Goal: Transaction & Acquisition: Purchase product/service

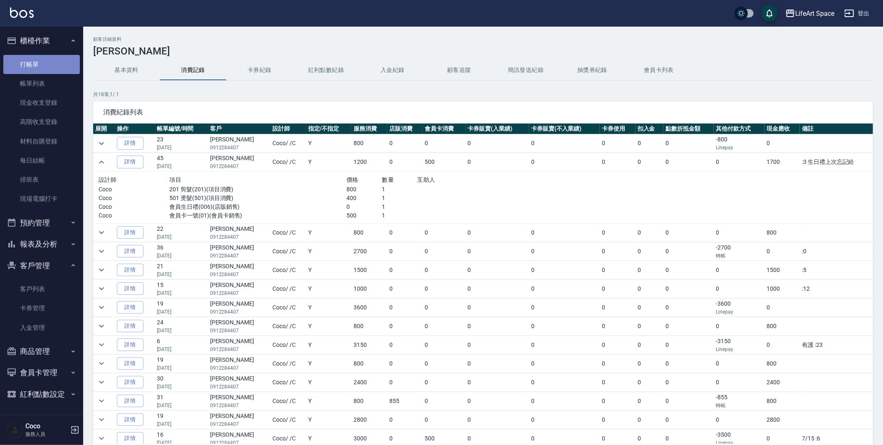
click at [42, 63] on link "打帳單" at bounding box center [41, 64] width 77 height 19
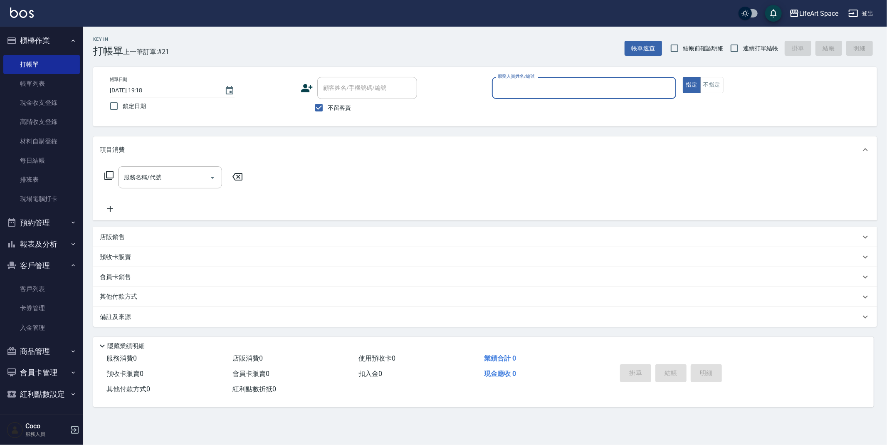
click at [617, 85] on input "服務人員姓名/編號" at bounding box center [584, 88] width 177 height 15
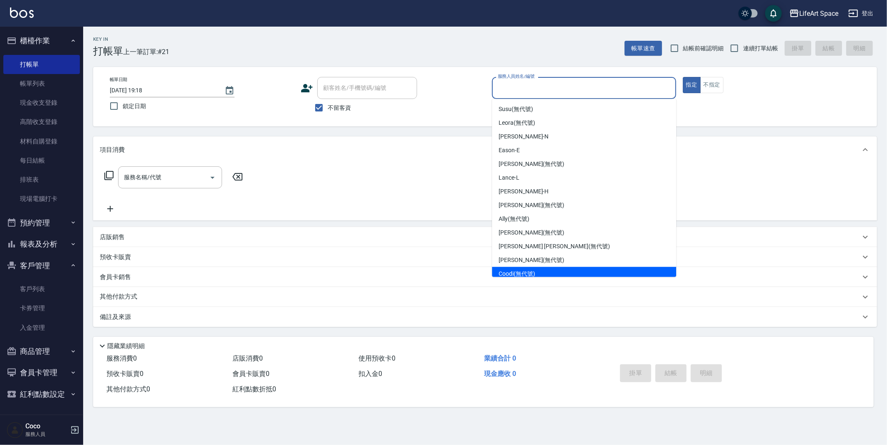
click at [562, 275] on div "Coodi (無代號)" at bounding box center [584, 274] width 184 height 14
type input "Coodi(無代號)"
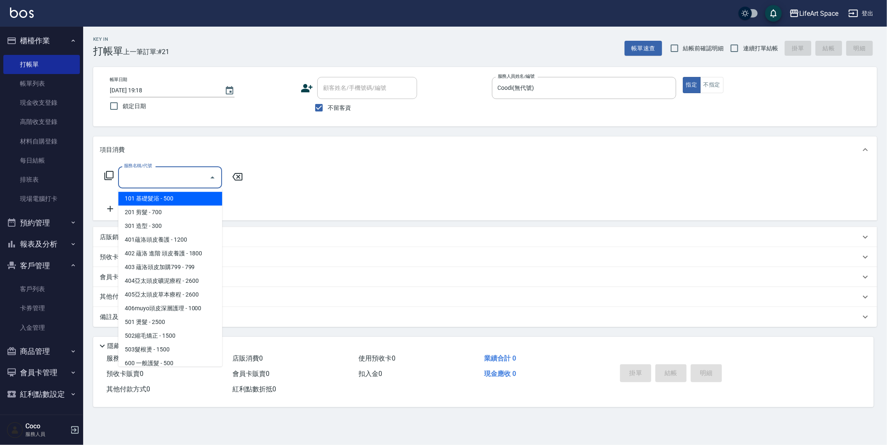
click at [178, 183] on input "服務名稱/代號" at bounding box center [164, 177] width 84 height 15
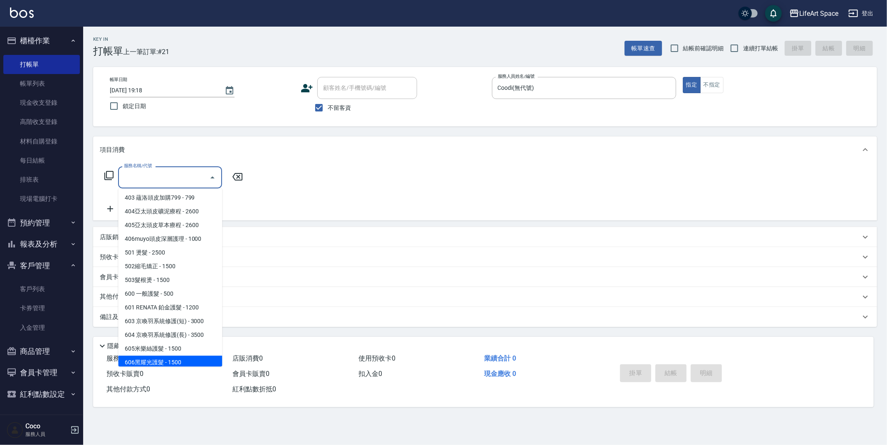
scroll to position [130, 0]
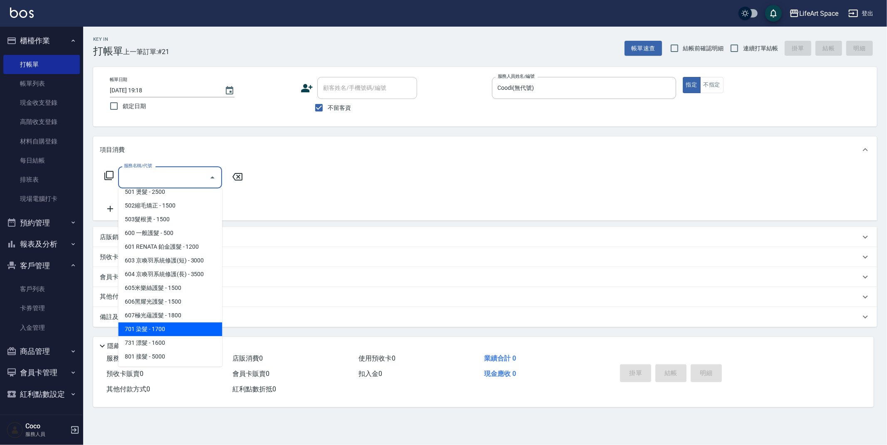
click at [151, 329] on span "701 染髮 - 1700" at bounding box center [170, 329] width 104 height 14
type input "701 染髮(701)"
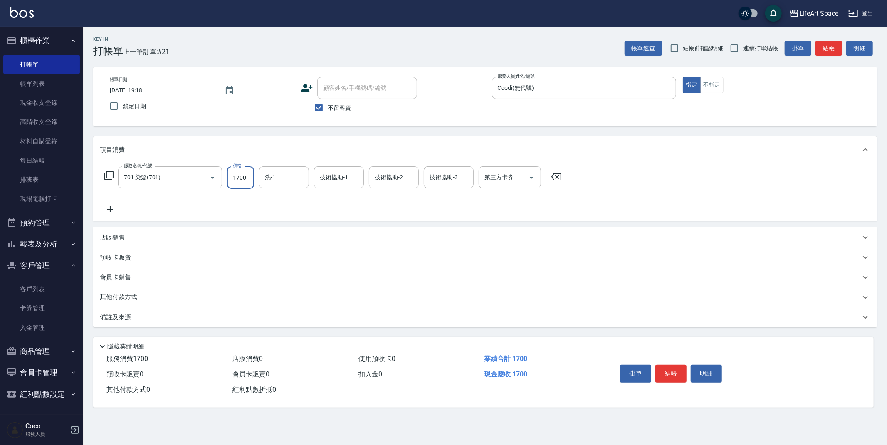
click at [247, 178] on input "1700" at bounding box center [240, 177] width 27 height 22
type input "3599"
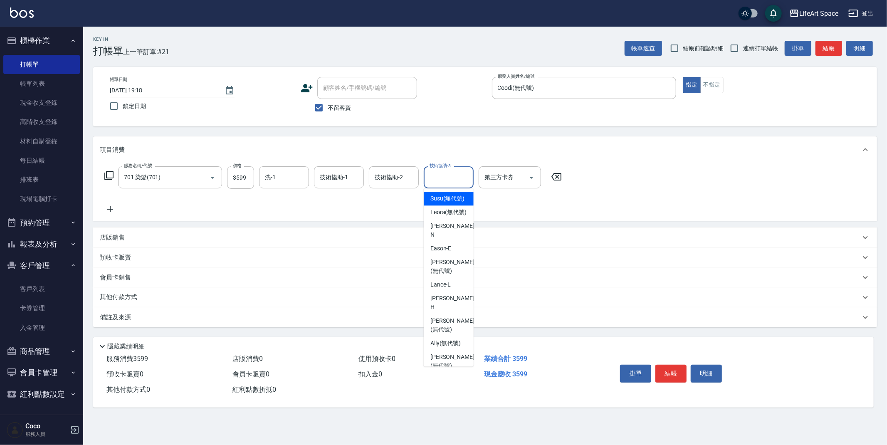
click at [444, 178] on div "技術協助-3 技術協助-3" at bounding box center [449, 177] width 50 height 22
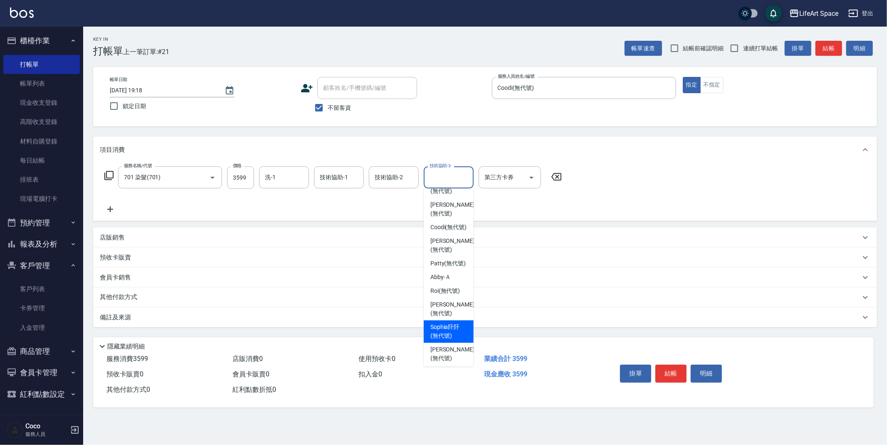
scroll to position [211, 0]
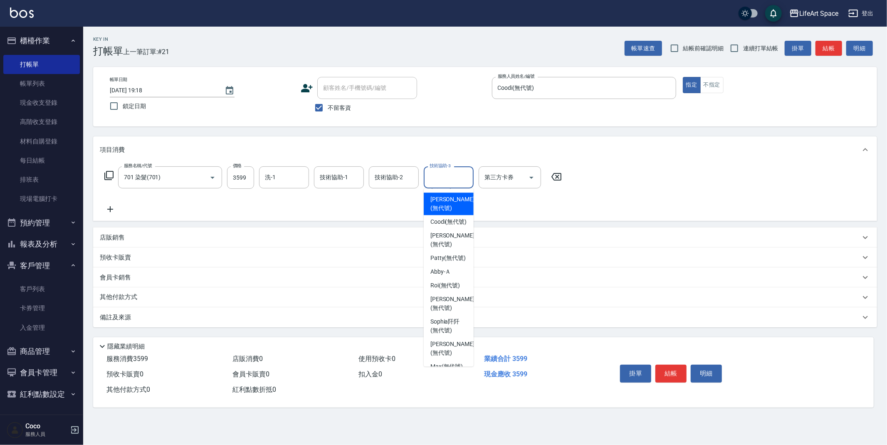
click at [431, 195] on span "[PERSON_NAME] (無代號)" at bounding box center [453, 203] width 44 height 17
type input "[PERSON_NAME](無代號)"
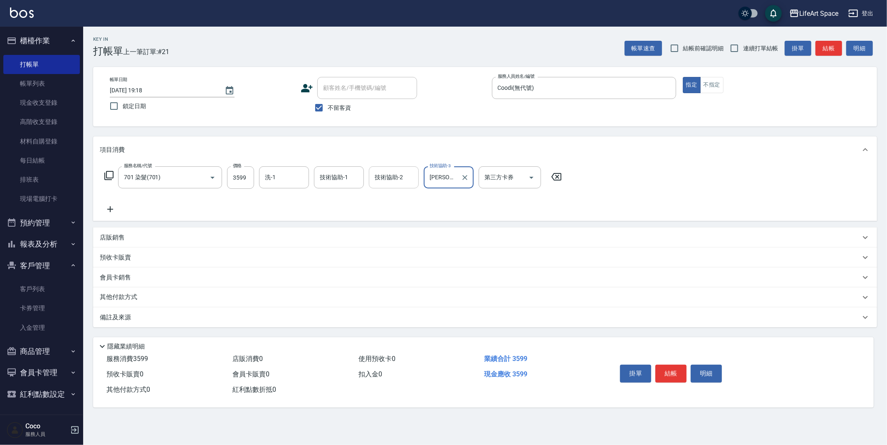
click at [409, 182] on input "技術協助-2" at bounding box center [394, 177] width 42 height 15
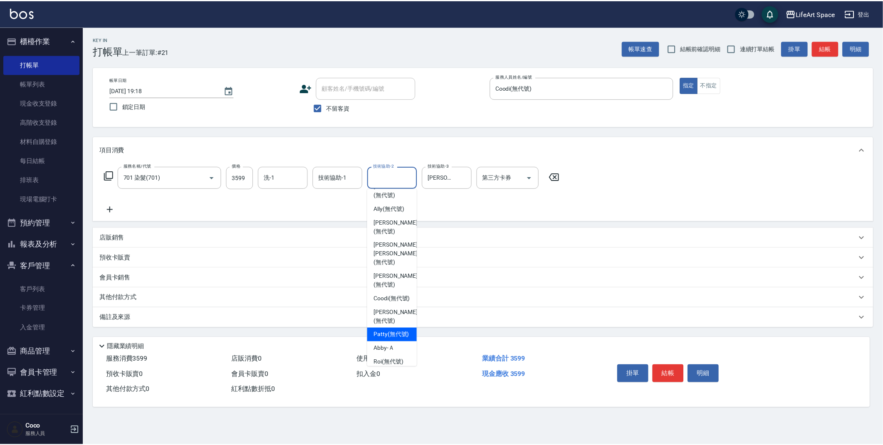
scroll to position [136, 0]
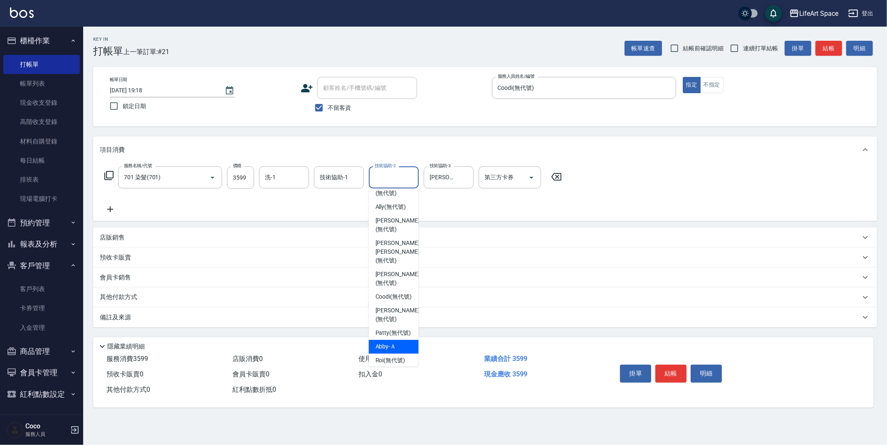
click at [535, 209] on div "服務名稱/代號 701 染髮(701) 服務名稱/代號 價格 3599 價格 洗-1 洗-1 技術協助-1 技術協助-1 技術協助-2 技術協助-2 技術協助…" at bounding box center [333, 190] width 467 height 48
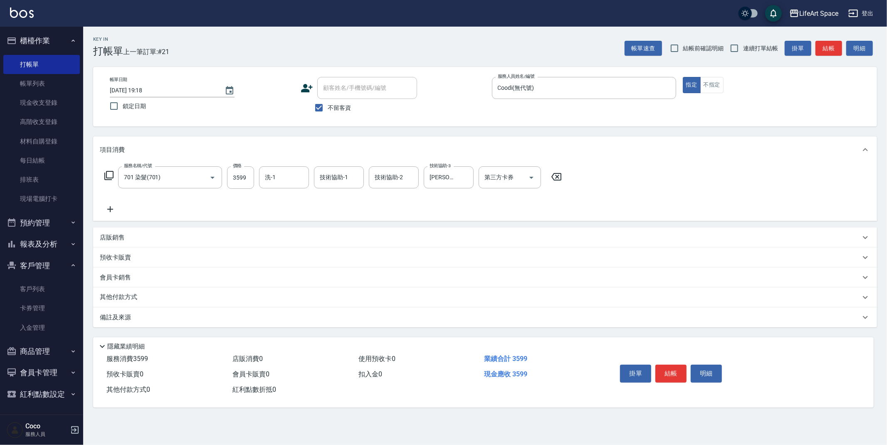
click at [114, 319] on p "備註及來源" at bounding box center [115, 317] width 31 height 9
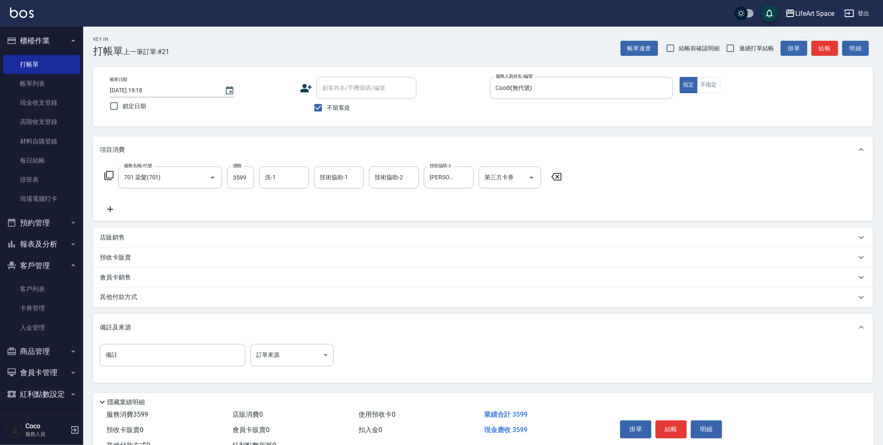
click at [128, 298] on p "其他付款方式" at bounding box center [121, 297] width 42 height 9
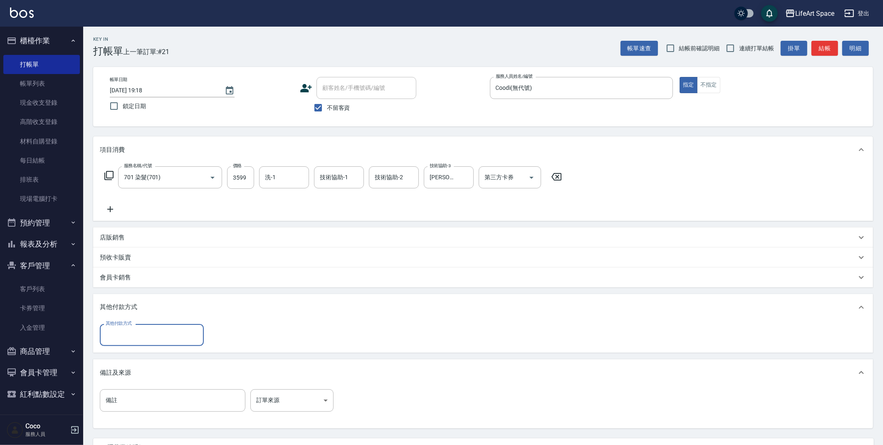
scroll to position [0, 0]
click at [139, 339] on input "其他付款方式" at bounding box center [152, 335] width 97 height 15
click at [141, 360] on span "轉帳" at bounding box center [152, 356] width 104 height 14
type input "轉帳"
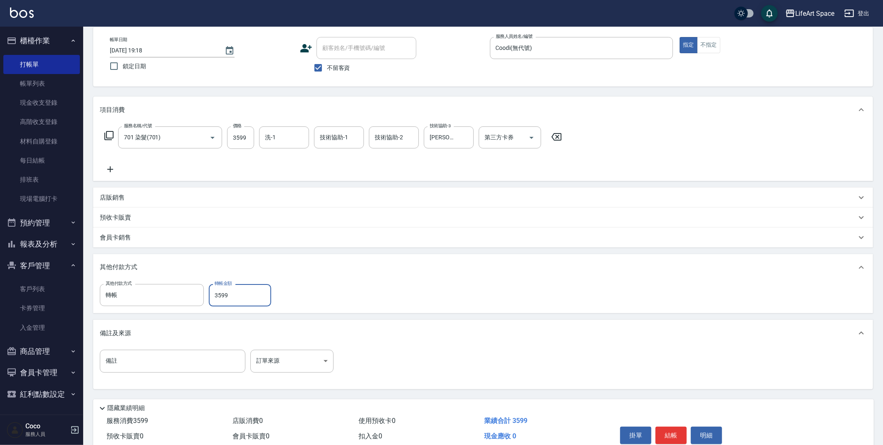
scroll to position [77, 0]
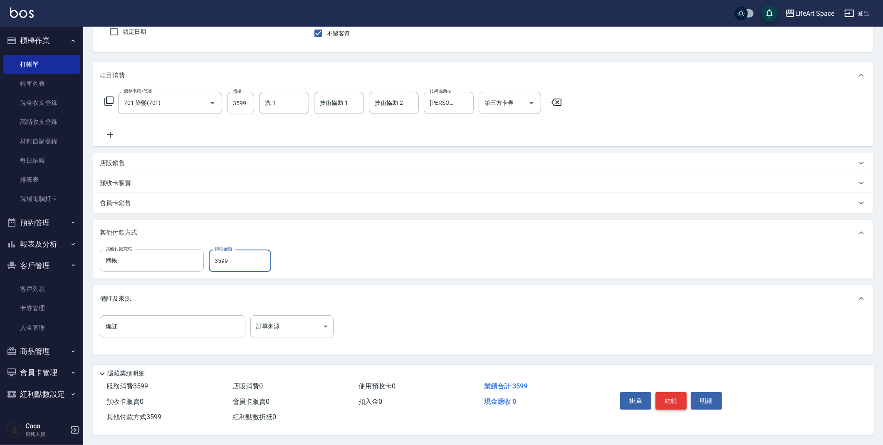
type input "3599"
click at [671, 398] on button "結帳" at bounding box center [671, 400] width 31 height 17
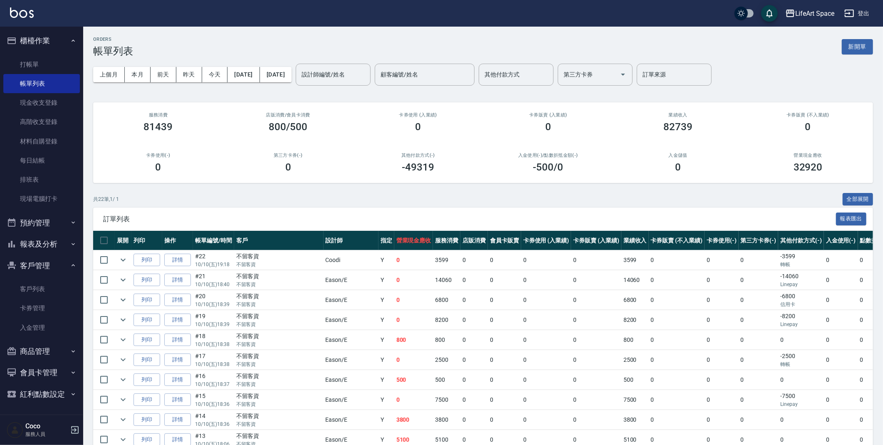
click at [345, 78] on input "設計師編號/姓名" at bounding box center [333, 74] width 67 height 15
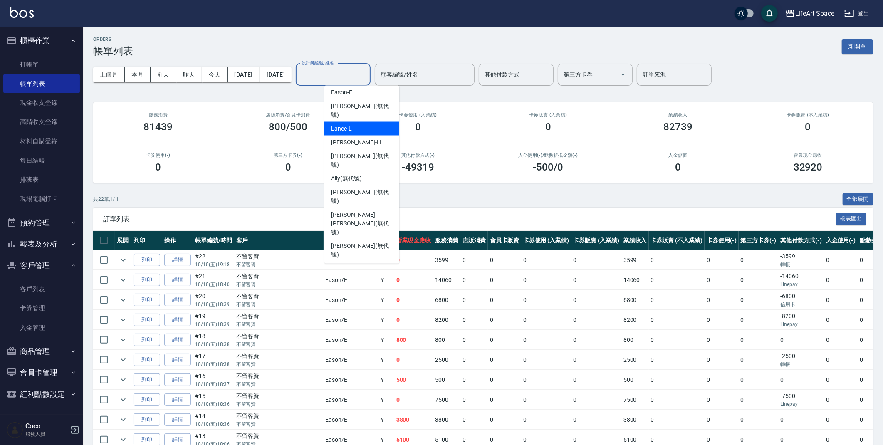
scroll to position [144, 0]
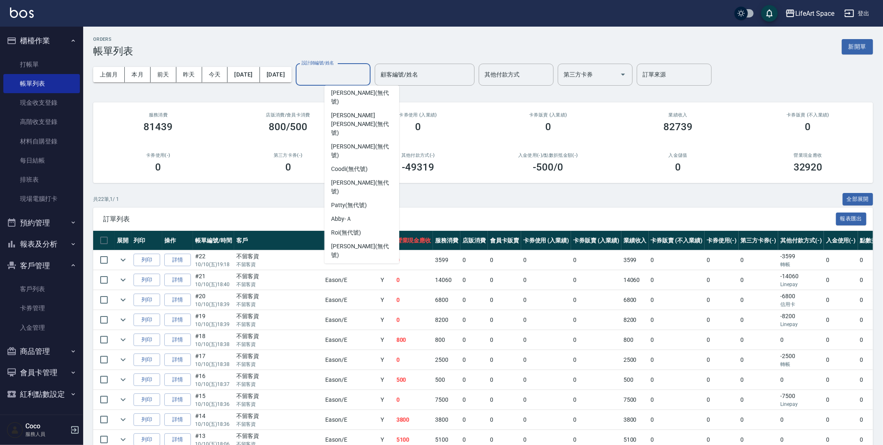
click at [347, 314] on span "Coco -C" at bounding box center [340, 318] width 19 height 9
type input "Coco-C"
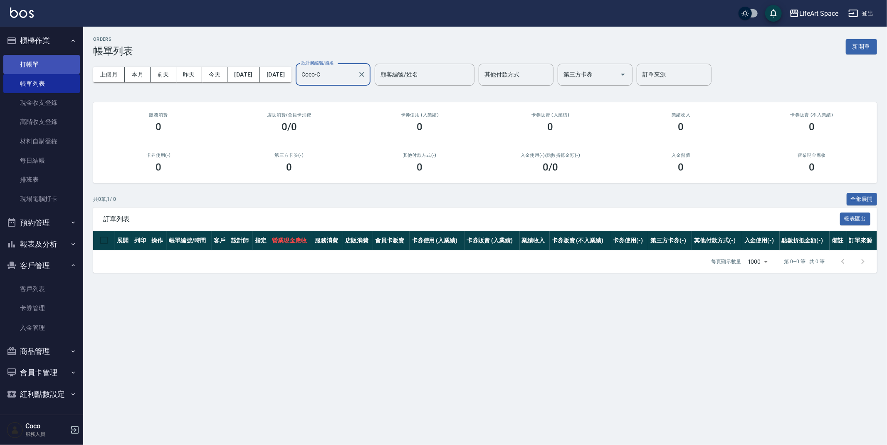
click at [20, 73] on link "打帳單" at bounding box center [41, 64] width 77 height 19
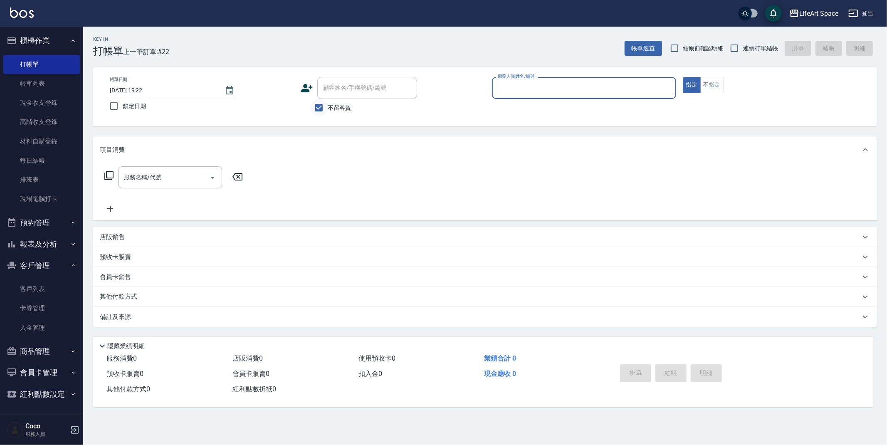
click at [324, 108] on input "不留客資" at bounding box center [318, 107] width 17 height 17
checkbox input "false"
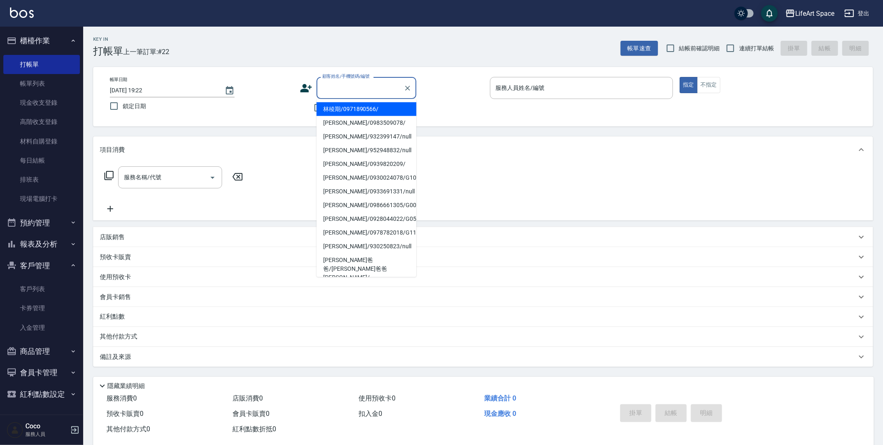
click at [345, 90] on input "顧客姓名/手機號碼/編號" at bounding box center [360, 88] width 80 height 15
type input "v"
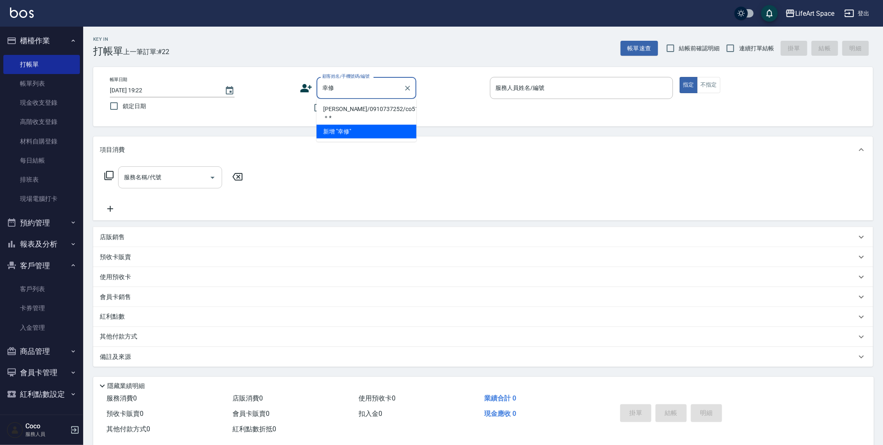
drag, startPoint x: 339, startPoint y: 111, endPoint x: 176, endPoint y: 181, distance: 177.7
click at [339, 110] on li "[PERSON_NAME]/0910737252/co513＊*" at bounding box center [367, 113] width 100 height 22
type input "[PERSON_NAME]/0910737252/co513＊*"
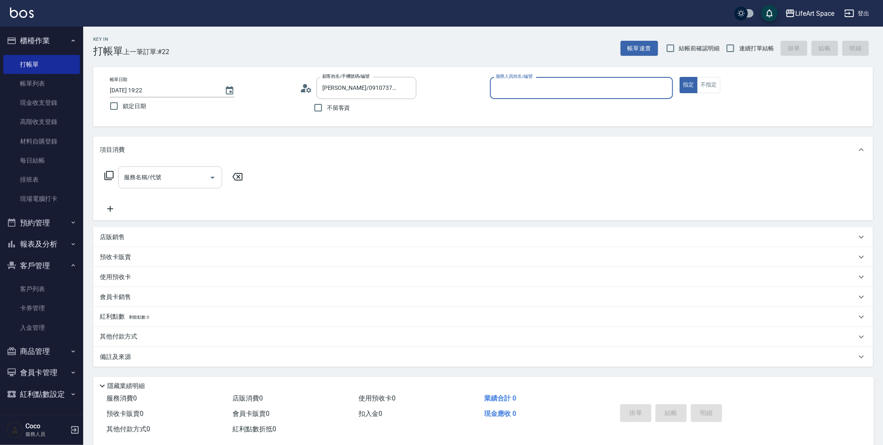
click at [175, 181] on input "服務名稱/代號" at bounding box center [164, 177] width 84 height 15
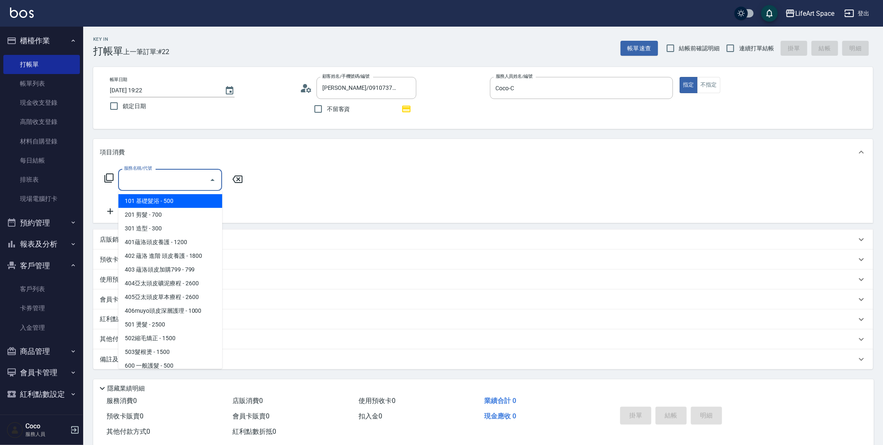
type input "Coco-C"
click at [168, 216] on span "201 剪髮 - 700" at bounding box center [170, 215] width 104 height 14
type input "201 剪髮(201)"
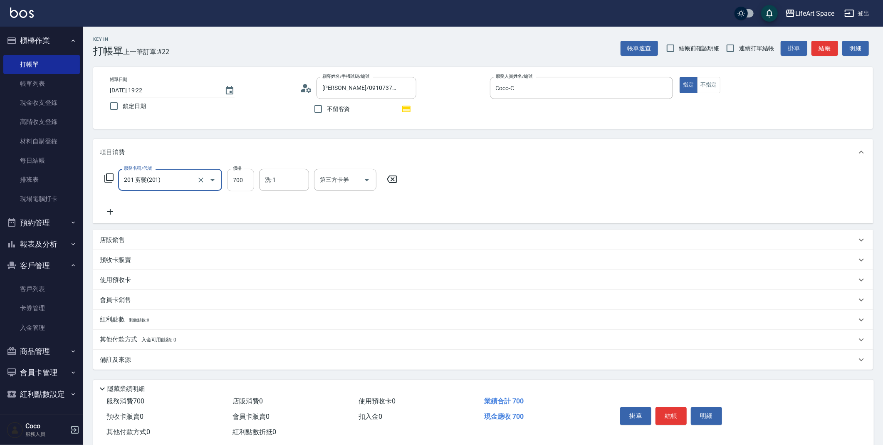
click at [242, 183] on input "700" at bounding box center [240, 180] width 27 height 22
type input "800"
click at [227, 370] on div "Key In 打帳單 上一筆訂單:#22 帳單速查 結帳前確認明細 連續打單結帳 掛單 結帳 明細 帳單日期 [DATE] 19:22 鎖定日期 顧客姓名/手…" at bounding box center [483, 243] width 800 height 433
click at [236, 359] on div "備註及來源" at bounding box center [478, 360] width 757 height 9
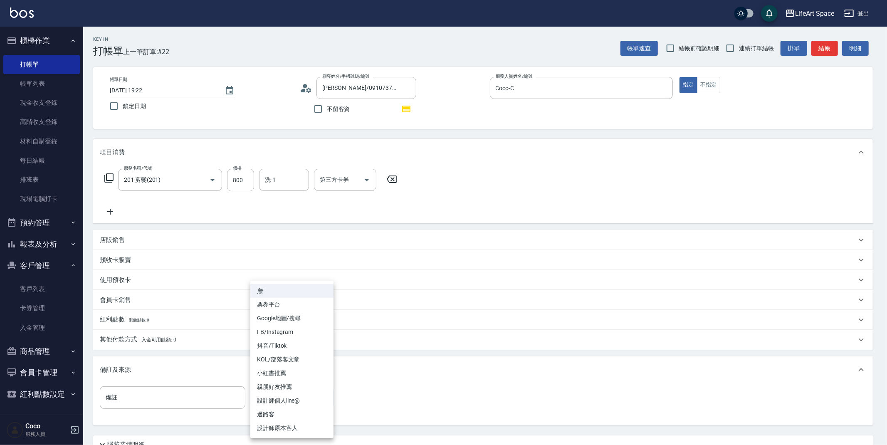
click at [292, 403] on body "LifeArt Space 登出 櫃檯作業 打帳單 帳單列表 現金收支登錄 高階收支登錄 材料自購登錄 每日結帳 排班表 現場電腦打卡 預約管理 預約管理 單…" at bounding box center [443, 258] width 887 height 516
click at [305, 429] on li "設計師原本客人" at bounding box center [291, 428] width 83 height 14
type input "設計師原本客人"
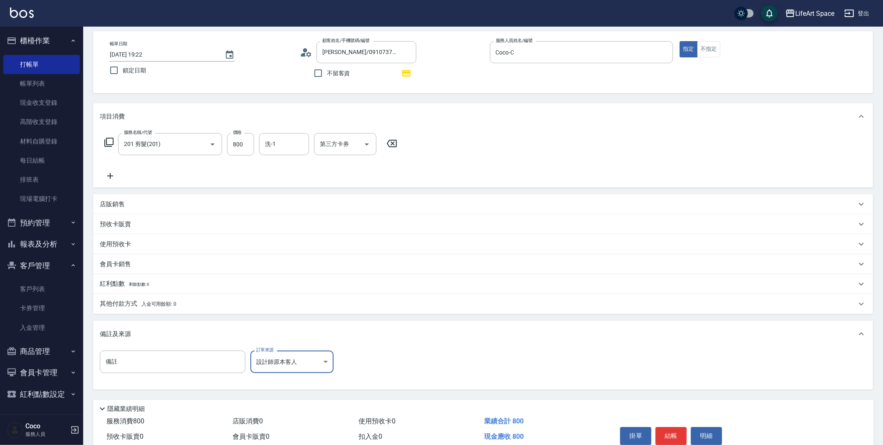
scroll to position [73, 0]
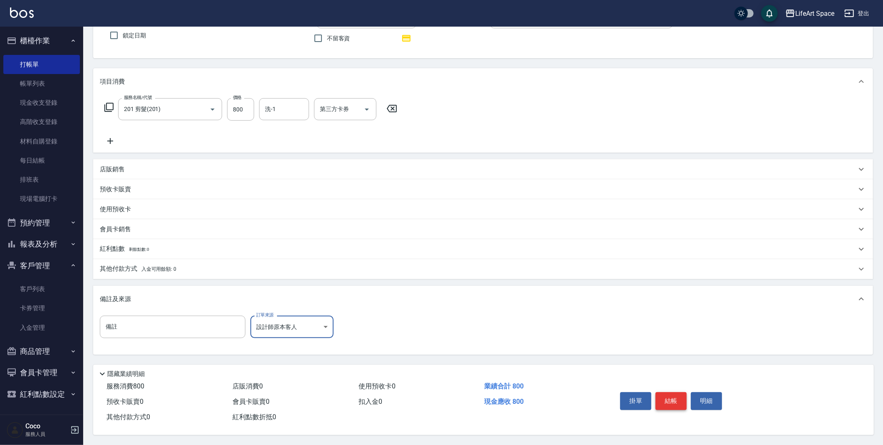
click at [682, 398] on button "結帳" at bounding box center [671, 400] width 31 height 17
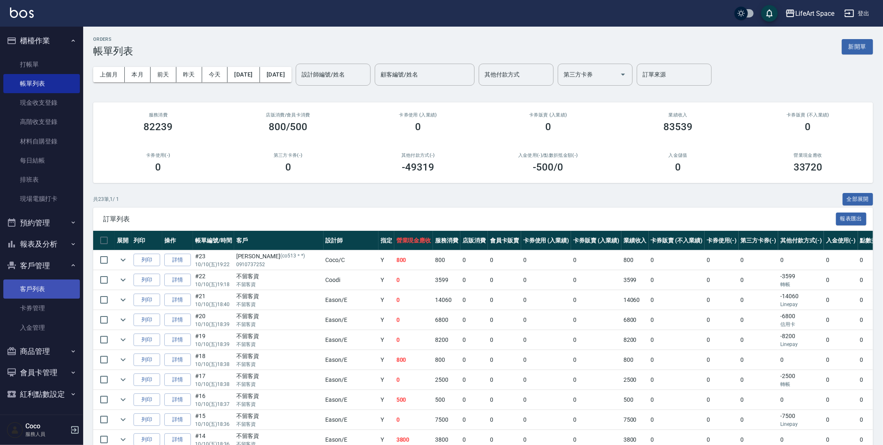
click at [44, 286] on link "客戶列表" at bounding box center [41, 289] width 77 height 19
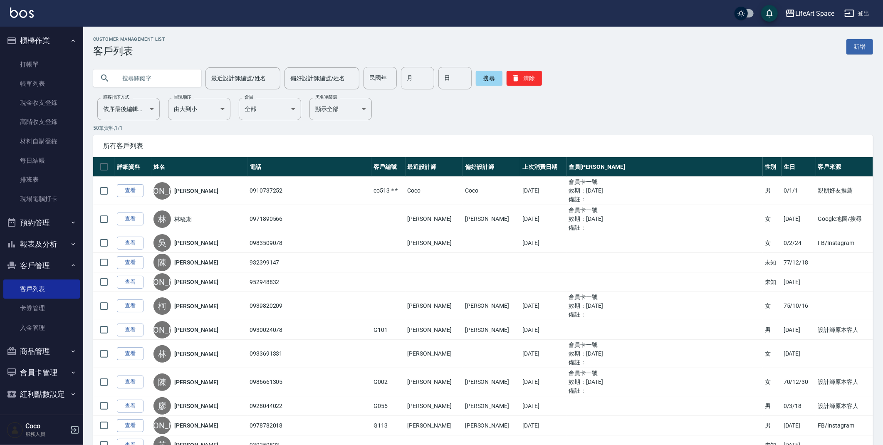
click at [186, 87] on input "text" at bounding box center [155, 78] width 78 height 22
type input "co56"
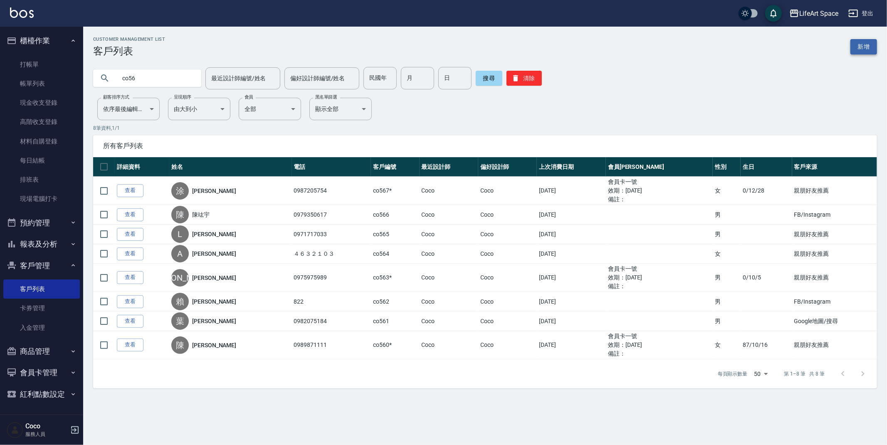
click at [868, 47] on link "新增" at bounding box center [864, 46] width 27 height 15
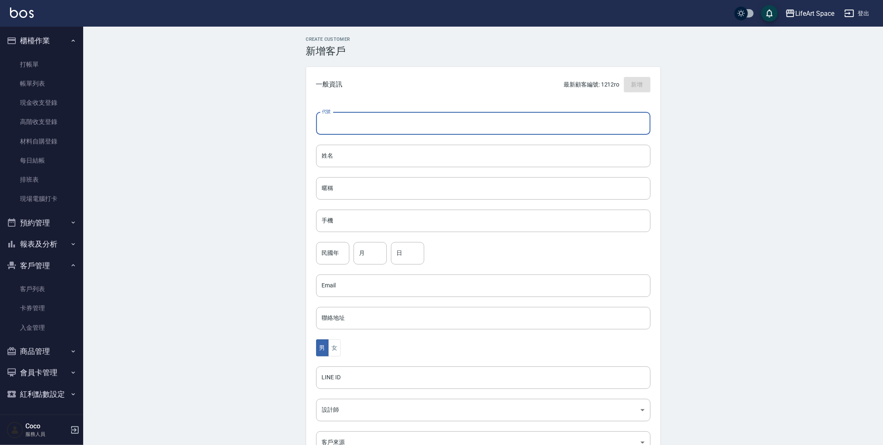
click at [400, 119] on input "代號" at bounding box center [483, 123] width 334 height 22
type input "co568"
click at [390, 153] on input "姓名" at bounding box center [483, 156] width 334 height 22
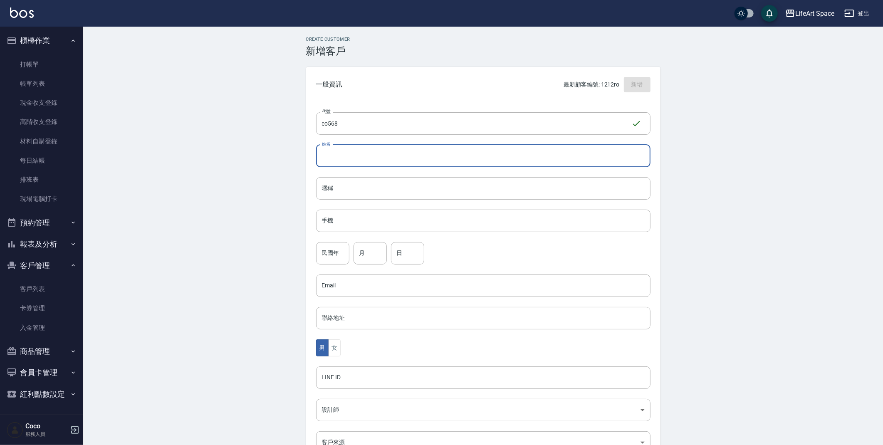
type input "d"
type input "[PERSON_NAME]"
click at [359, 185] on input "暱稱" at bounding box center [483, 188] width 334 height 22
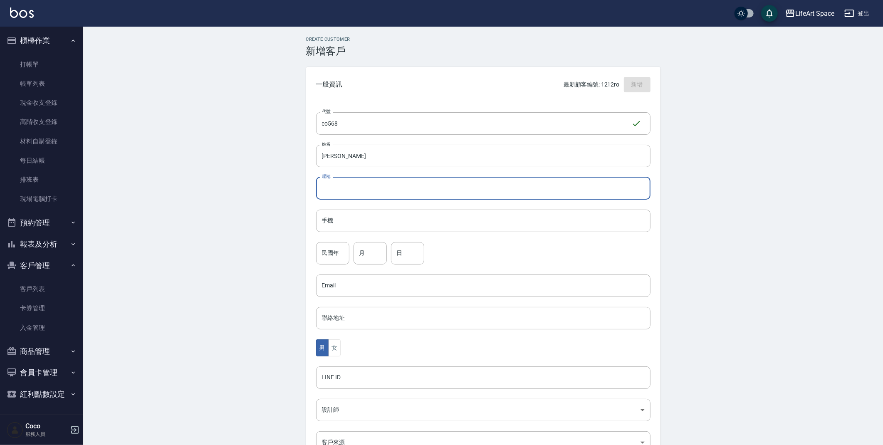
type input "０"
type input "0958045130"
drag, startPoint x: 365, startPoint y: 189, endPoint x: 315, endPoint y: 178, distance: 51.1
click at [315, 178] on div "代號 co568 ​ 代號 姓名 [PERSON_NAME] 暱稱 0958045130 暱稱 手機 手機 民國年 民國年 月 月 日 日 Email Ema…" at bounding box center [483, 304] width 354 height 404
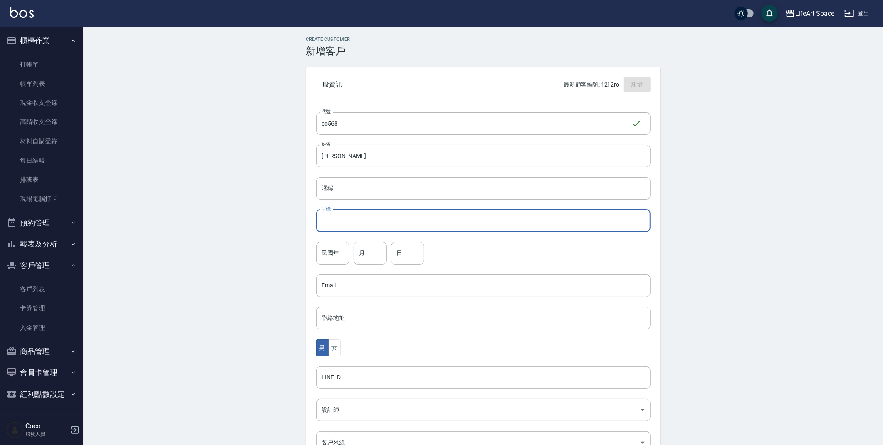
paste input "0958045130"
type input "0958045130"
click at [242, 251] on div "Create Customer 新增客戶 一般資訊 最新顧客編號: 1212ro 新增 代號 co568 ​ 代號 姓名 [PERSON_NAME] 暱稱 暱…" at bounding box center [483, 284] width 800 height 515
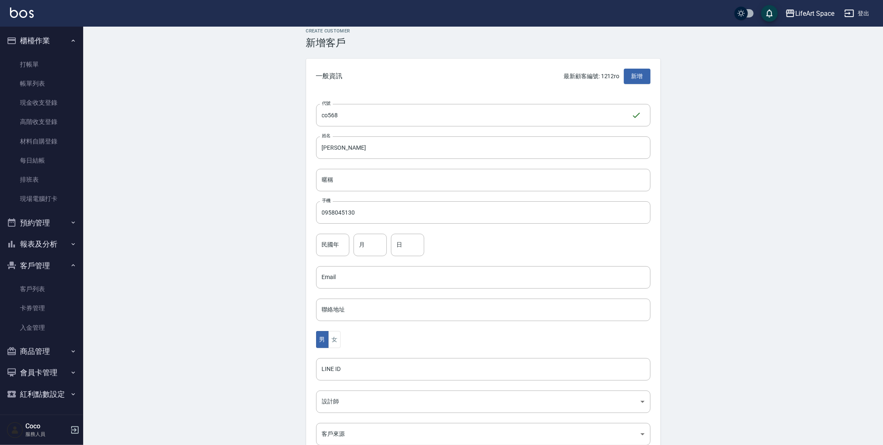
scroll to position [21, 0]
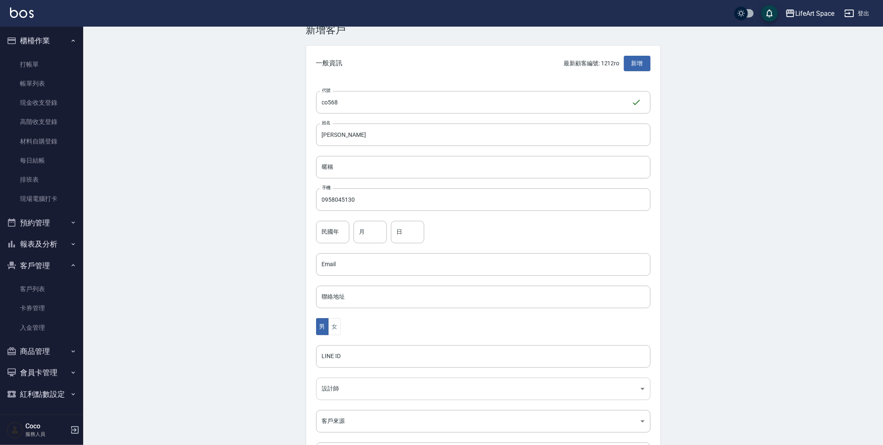
click at [362, 388] on body "LifeArt Space 登出 櫃檯作業 打帳單 帳單列表 現金收支登錄 高階收支登錄 材料自購登錄 每日結帳 排班表 現場電腦打卡 預約管理 預約管理 單…" at bounding box center [441, 250] width 883 height 542
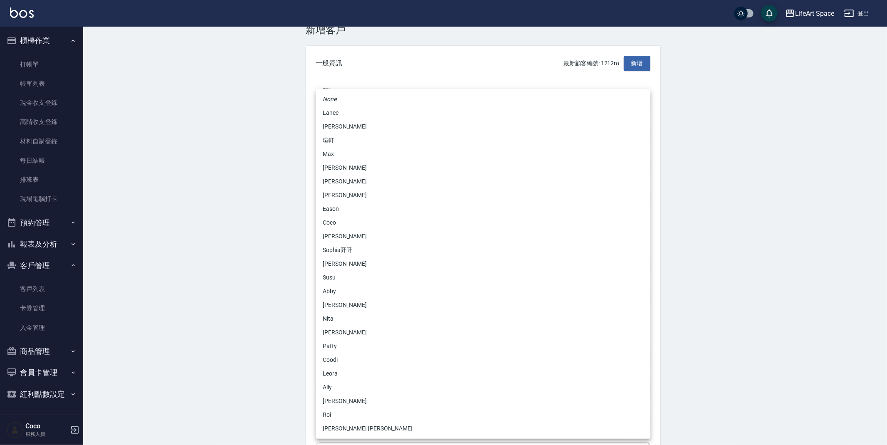
click at [338, 218] on li "Coco" at bounding box center [483, 223] width 334 height 14
type input "cda1efc3-0924-40dc-b120-f8115da55f2e"
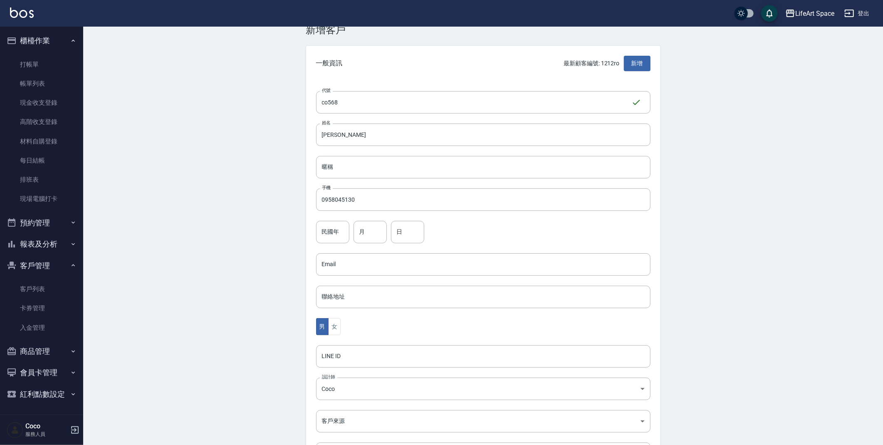
click at [270, 260] on div "Create Customer 新增客戶 一般資訊 最新顧客編號: 1212ro 新增 代號 co568 ​ 代號 姓名 [PERSON_NAME] 暱稱 暱…" at bounding box center [483, 262] width 800 height 515
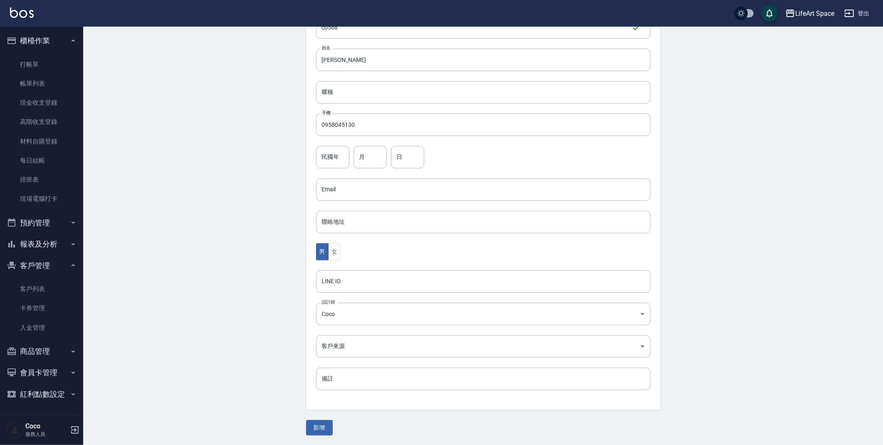
scroll to position [97, 0]
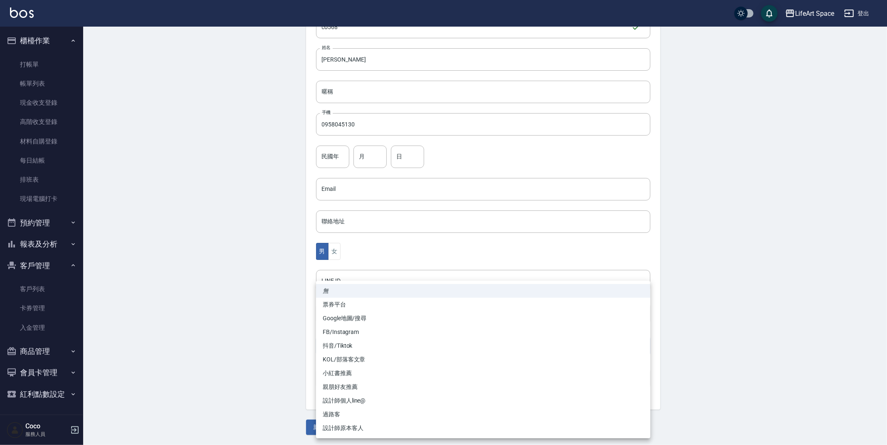
click at [341, 349] on body "LifeArt Space 登出 櫃檯作業 打帳單 帳單列表 現金收支登錄 高階收支登錄 材料自購登錄 每日結帳 排班表 現場電腦打卡 預約管理 預約管理 單…" at bounding box center [443, 174] width 887 height 542
click at [358, 331] on li "FB/Instagram" at bounding box center [483, 332] width 334 height 14
type input "FB/Instagram"
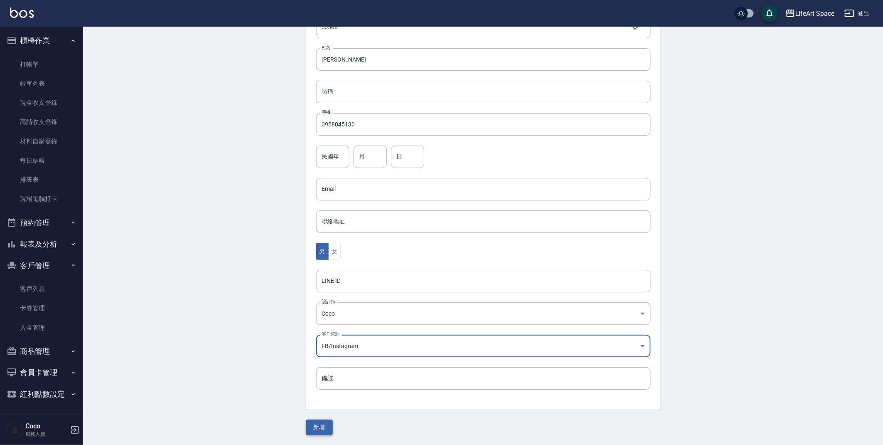
click at [324, 432] on button "新增" at bounding box center [319, 427] width 27 height 15
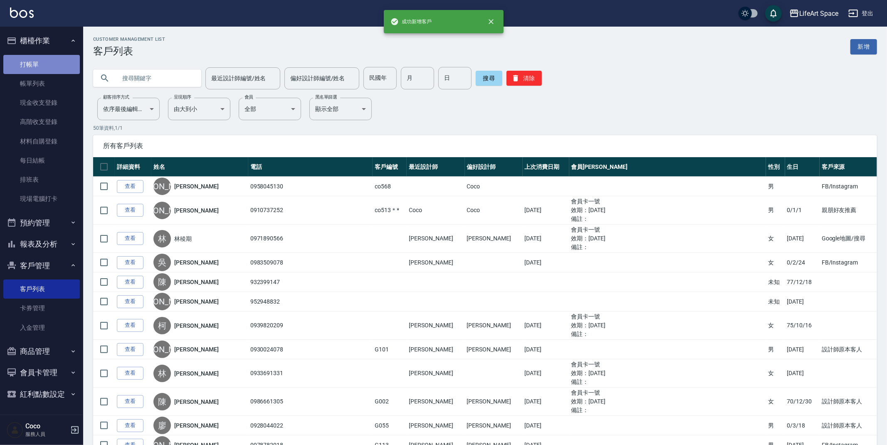
click at [17, 61] on link "打帳單" at bounding box center [41, 64] width 77 height 19
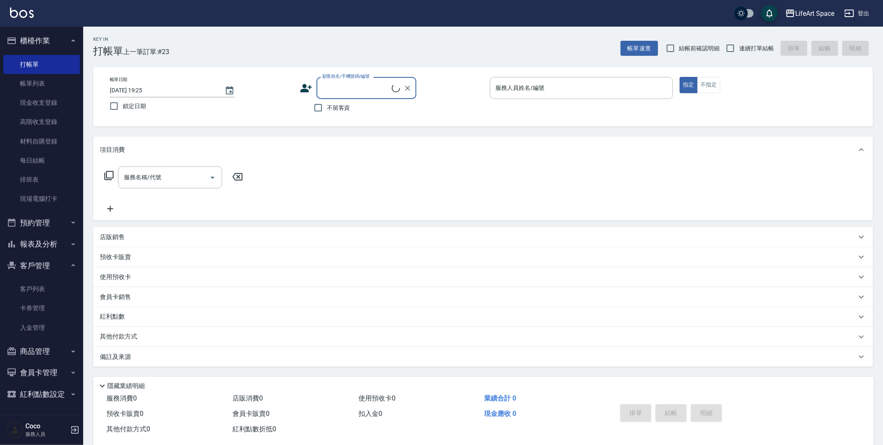
click at [350, 88] on input "顧客姓名/手機號碼/編號" at bounding box center [356, 88] width 72 height 15
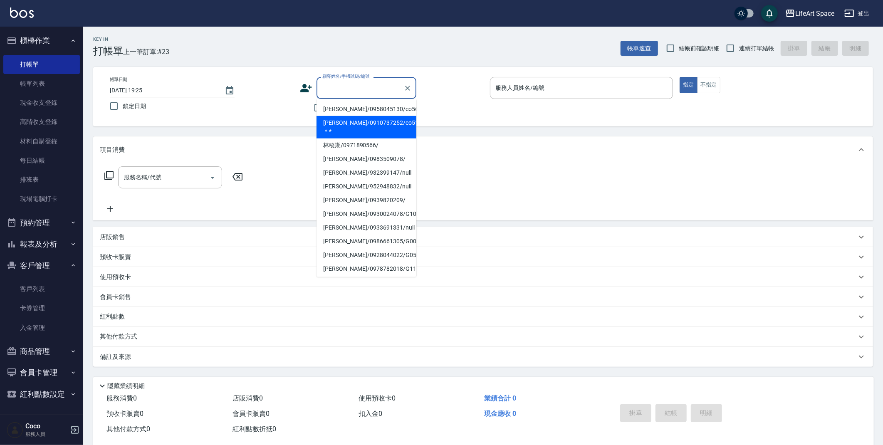
click at [352, 103] on li "[PERSON_NAME]/0958045130/co568" at bounding box center [367, 109] width 100 height 14
type input "[PERSON_NAME]/0958045130/co568"
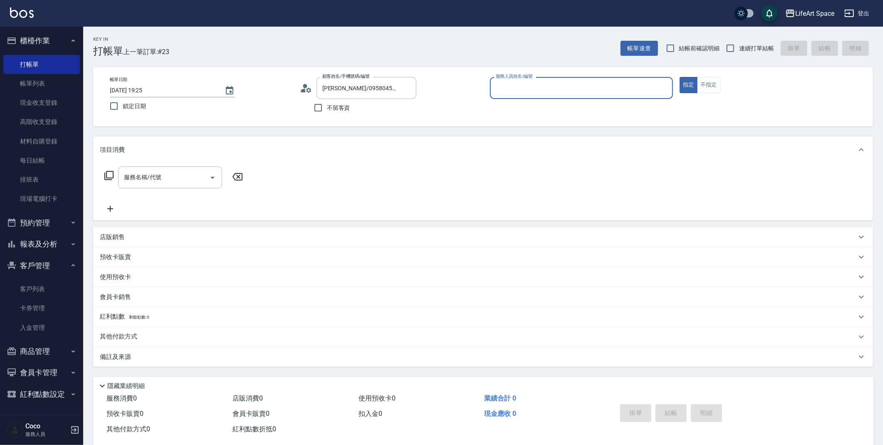
type input "Coco-C"
click at [191, 172] on input "服務名稱/代號" at bounding box center [164, 177] width 84 height 15
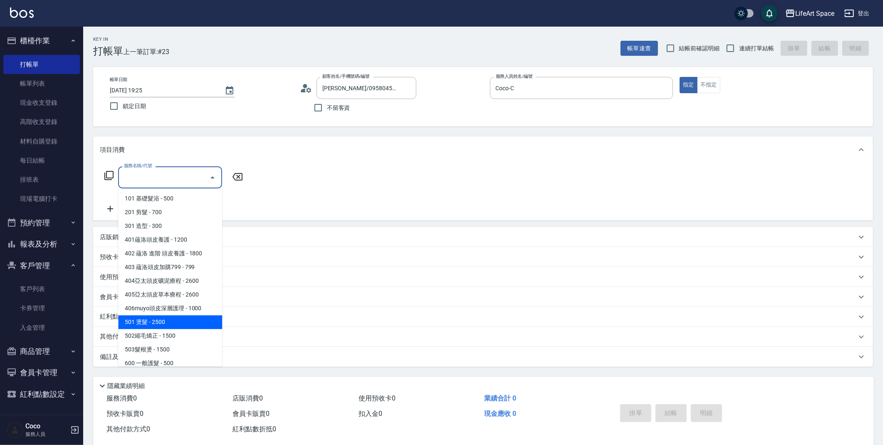
click at [177, 320] on span "501 燙髮 - 2500" at bounding box center [170, 322] width 104 height 14
type input "501 燙髮(501)"
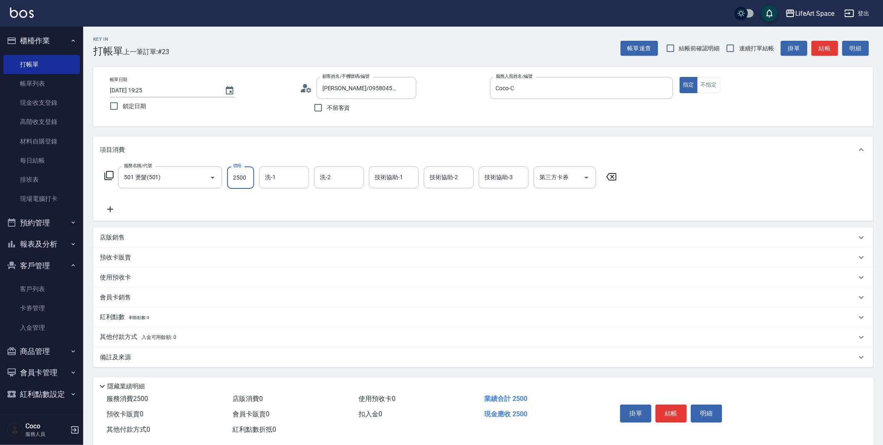
click at [245, 182] on input "2500" at bounding box center [240, 177] width 27 height 22
type input "2100"
click at [181, 357] on div "備註及來源" at bounding box center [478, 357] width 757 height 9
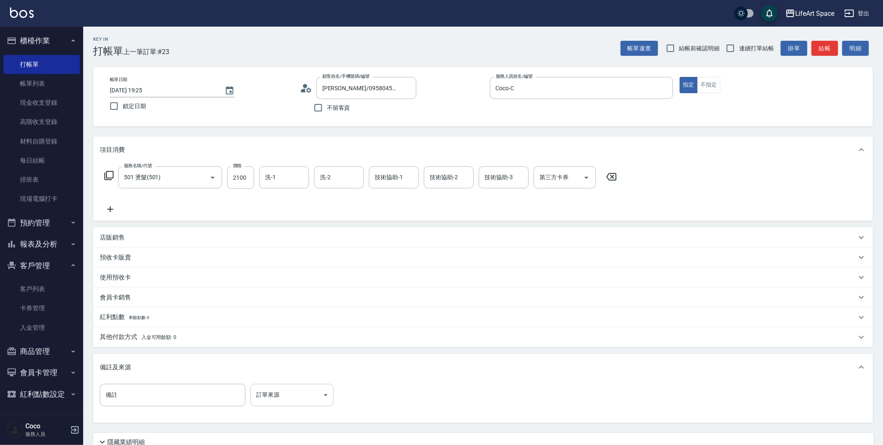
click at [269, 395] on body "LifeArt Space 登出 櫃檯作業 打帳單 帳單列表 現金收支登錄 高階收支登錄 材料自購登錄 每日結帳 排班表 現場電腦打卡 預約管理 預約管理 單…" at bounding box center [441, 256] width 883 height 513
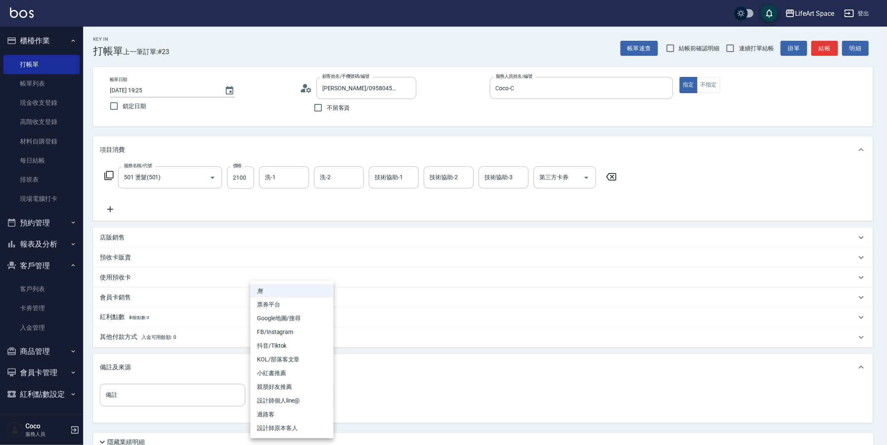
click at [274, 332] on li "FB/Instagram" at bounding box center [291, 332] width 83 height 14
type input "FB/Instagram"
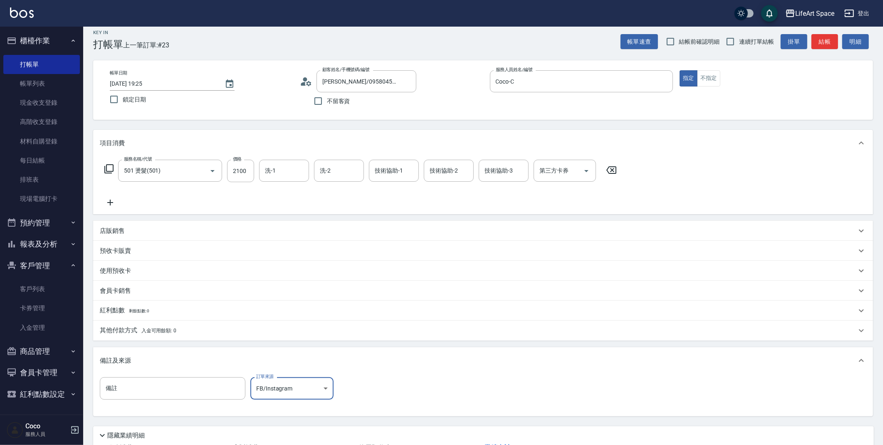
scroll to position [71, 0]
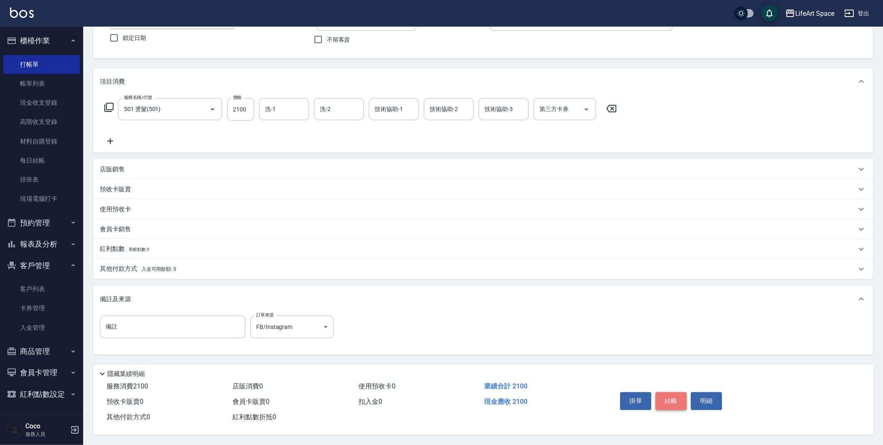
click at [682, 400] on button "結帳" at bounding box center [671, 400] width 31 height 17
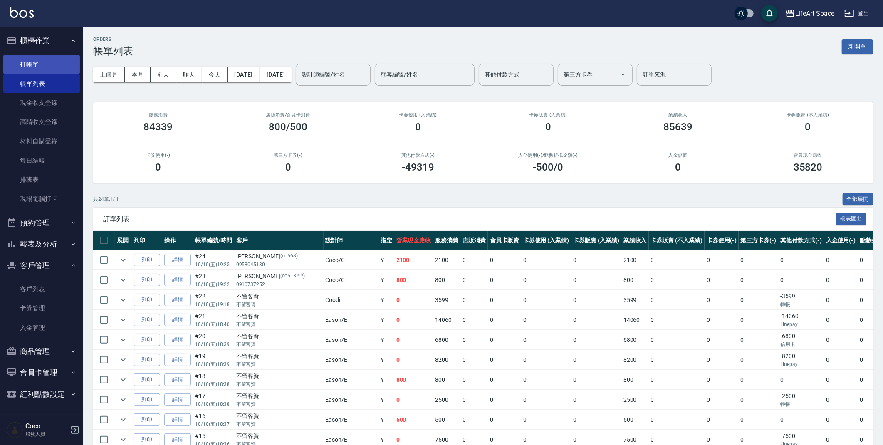
click at [61, 64] on link "打帳單" at bounding box center [41, 64] width 77 height 19
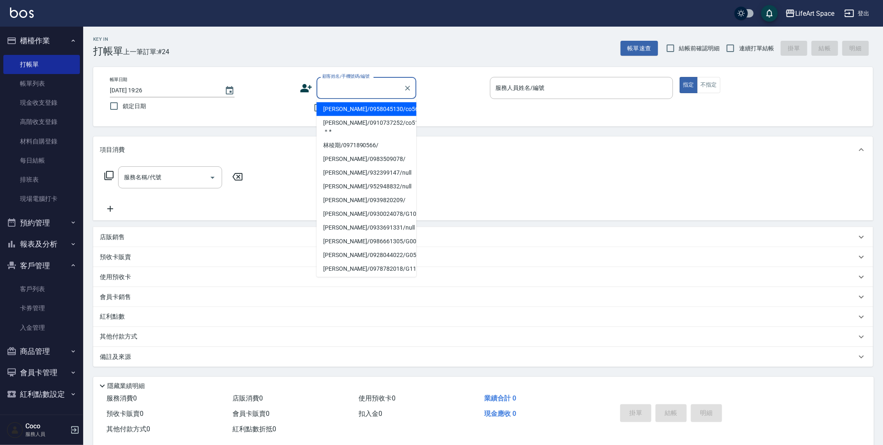
click at [344, 92] on input "顧客姓名/手機號碼/編號" at bounding box center [360, 88] width 80 height 15
type input "d"
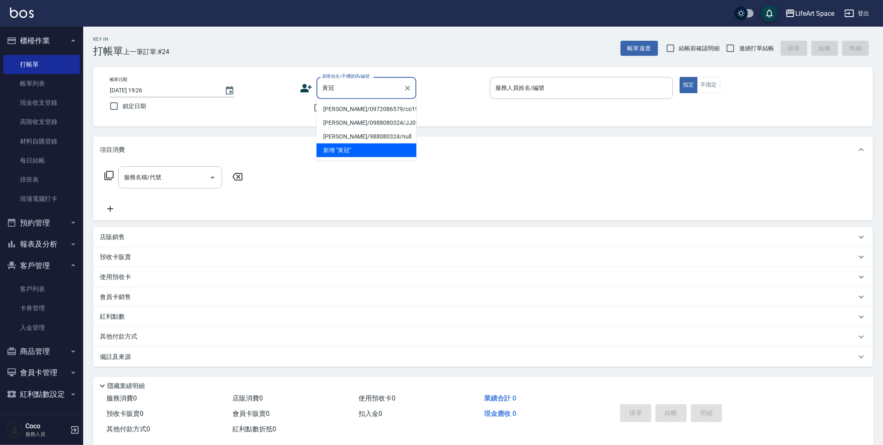
click at [346, 108] on li "[PERSON_NAME]/0972086579/co192" at bounding box center [367, 109] width 100 height 14
type input "[PERSON_NAME]/0972086579/co192"
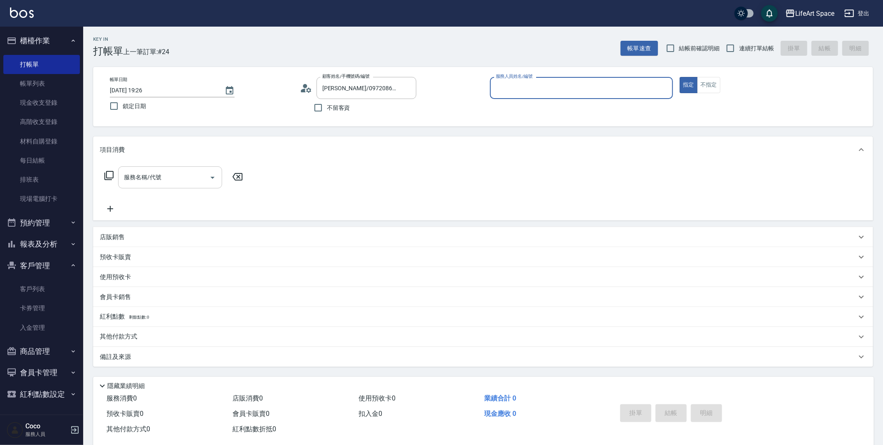
type input "Coco-C"
click at [185, 178] on input "服務名稱/代號" at bounding box center [164, 180] width 84 height 15
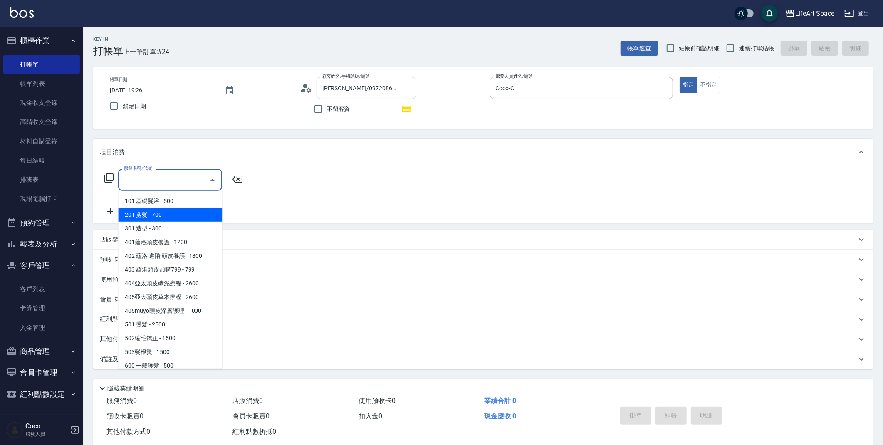
click at [181, 212] on span "201 剪髮 - 700" at bounding box center [170, 215] width 104 height 14
type input "201 剪髮(201)"
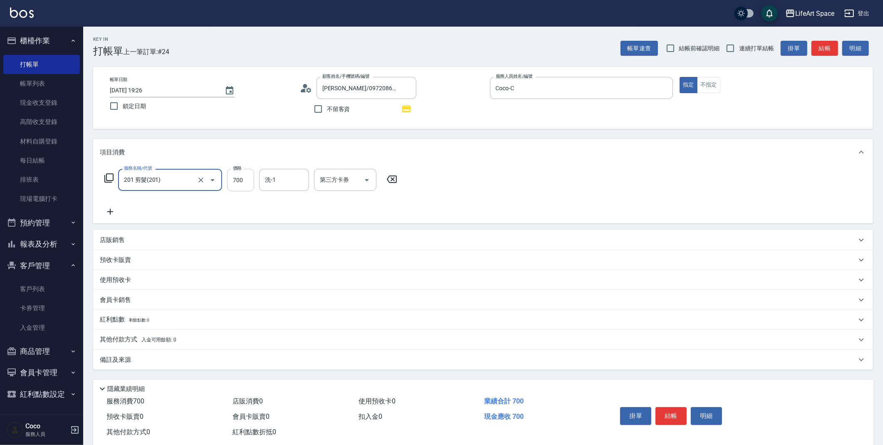
click at [239, 187] on input "700" at bounding box center [240, 180] width 27 height 22
type input "800"
click at [104, 210] on icon at bounding box center [110, 212] width 21 height 10
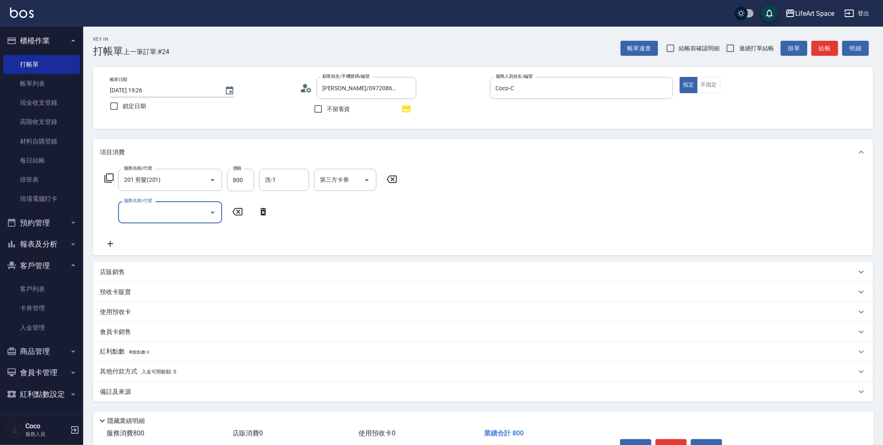
click at [163, 212] on input "服務名稱/代號" at bounding box center [164, 212] width 84 height 15
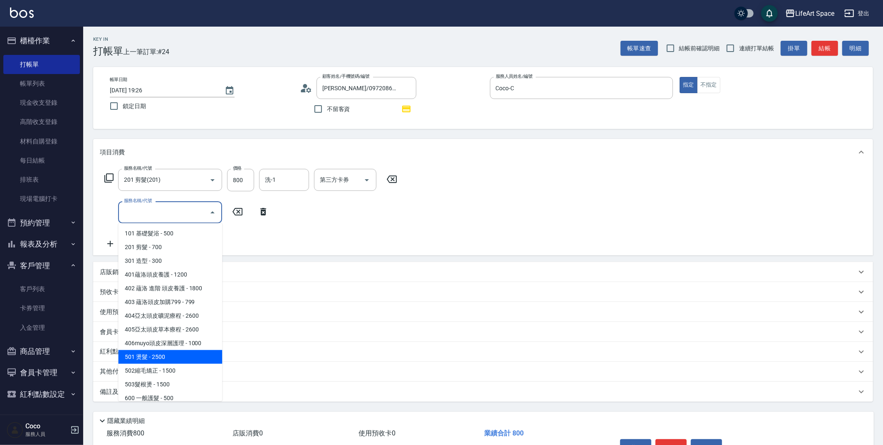
click at [166, 356] on span "501 燙髮 - 2500" at bounding box center [170, 357] width 104 height 14
type input "501 燙髮(501)"
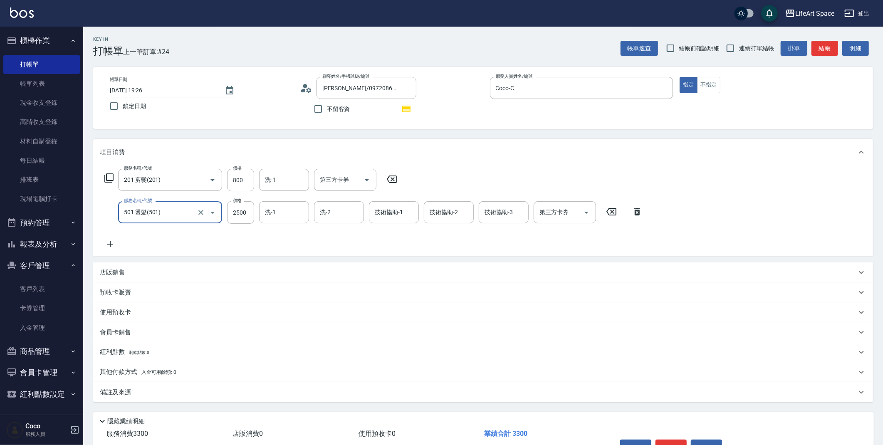
click at [135, 280] on div "店販銷售" at bounding box center [483, 272] width 780 height 20
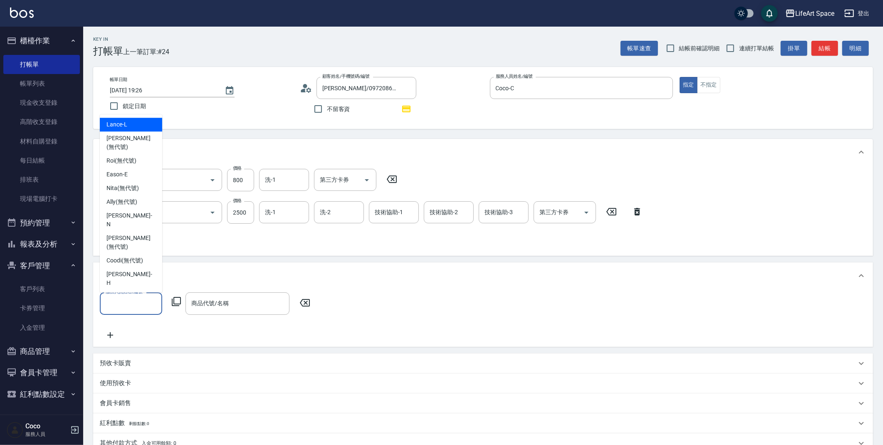
click at [140, 303] on input "服務人員姓名/編號" at bounding box center [131, 303] width 55 height 15
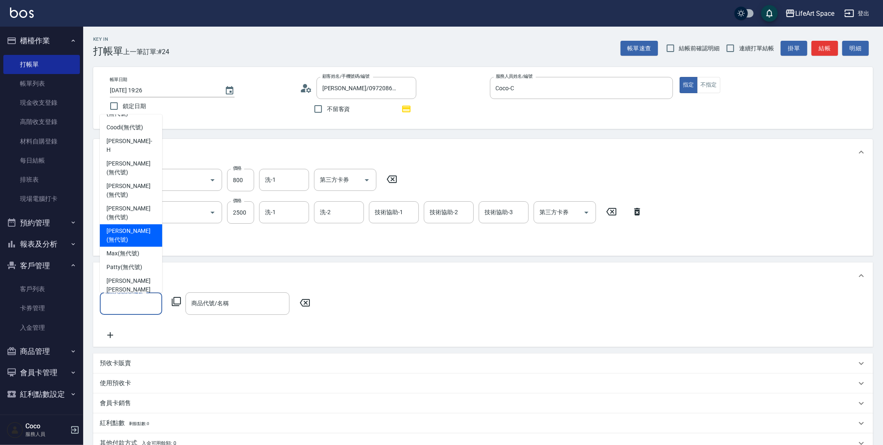
scroll to position [153, 0]
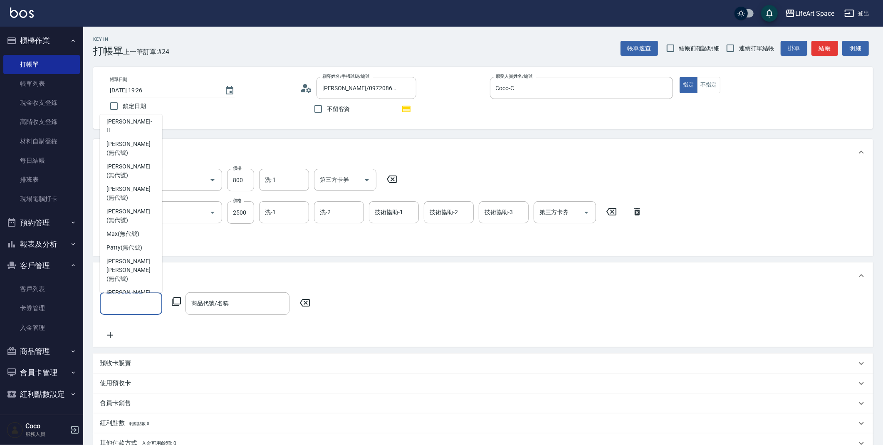
drag, startPoint x: 143, startPoint y: 269, endPoint x: 171, endPoint y: 293, distance: 37.5
click at [143, 358] on div "Coco -C" at bounding box center [131, 365] width 62 height 14
type input "Coco-C"
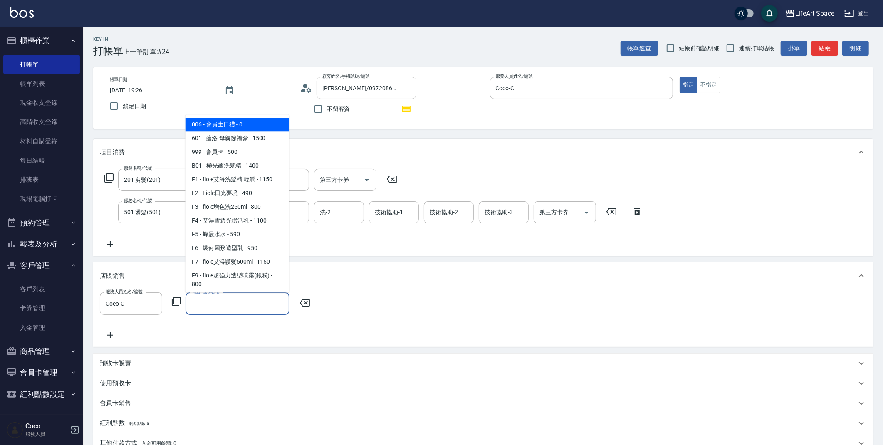
click at [203, 306] on input "商品代號/名稱" at bounding box center [237, 303] width 97 height 15
click at [305, 299] on icon at bounding box center [305, 302] width 10 height 7
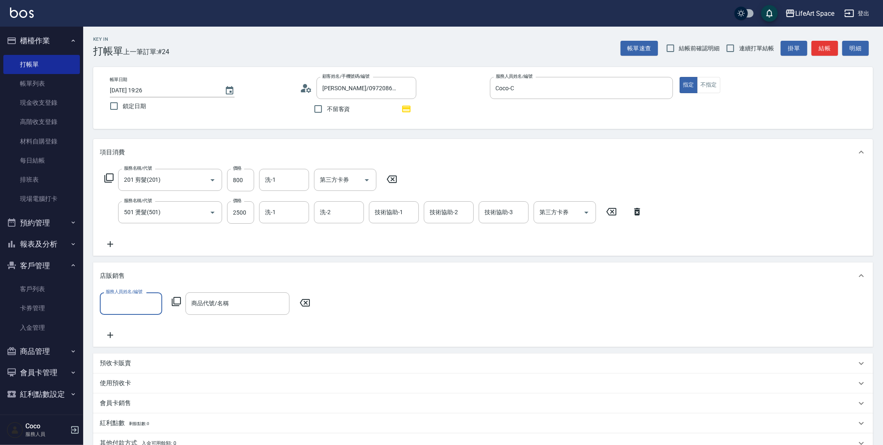
click at [131, 278] on div "店販銷售" at bounding box center [478, 276] width 757 height 9
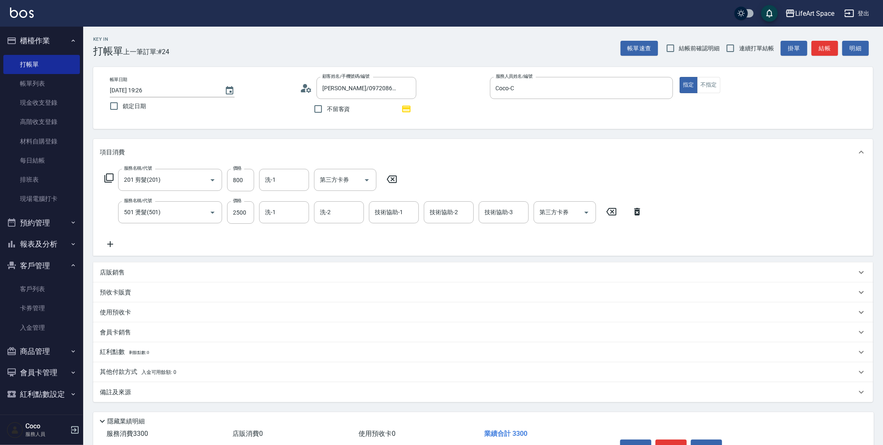
click at [126, 333] on p "會員卡銷售" at bounding box center [115, 332] width 31 height 9
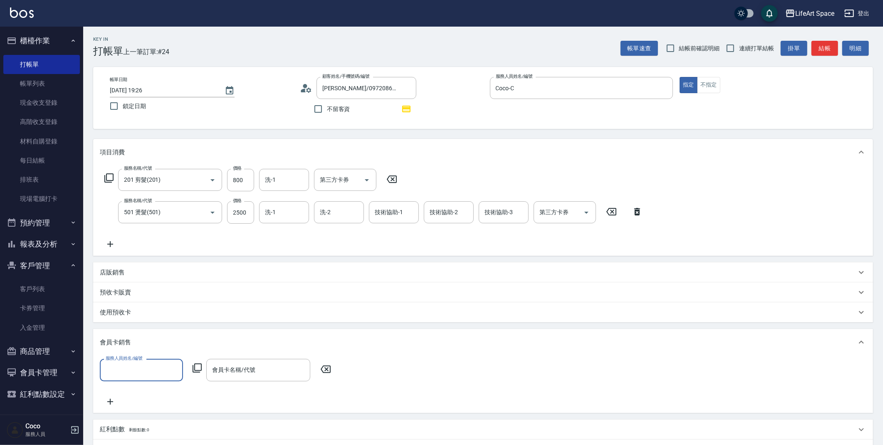
scroll to position [0, 0]
click at [140, 371] on input "服務人員姓名/編號" at bounding box center [142, 370] width 76 height 15
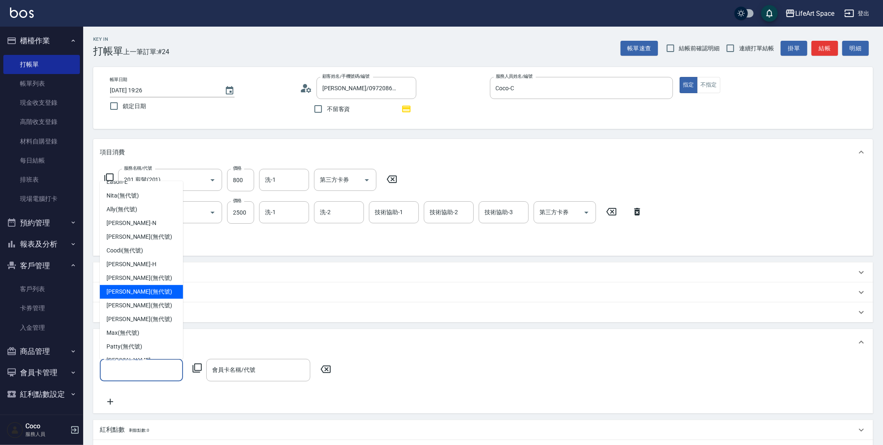
scroll to position [144, 0]
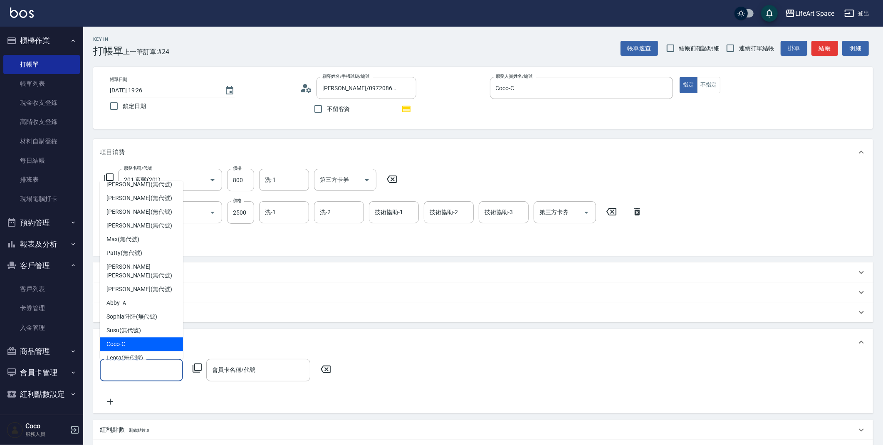
click at [134, 340] on div "Coco -C" at bounding box center [141, 344] width 83 height 14
type input "Coco-C"
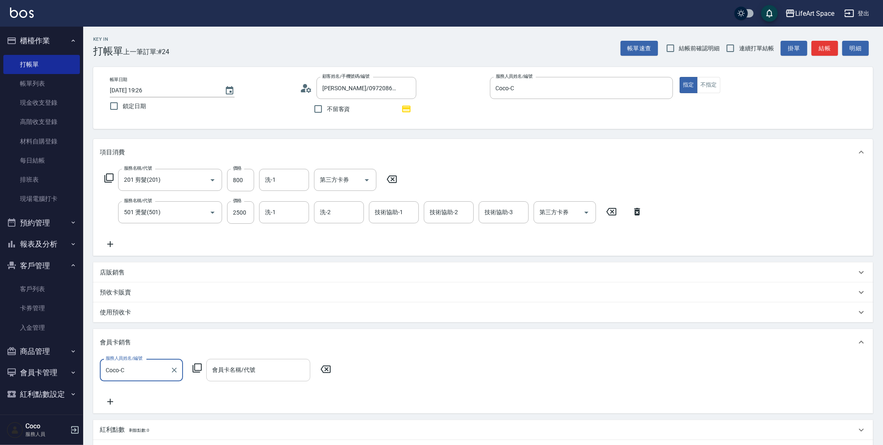
click at [267, 363] on input "會員卡名稱/代號" at bounding box center [258, 370] width 97 height 15
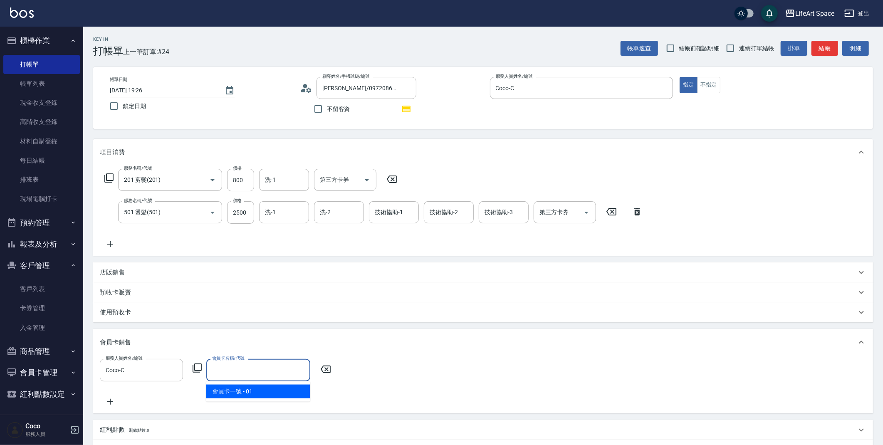
click at [266, 401] on ul "會員卡一號 - 01" at bounding box center [258, 391] width 104 height 20
click at [266, 395] on span "會員卡一號 - 01" at bounding box center [258, 392] width 104 height 14
type input "會員卡一號-0天"
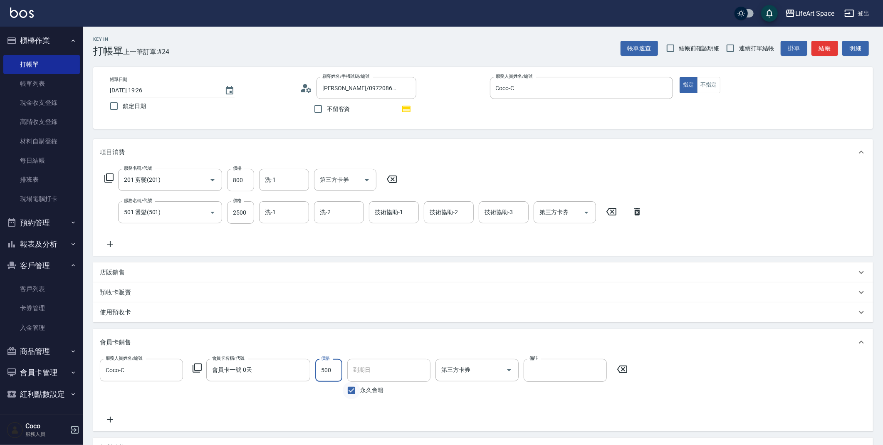
type input "500"
click at [343, 391] on input "永久會籍" at bounding box center [351, 390] width 17 height 17
checkbox input "false"
click at [368, 376] on input "[DATE]" at bounding box center [385, 370] width 77 height 22
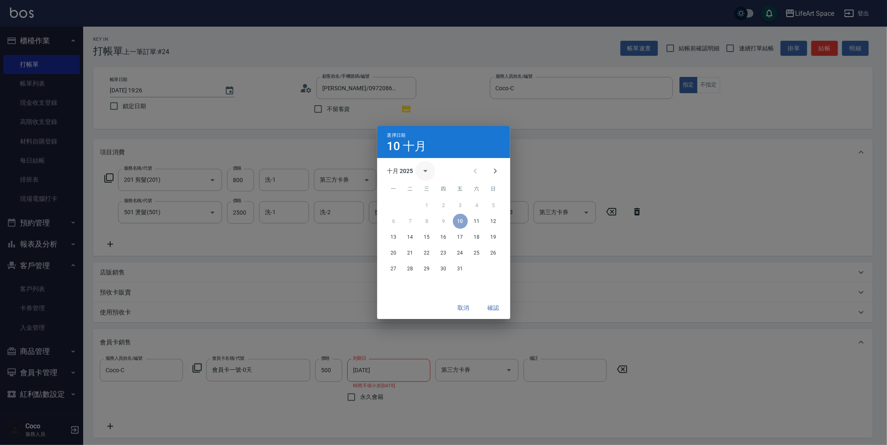
click at [429, 169] on icon "calendar view is open, switch to year view" at bounding box center [426, 171] width 10 height 10
click at [441, 183] on div "2026" at bounding box center [443, 191] width 43 height 20
click at [441, 188] on button "2026" at bounding box center [443, 190] width 30 height 15
type input "[DATE]"
click at [493, 304] on button "確認" at bounding box center [493, 307] width 27 height 15
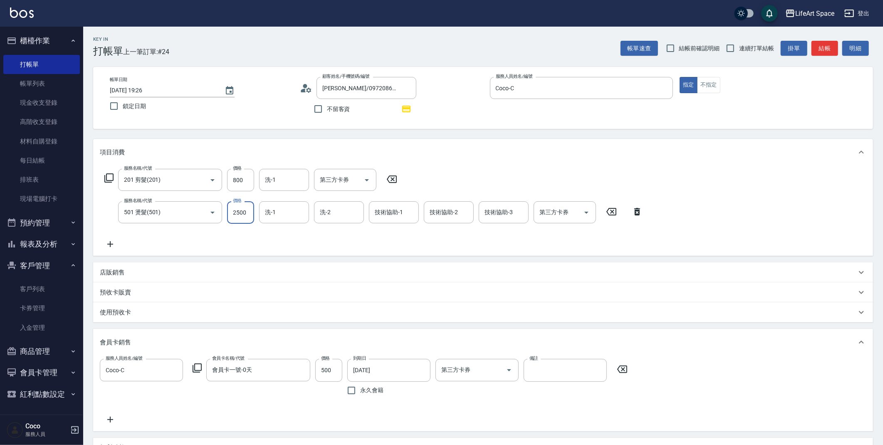
click at [251, 211] on input "2500" at bounding box center [240, 212] width 27 height 22
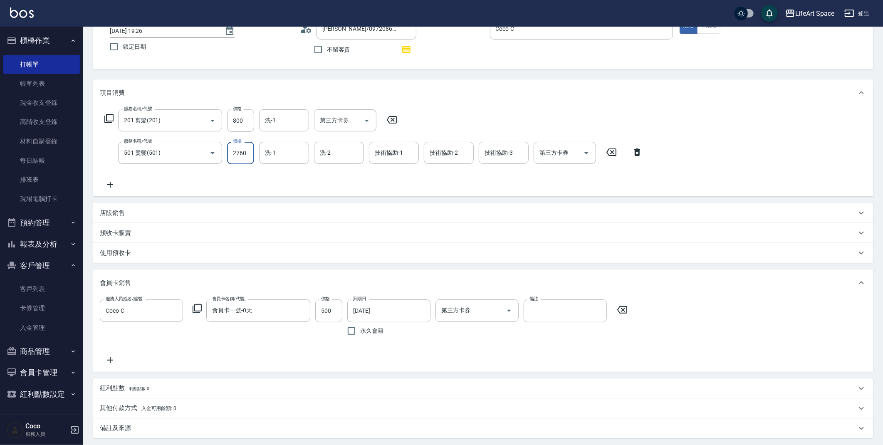
scroll to position [146, 0]
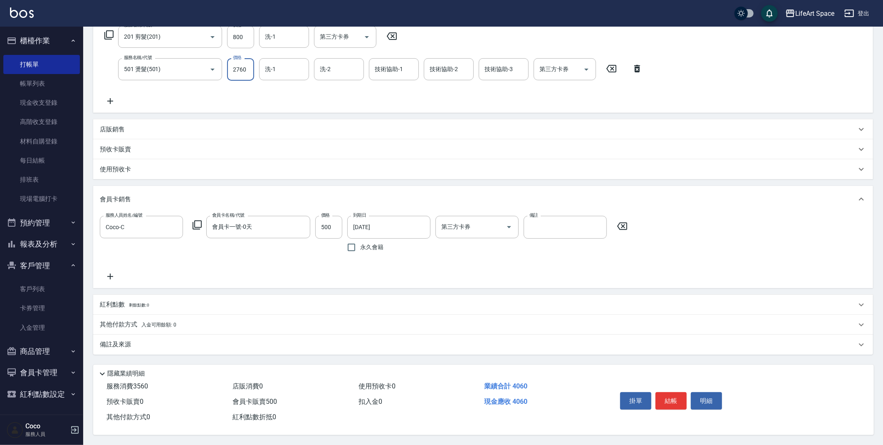
type input "2760"
click at [316, 347] on div "備註及來源" at bounding box center [483, 345] width 780 height 20
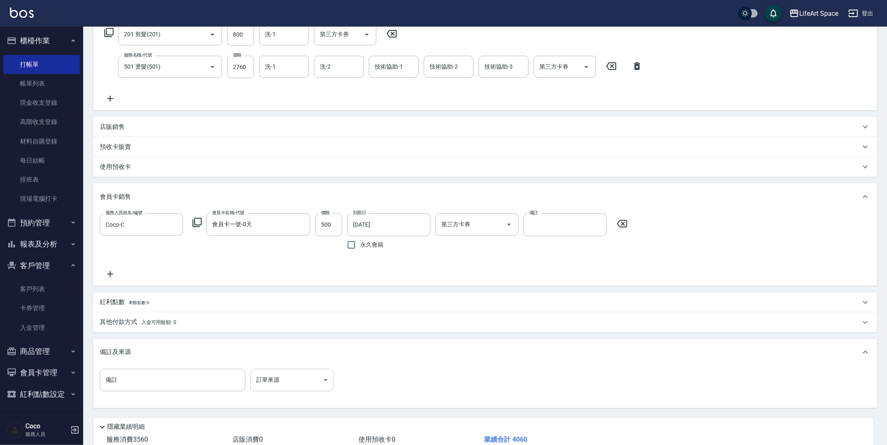
click at [260, 382] on body "LifeArt Space 登出 櫃檯作業 打帳單 帳單列表 現金收支登錄 高階收支登錄 材料自購登錄 每日結帳 排班表 現場電腦打卡 預約管理 預約管理 單…" at bounding box center [443, 176] width 887 height 644
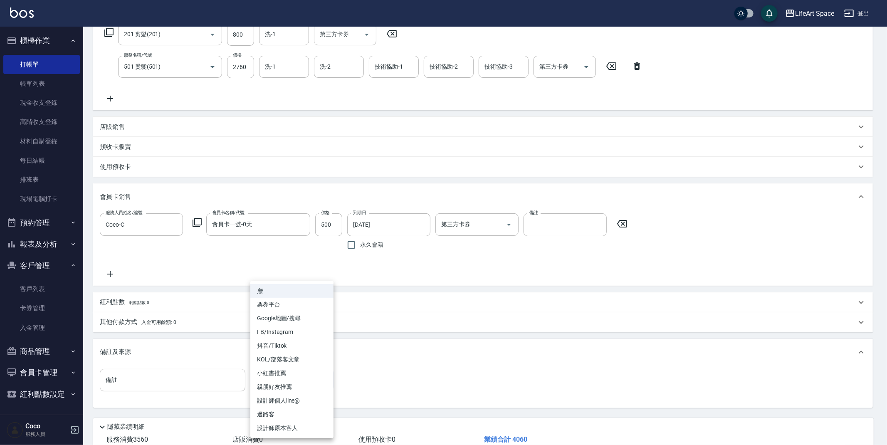
click at [287, 426] on li "設計師原本客人" at bounding box center [291, 428] width 83 height 14
type input "設計師原本客人"
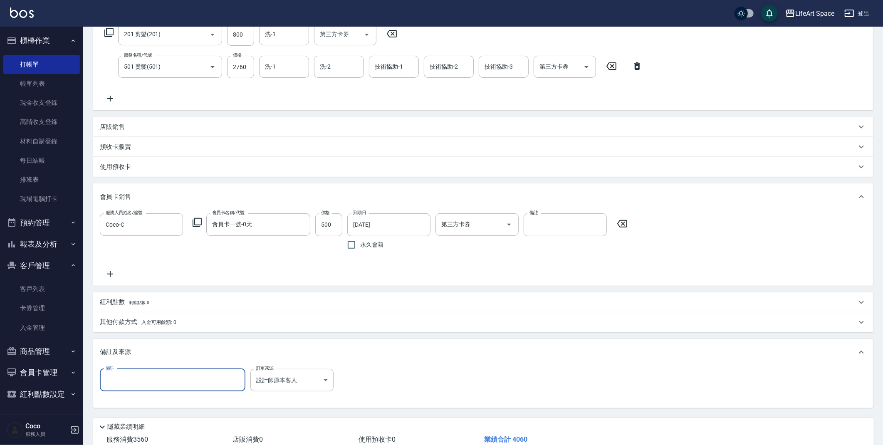
click at [173, 380] on input "備註" at bounding box center [173, 380] width 146 height 22
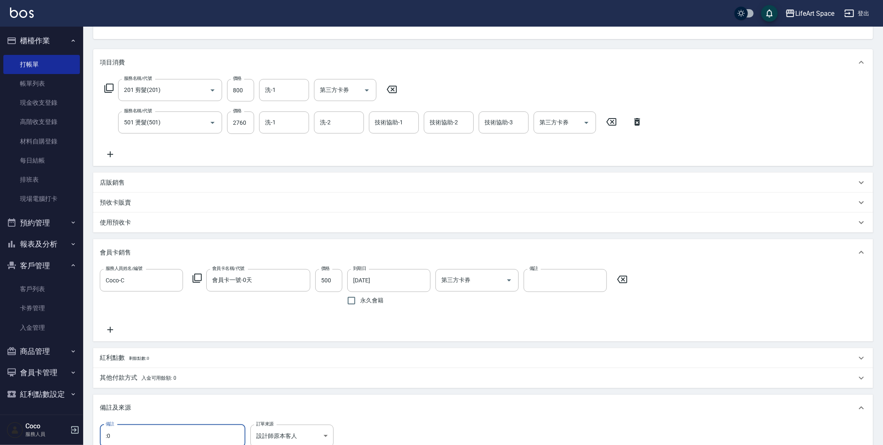
scroll to position [0, 0]
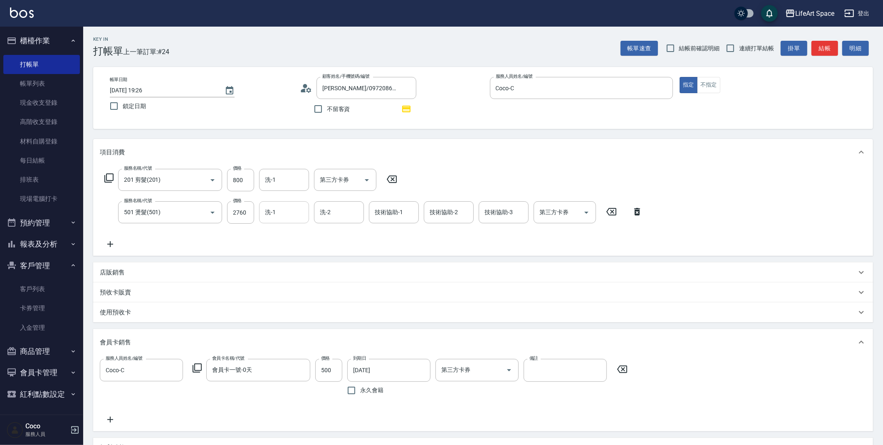
type input ":0"
click at [282, 215] on input "洗-1" at bounding box center [284, 212] width 42 height 15
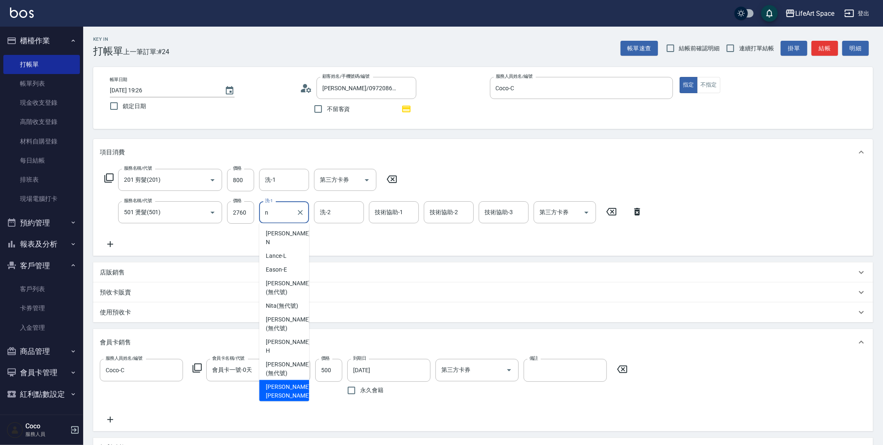
click at [295, 383] on span "[PERSON_NAME] [PERSON_NAME] (無代號)" at bounding box center [288, 396] width 44 height 26
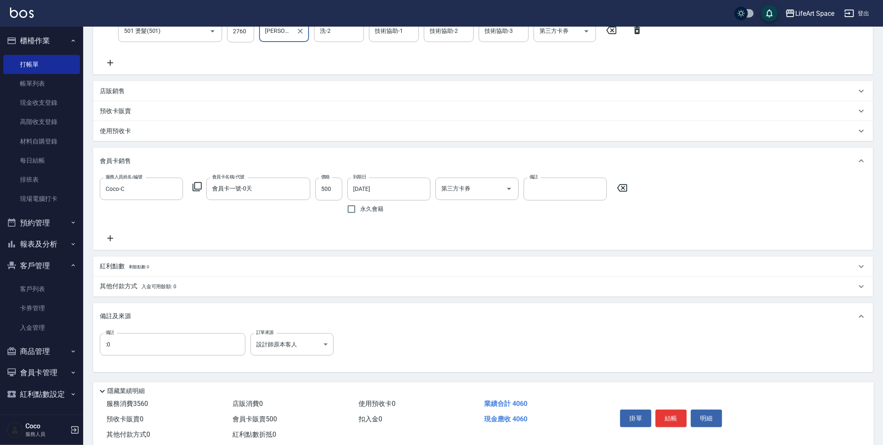
scroll to position [201, 0]
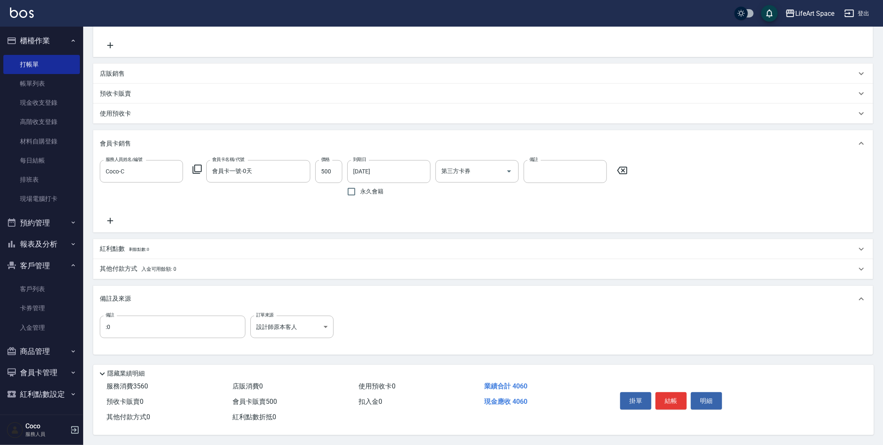
type input "[PERSON_NAME] [PERSON_NAME](無代號)"
click at [160, 270] on p "其他付款方式 入金可用餘額: 0" at bounding box center [138, 269] width 77 height 9
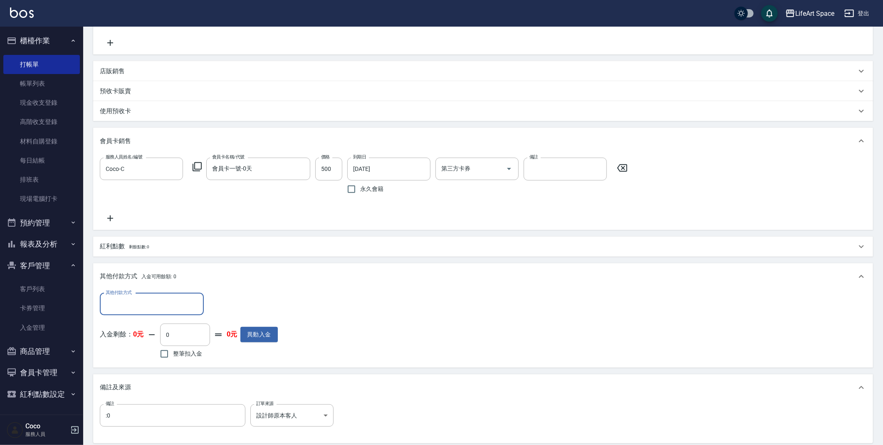
scroll to position [0, 0]
click at [144, 315] on div "其他付款方式 其他付款方式 入金剩餘： 0元 0 ​ 整筆扣入金 0元 異動入金" at bounding box center [189, 327] width 178 height 68
click at [143, 312] on div "其他付款方式" at bounding box center [152, 304] width 104 height 22
click at [147, 334] on span "Linepay" at bounding box center [152, 339] width 104 height 14
type input "Linepay"
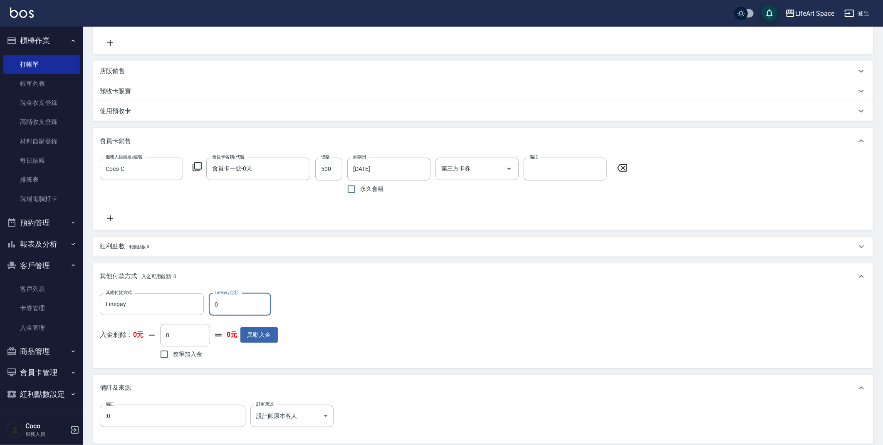
click at [228, 307] on input "0" at bounding box center [240, 304] width 62 height 22
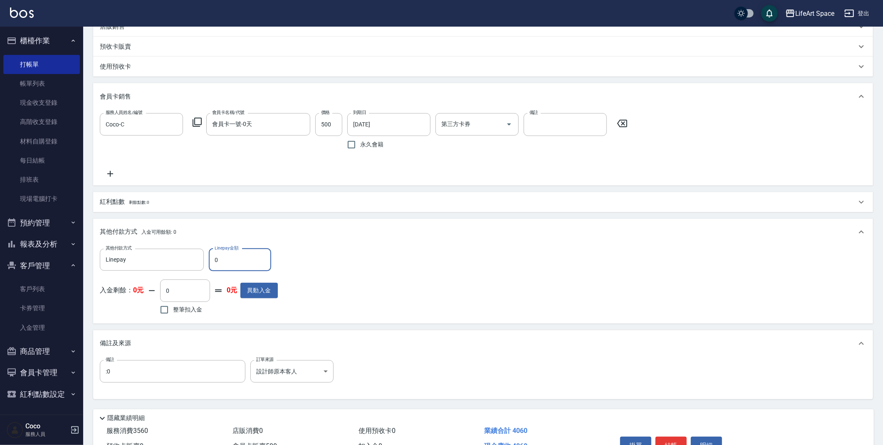
scroll to position [293, 0]
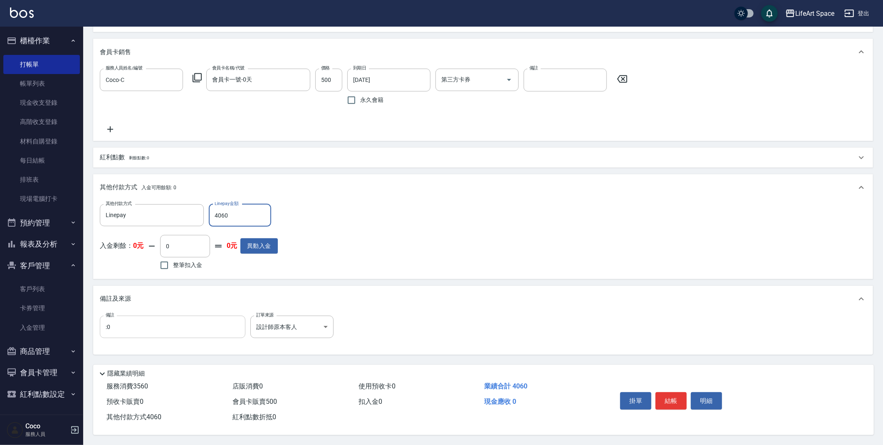
type input "4060"
click at [224, 321] on input ":0" at bounding box center [173, 327] width 146 height 22
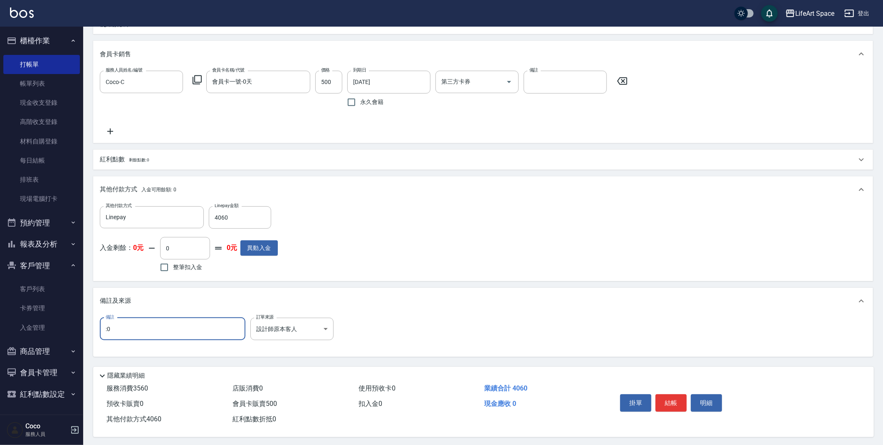
scroll to position [292, 0]
click at [670, 401] on button "結帳" at bounding box center [671, 400] width 31 height 17
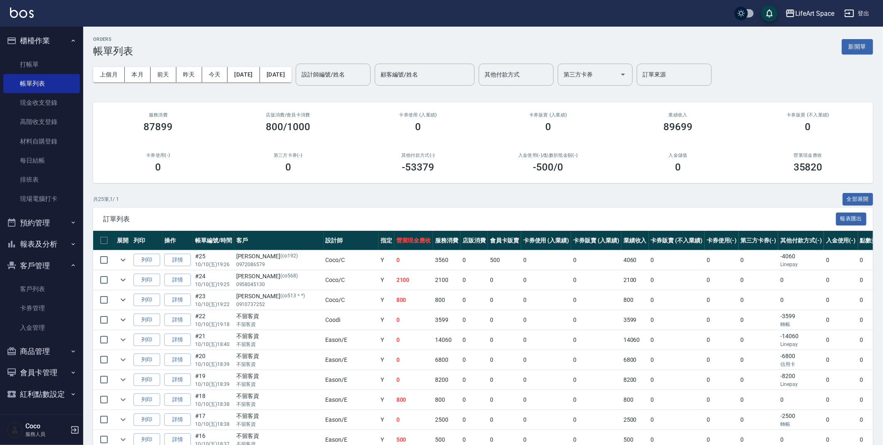
click at [47, 52] on ul "打帳單 帳單列表 現金收支登錄 高階收支登錄 材料自購登錄 每日結帳 排班表 現場電腦打卡" at bounding box center [41, 132] width 77 height 161
click at [47, 60] on link "打帳單" at bounding box center [41, 64] width 77 height 19
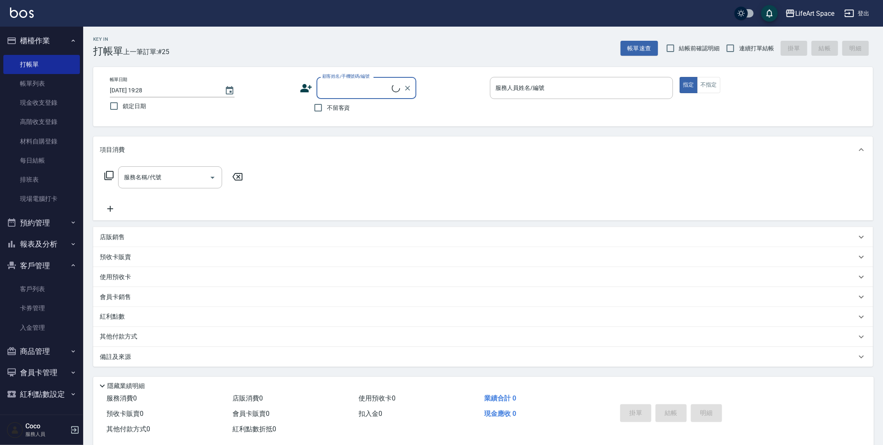
type input "x"
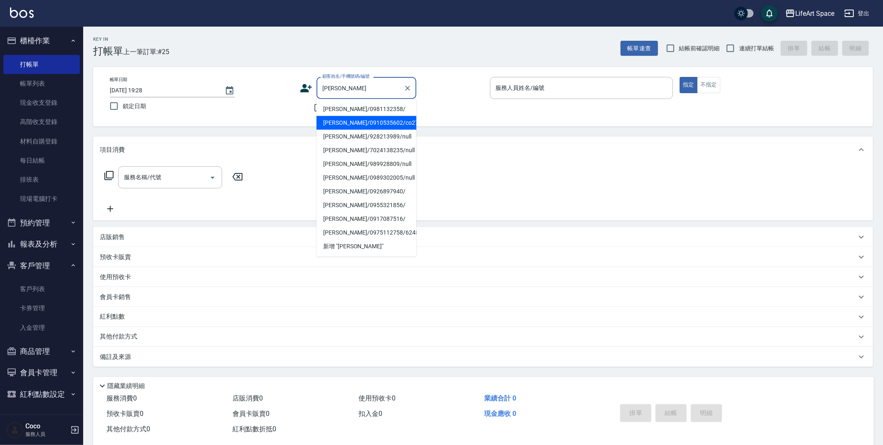
click at [374, 124] on li "[PERSON_NAME]/0910535602/co279*" at bounding box center [367, 123] width 100 height 14
type input "[PERSON_NAME]/0910535602/co279*"
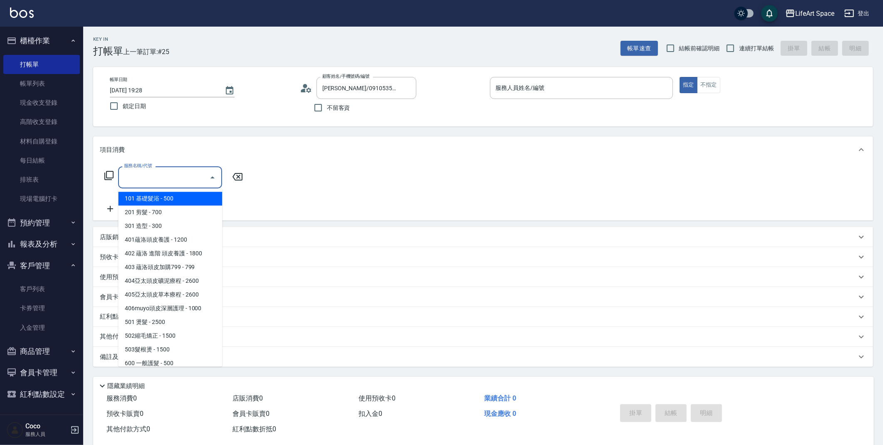
click at [155, 178] on div "服務名稱/代號 服務名稱/代號" at bounding box center [170, 177] width 104 height 22
type input "Coco-C"
click at [159, 213] on span "201 剪髮 - 700" at bounding box center [170, 213] width 104 height 14
type input "201 剪髮(201)"
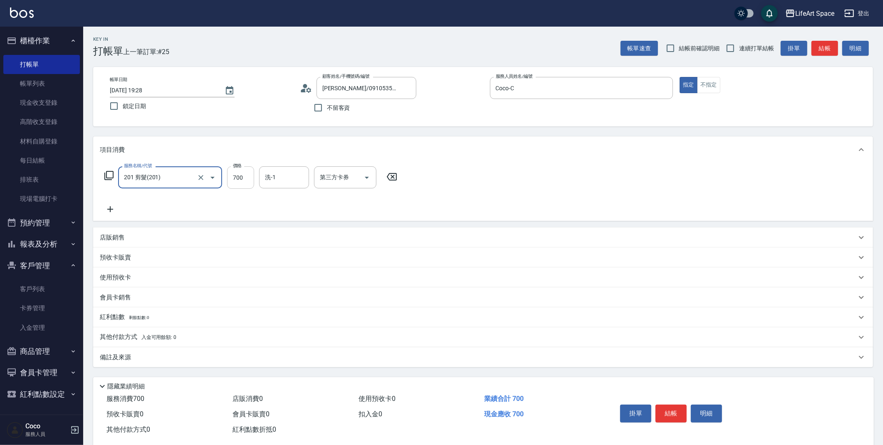
click at [243, 179] on input "700" at bounding box center [240, 177] width 27 height 22
type input "800"
click at [202, 360] on div "備註及來源" at bounding box center [478, 357] width 757 height 9
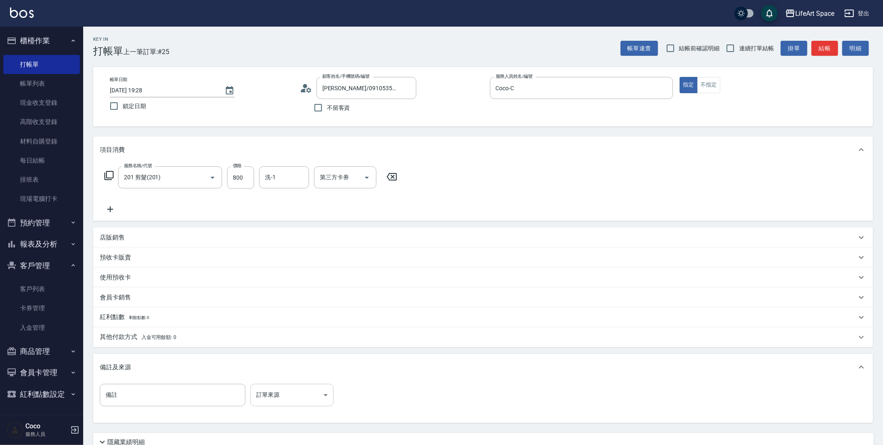
click at [270, 390] on body "LifeArt Space 登出 櫃檯作業 打帳單 帳單列表 現金收支登錄 高階收支登錄 材料自購登錄 每日結帳 排班表 現場電腦打卡 預約管理 預約管理 單…" at bounding box center [441, 256] width 883 height 513
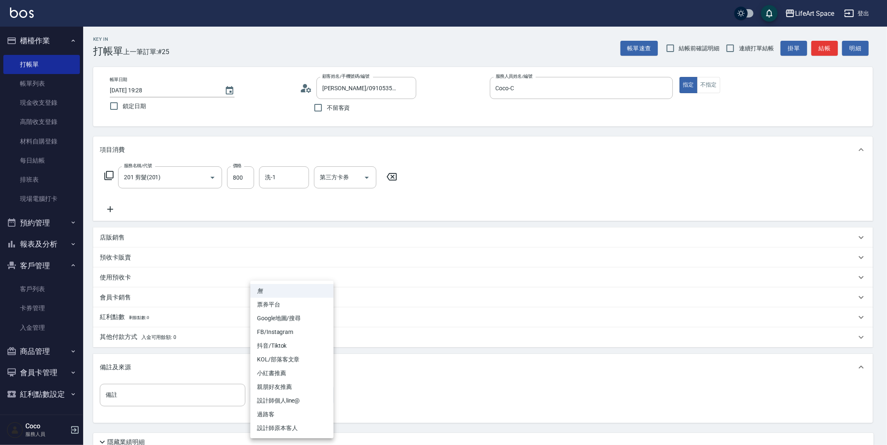
click at [287, 432] on li "設計師原本客人" at bounding box center [291, 428] width 83 height 14
type input "設計師原本客人"
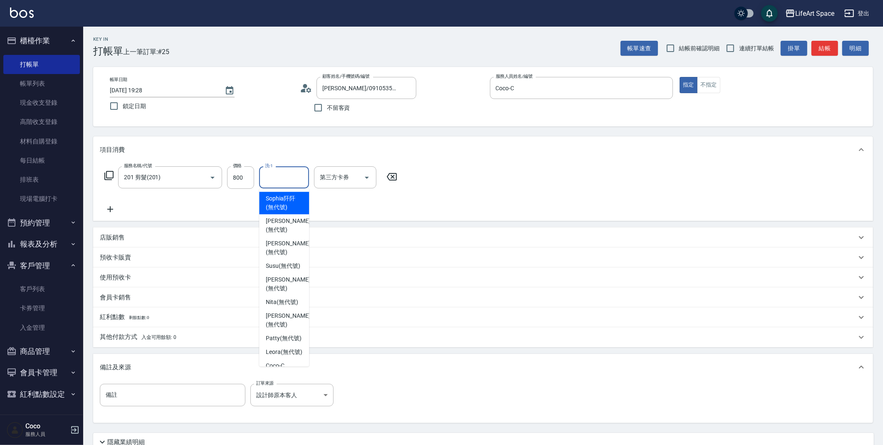
click at [285, 183] on input "洗-1" at bounding box center [284, 177] width 42 height 15
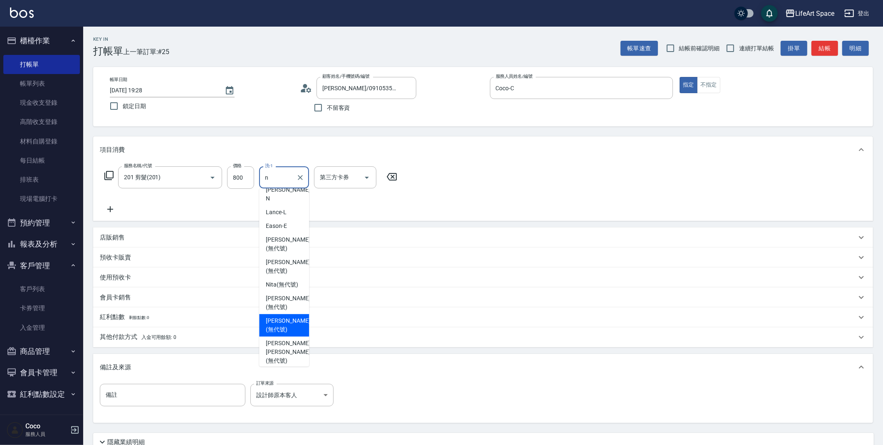
scroll to position [10, 0]
click at [282, 338] on span "[PERSON_NAME] [PERSON_NAME] (無代號)" at bounding box center [288, 351] width 44 height 26
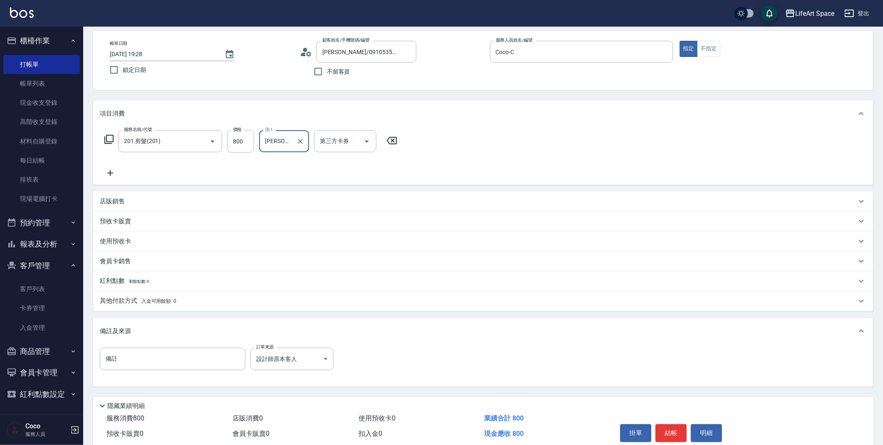
scroll to position [71, 0]
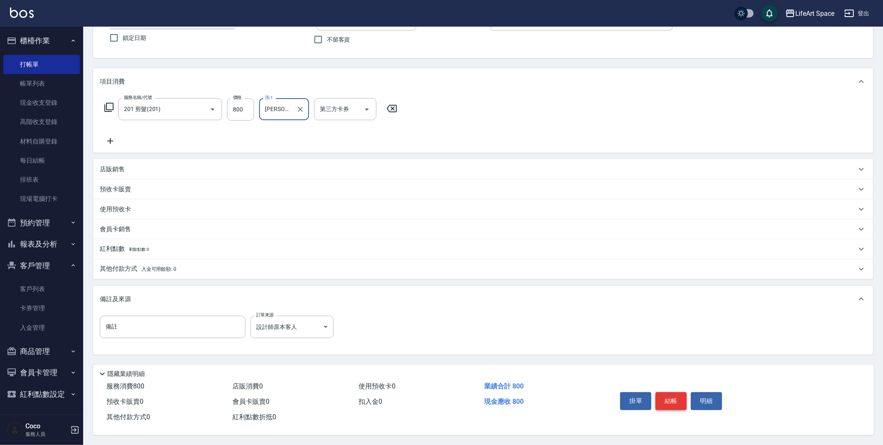
type input "[PERSON_NAME] [PERSON_NAME](無代號)"
click at [663, 397] on button "結帳" at bounding box center [671, 400] width 31 height 17
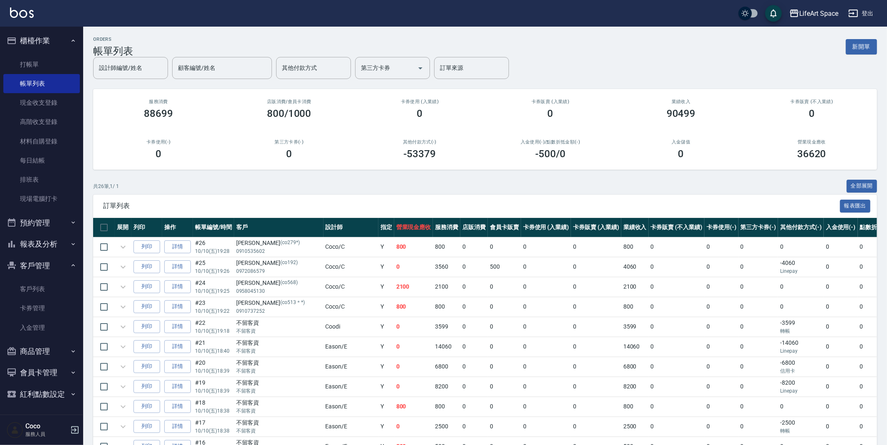
click at [17, 64] on link "打帳單" at bounding box center [41, 64] width 77 height 19
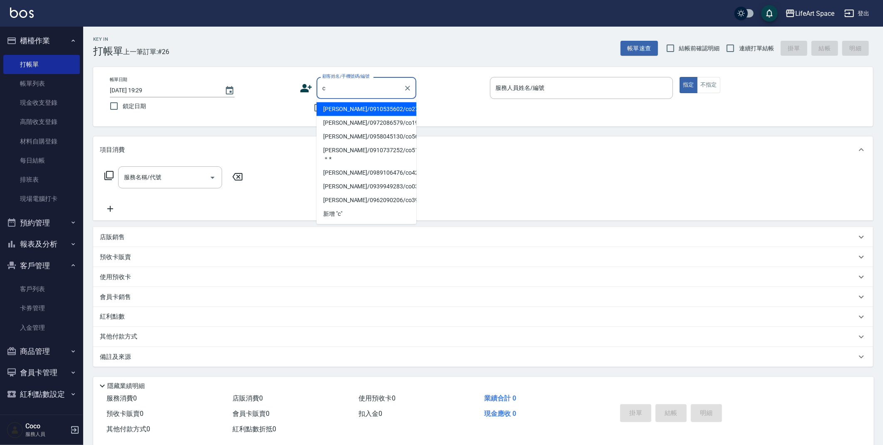
type input "c"
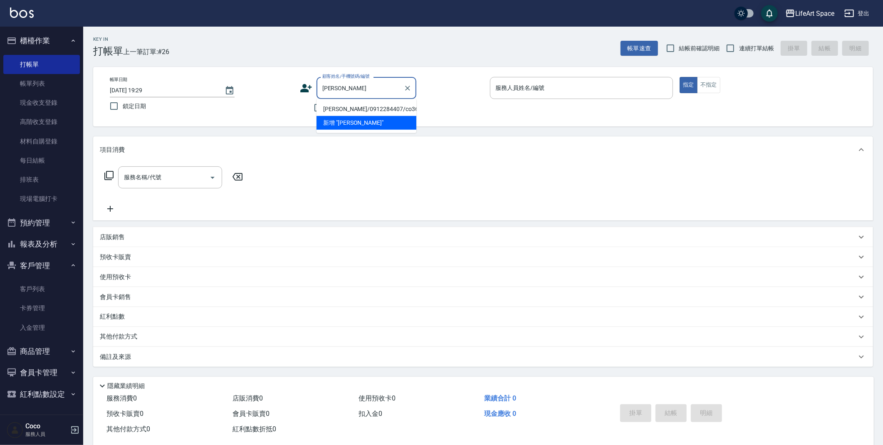
click at [349, 111] on li "[PERSON_NAME]/0912284407/co364*" at bounding box center [367, 109] width 100 height 14
type input "[PERSON_NAME]/0912284407/co364*"
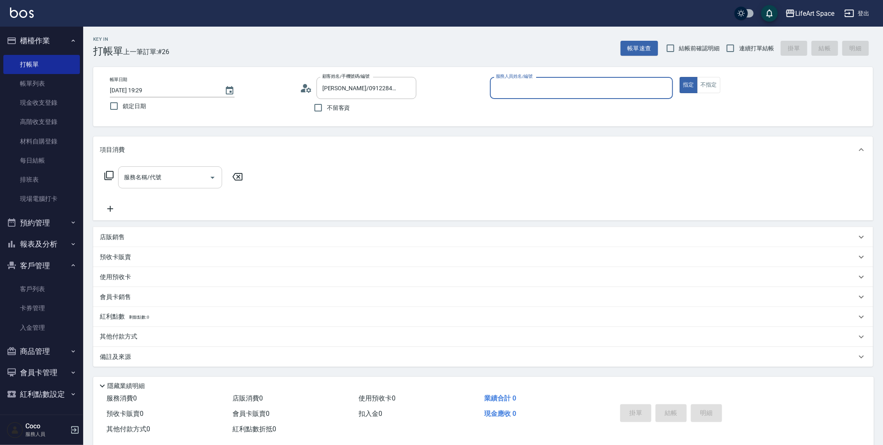
type input "Coco-C"
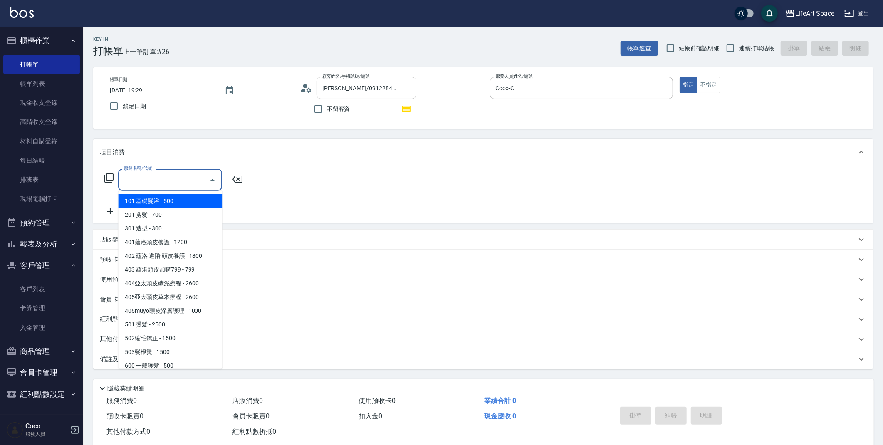
click at [167, 173] on input "服務名稱/代號" at bounding box center [164, 180] width 84 height 15
click at [184, 216] on span "201 剪髮 - 700" at bounding box center [170, 215] width 104 height 14
type input "201 剪髮(201)"
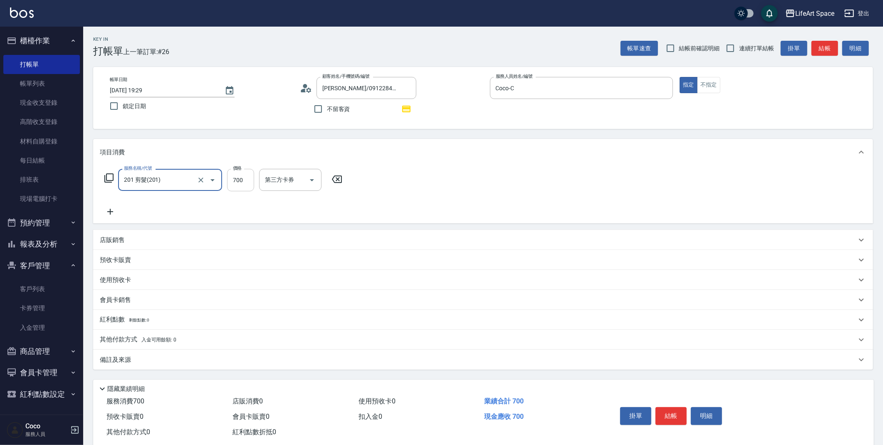
click at [242, 181] on input "700" at bounding box center [240, 180] width 27 height 22
type input "800"
click at [112, 208] on icon at bounding box center [110, 212] width 21 height 10
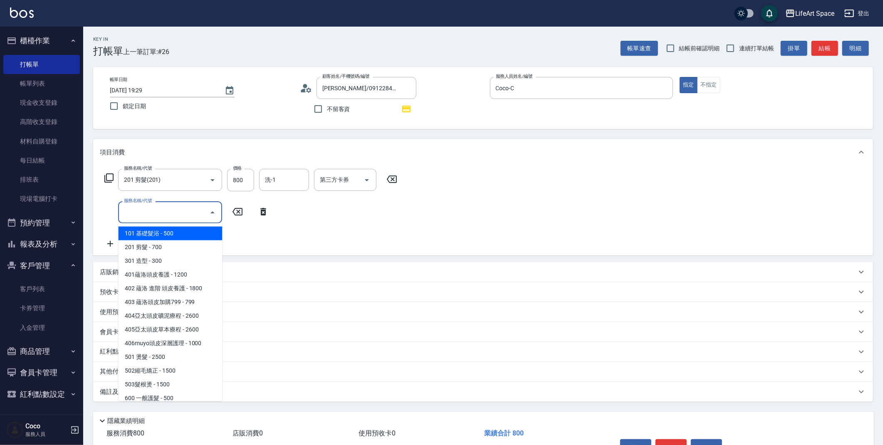
click at [181, 215] on input "服務名稱/代號" at bounding box center [164, 212] width 84 height 15
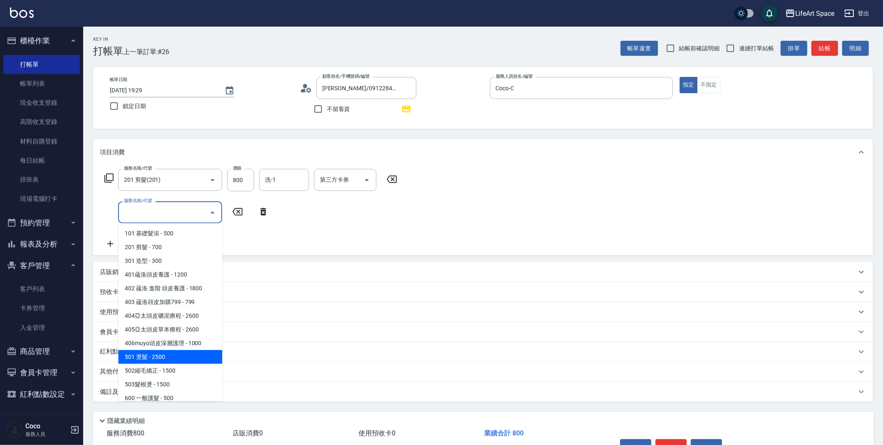
click at [180, 353] on span "501 燙髮 - 2500" at bounding box center [170, 357] width 104 height 14
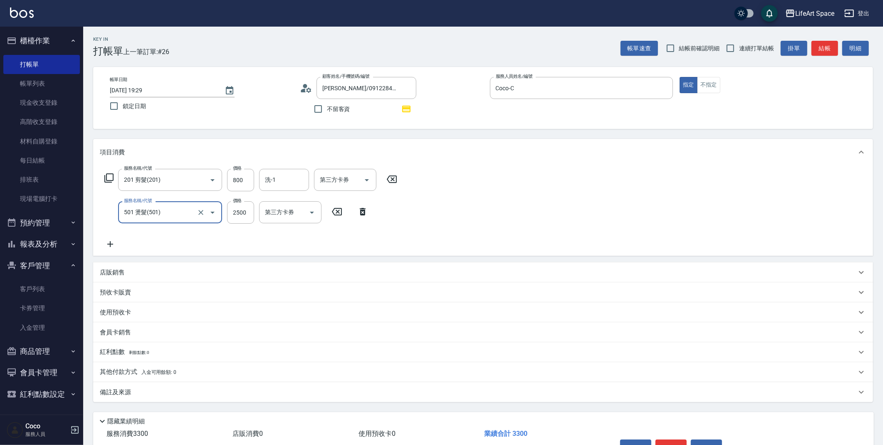
type input "501 燙髮(501)"
click at [249, 212] on input "2500" at bounding box center [240, 212] width 27 height 22
type input "400"
click at [288, 206] on input "洗-1" at bounding box center [284, 212] width 42 height 15
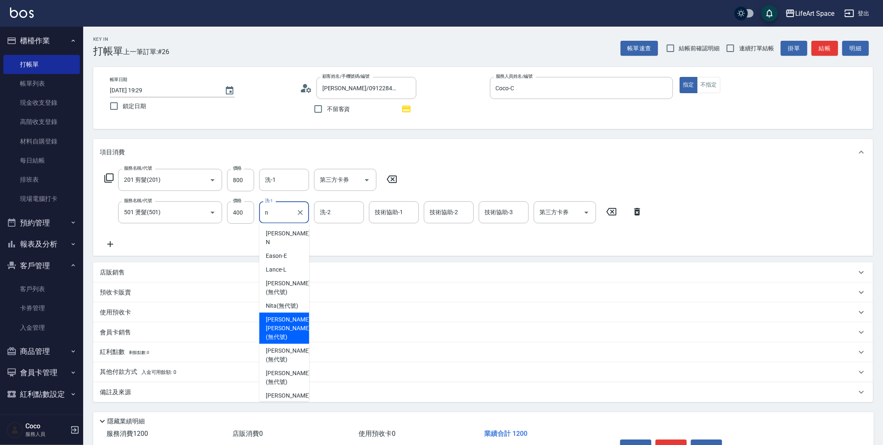
click at [295, 325] on span "[PERSON_NAME] [PERSON_NAME] (無代號)" at bounding box center [288, 328] width 44 height 26
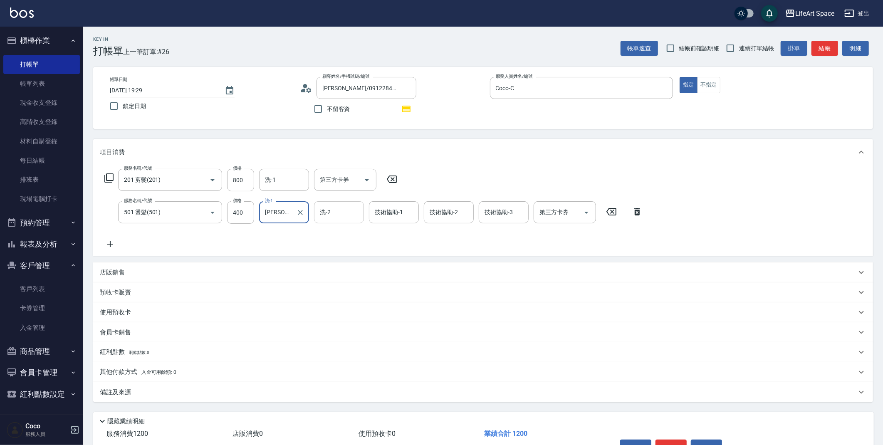
type input "[PERSON_NAME] [PERSON_NAME](無代號)"
click at [350, 214] on input "洗-2" at bounding box center [339, 212] width 42 height 15
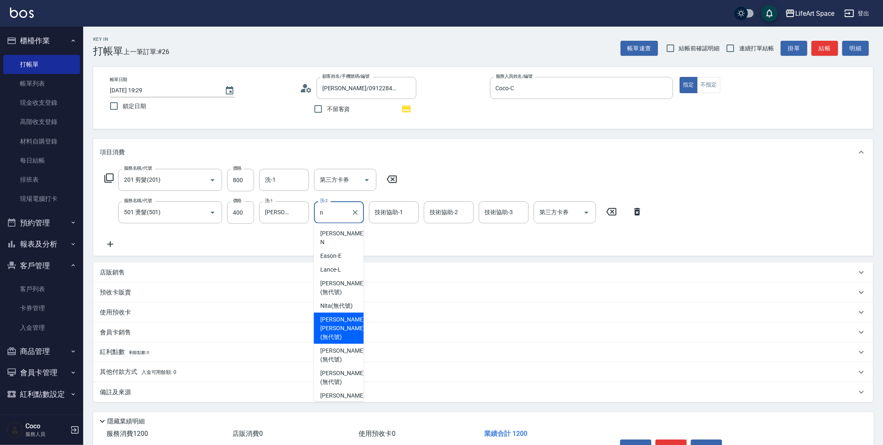
click at [346, 325] on span "[PERSON_NAME] [PERSON_NAME] (無代號)" at bounding box center [342, 328] width 44 height 26
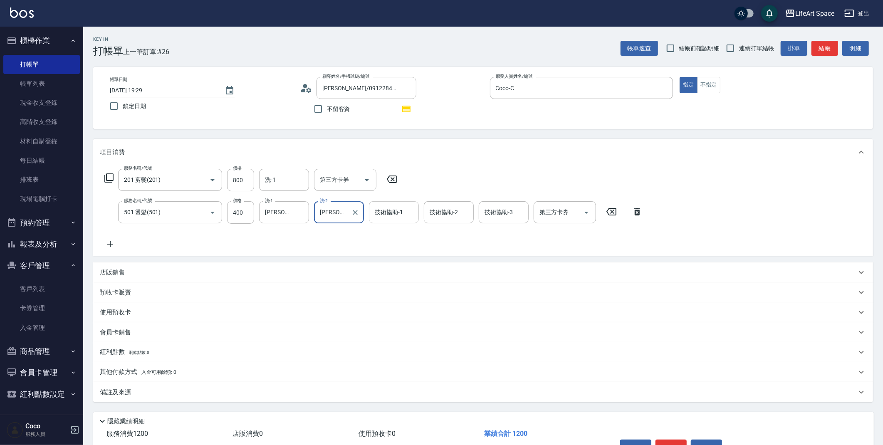
type input "[PERSON_NAME] [PERSON_NAME](無代號)"
click at [397, 213] on div "技術協助-1 技術協助-1" at bounding box center [394, 212] width 50 height 22
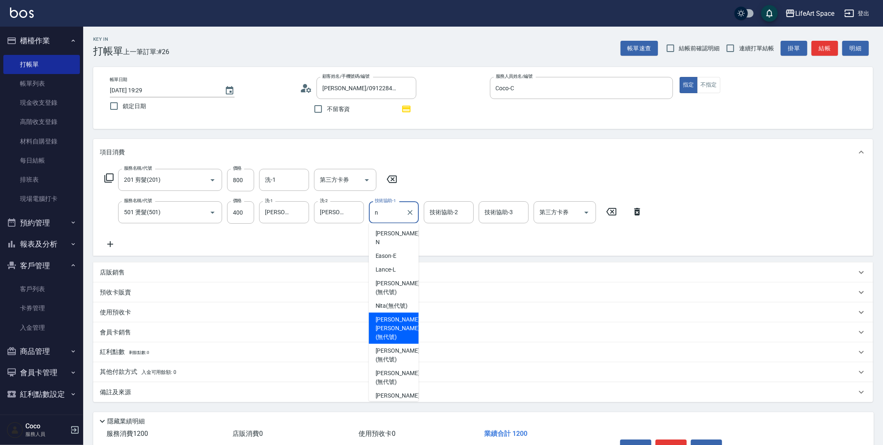
click at [398, 319] on span "[PERSON_NAME] [PERSON_NAME] (無代號)" at bounding box center [398, 328] width 44 height 26
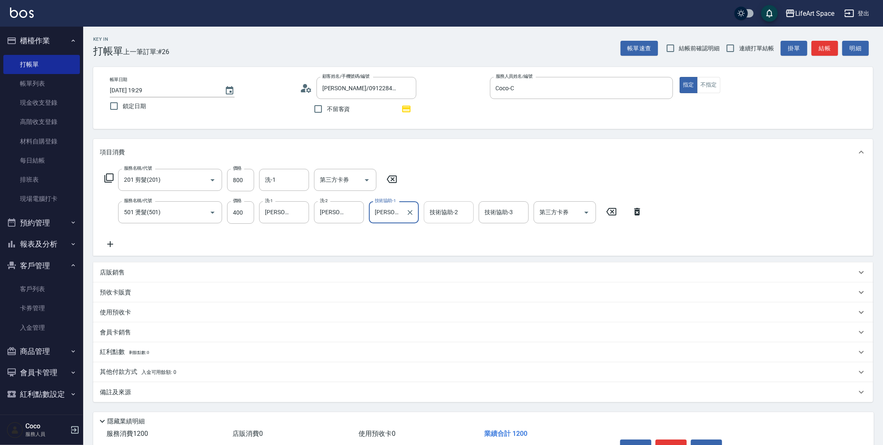
type input "[PERSON_NAME] [PERSON_NAME](無代號)"
click at [438, 215] on div "技術協助-2 技術協助-2" at bounding box center [449, 212] width 50 height 22
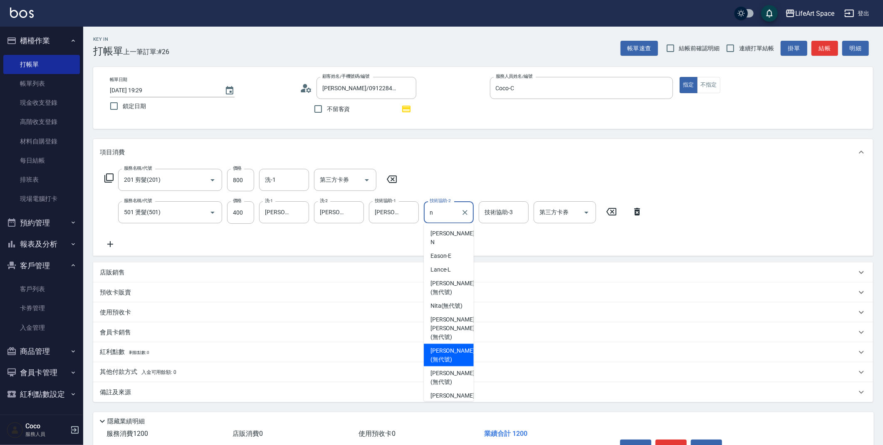
click at [446, 322] on span "[PERSON_NAME] [PERSON_NAME] (無代號)" at bounding box center [453, 328] width 44 height 26
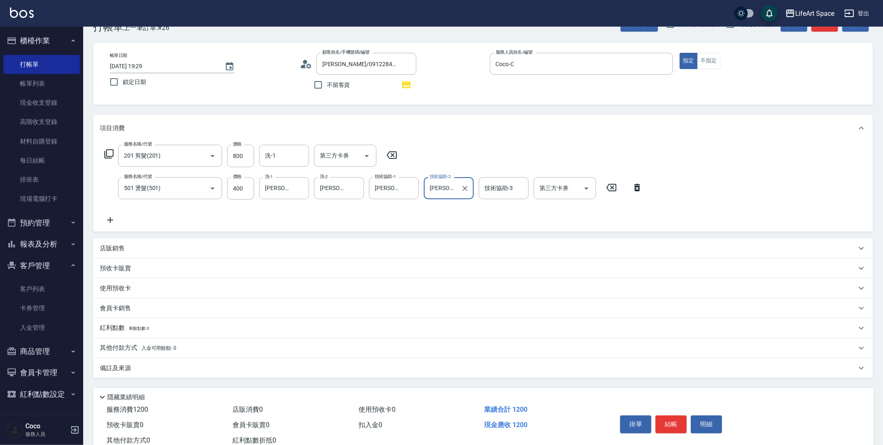
scroll to position [50, 0]
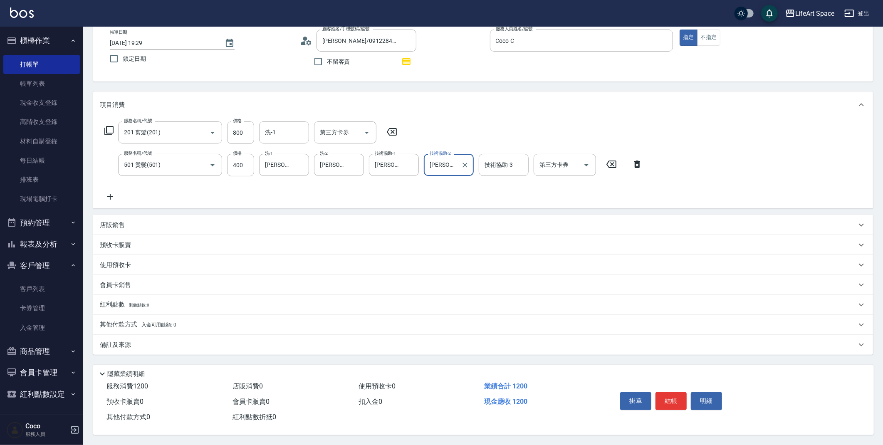
type input "[PERSON_NAME] [PERSON_NAME](無代號)"
click at [291, 348] on div "備註及來源" at bounding box center [483, 345] width 780 height 20
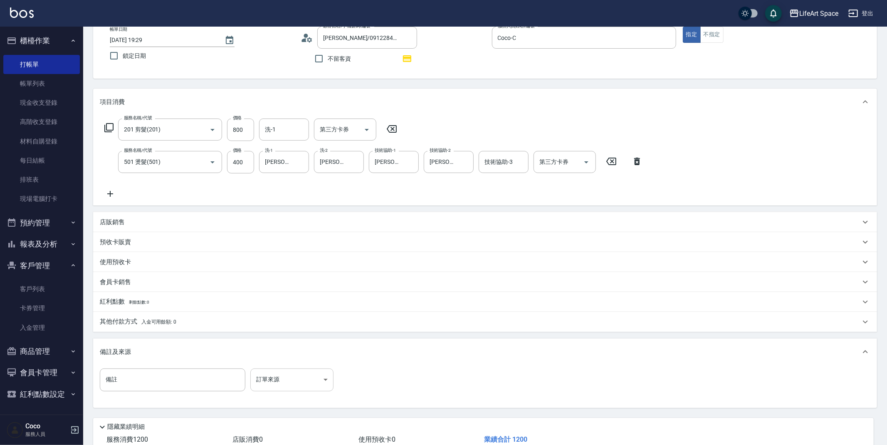
click at [305, 370] on body "LifeArt Space 登出 櫃檯作業 打帳單 帳單列表 現金收支登錄 高階收支登錄 材料自購登錄 每日結帳 排班表 現場電腦打卡 預約管理 預約管理 單…" at bounding box center [443, 224] width 887 height 549
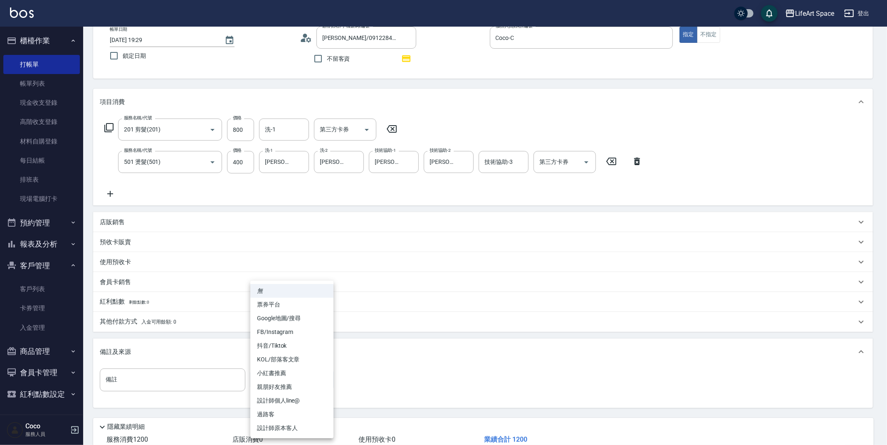
click at [297, 429] on li "設計師原本客人" at bounding box center [291, 428] width 83 height 14
type input "設計師原本客人"
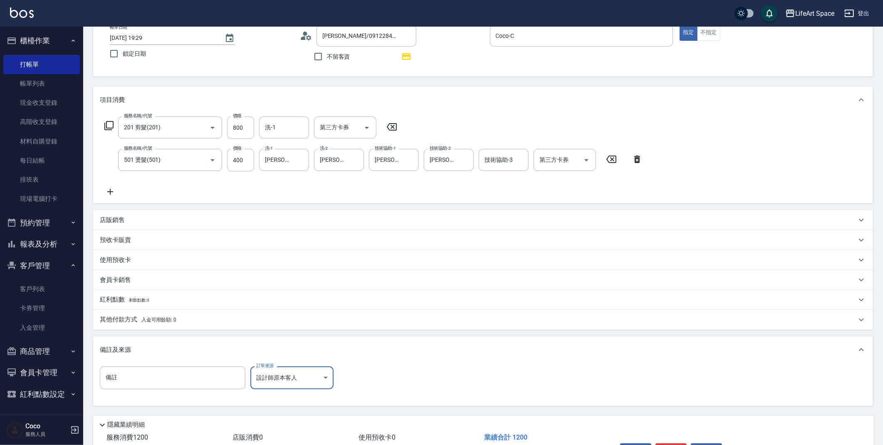
scroll to position [106, 0]
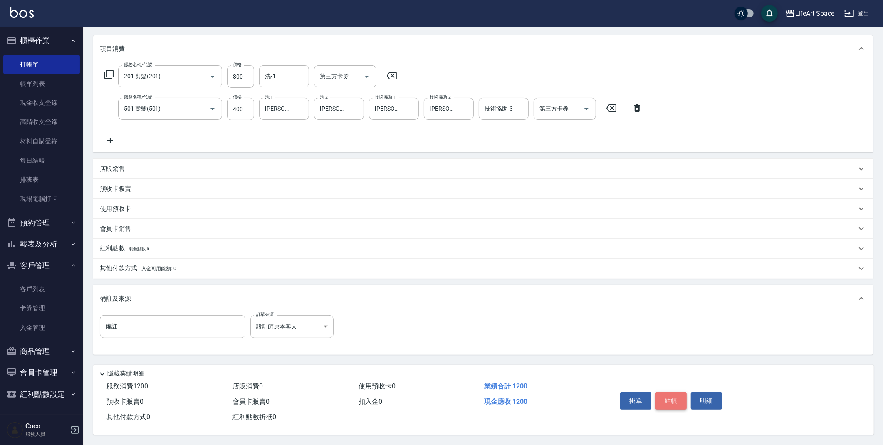
click at [673, 401] on button "結帳" at bounding box center [671, 400] width 31 height 17
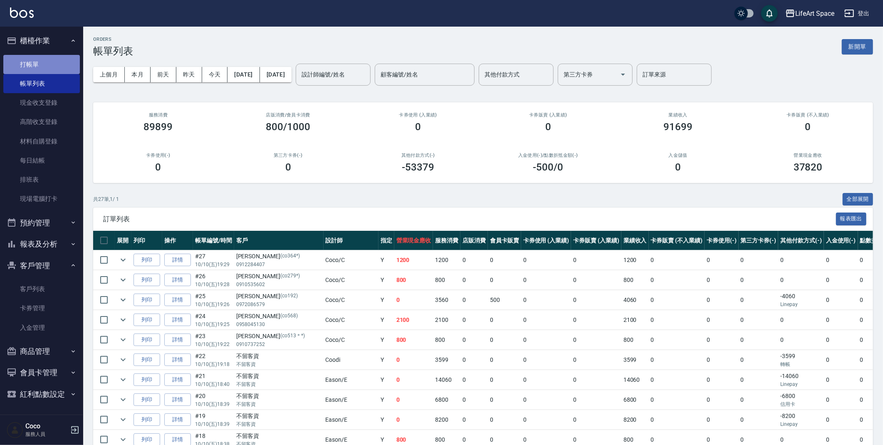
click at [30, 56] on link "打帳單" at bounding box center [41, 64] width 77 height 19
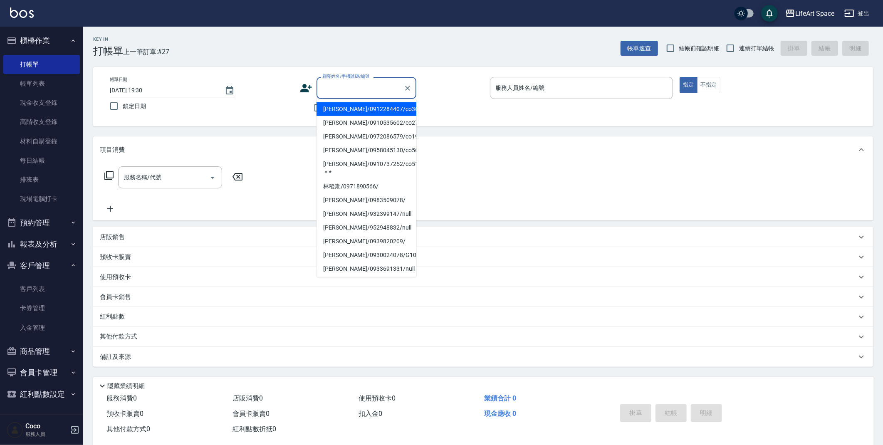
click at [344, 92] on input "顧客姓名/手機號碼/編號" at bounding box center [360, 88] width 80 height 15
click at [313, 113] on input "不留客資" at bounding box center [318, 107] width 17 height 17
checkbox input "true"
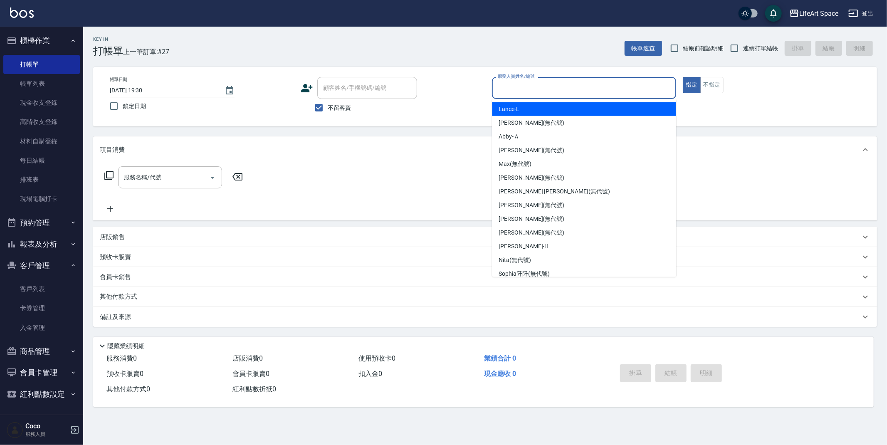
click at [543, 89] on input "服務人員姓名/編號" at bounding box center [584, 88] width 177 height 15
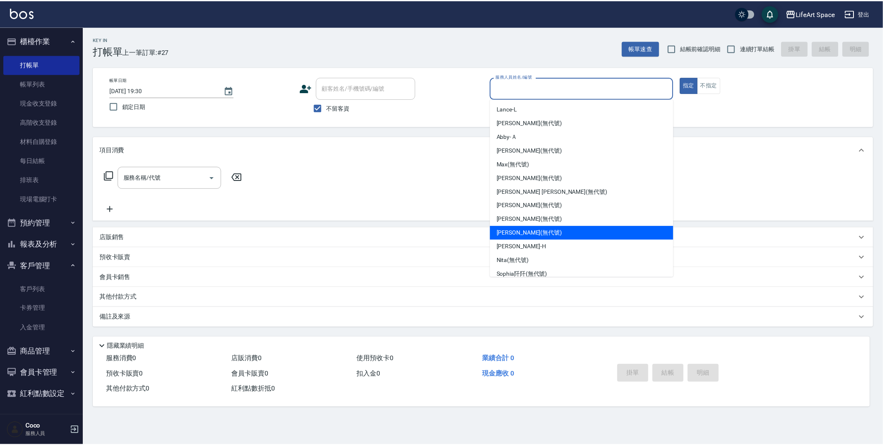
scroll to position [144, 0]
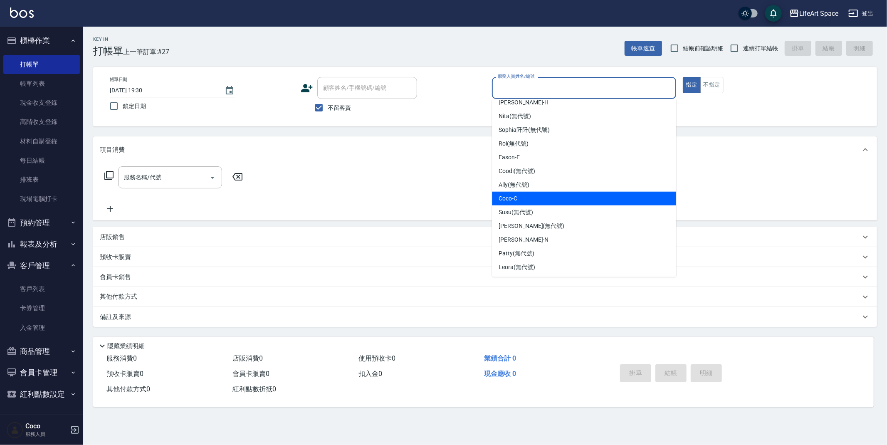
click at [527, 197] on div "Coco -C" at bounding box center [584, 199] width 184 height 14
type input "Coco-C"
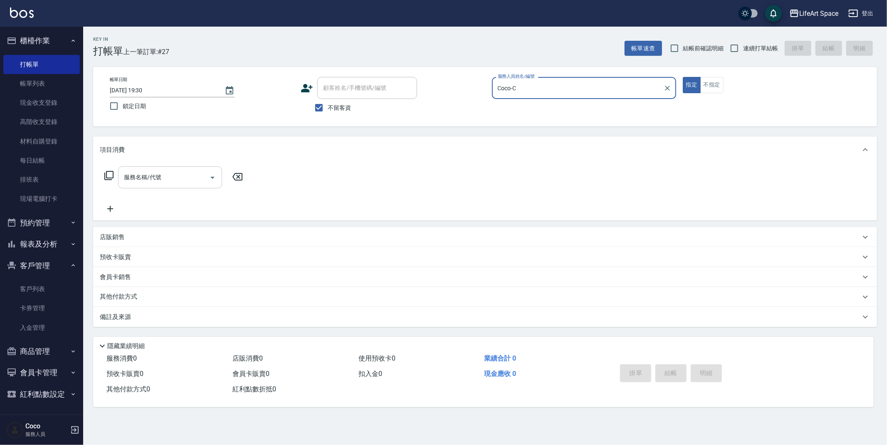
click at [147, 176] on div "服務名稱/代號 服務名稱/代號" at bounding box center [170, 177] width 104 height 22
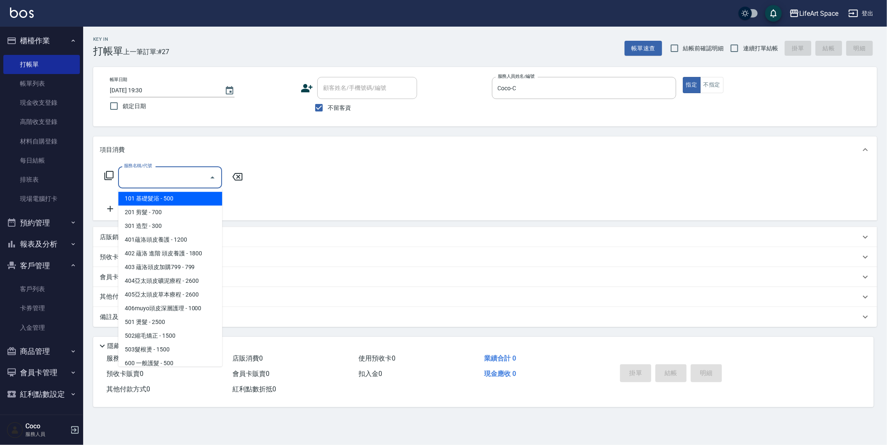
click at [168, 198] on span "101 基礎髮浴 - 500" at bounding box center [170, 199] width 104 height 14
type input "101 基礎髮浴 (101)"
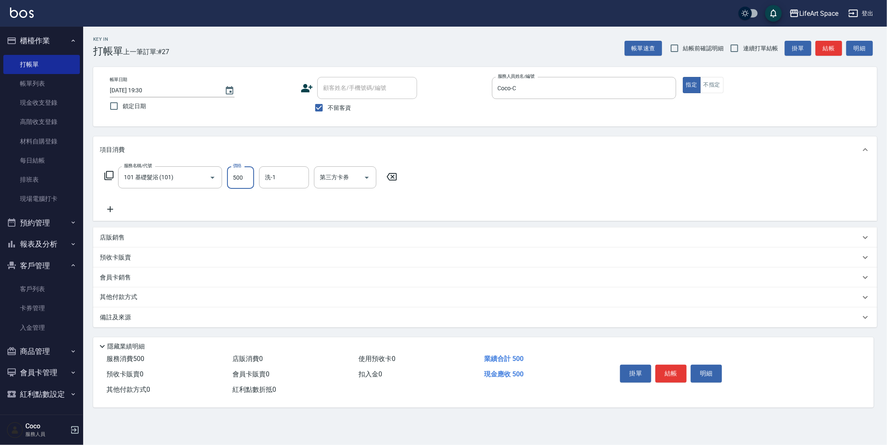
click at [242, 178] on input "500" at bounding box center [240, 177] width 27 height 22
type input "600"
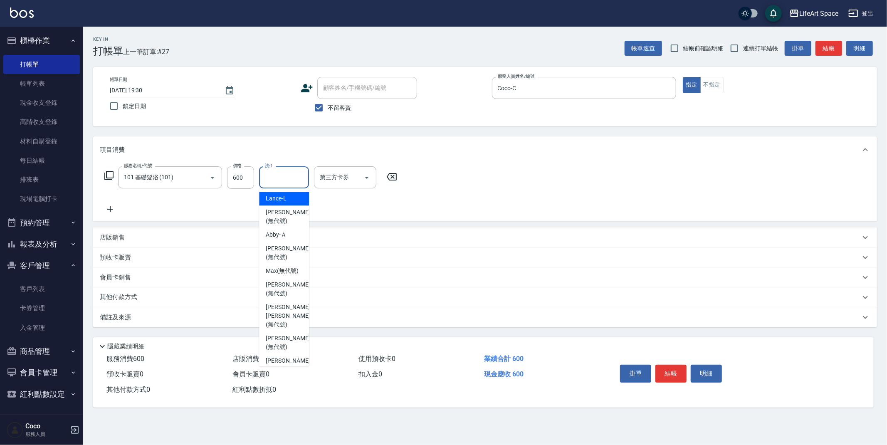
click at [266, 179] on input "洗-1" at bounding box center [284, 177] width 42 height 15
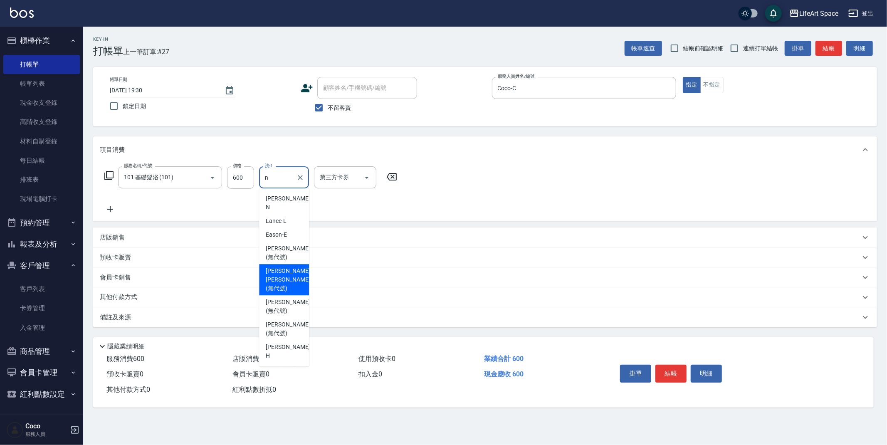
click at [298, 267] on span "[PERSON_NAME] [PERSON_NAME] (無代號)" at bounding box center [288, 280] width 44 height 26
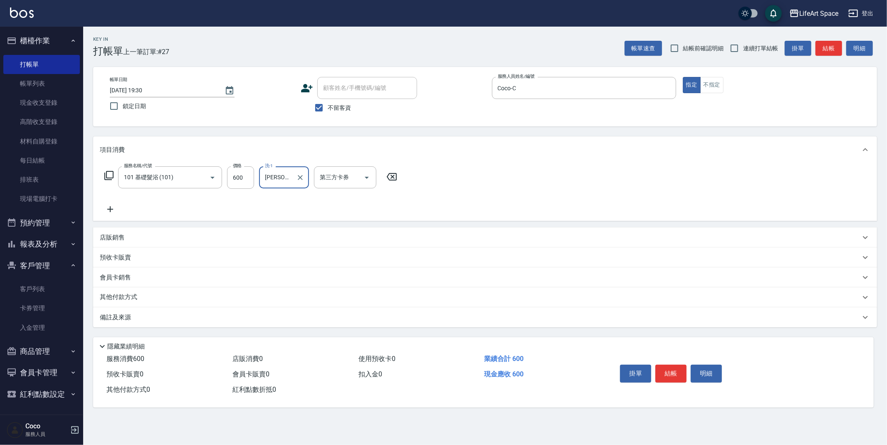
type input "[PERSON_NAME] [PERSON_NAME](無代號)"
click at [251, 324] on div "備註及來源" at bounding box center [485, 317] width 784 height 20
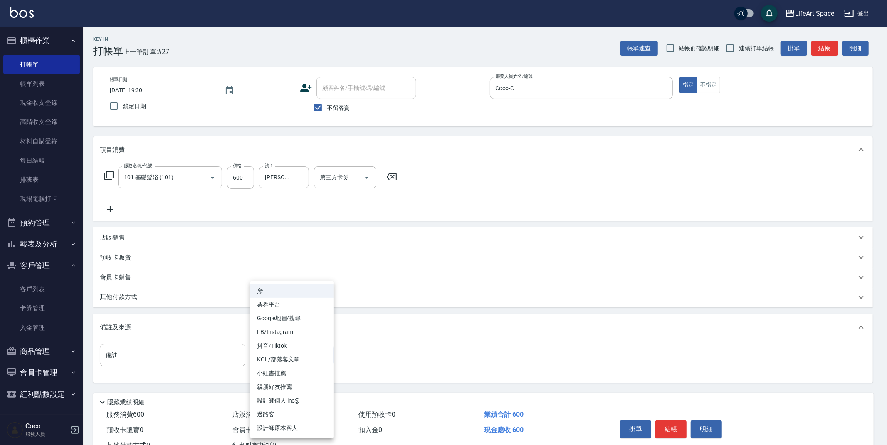
click at [267, 352] on body "LifeArt Space 登出 櫃檯作業 打帳單 帳單列表 現金收支登錄 高階收支登錄 材料自購登錄 每日結帳 排班表 現場電腦打卡 預約管理 預約管理 單…" at bounding box center [443, 236] width 887 height 473
click at [297, 426] on li "設計師原本客人" at bounding box center [291, 428] width 83 height 14
type input "設計師原本客人"
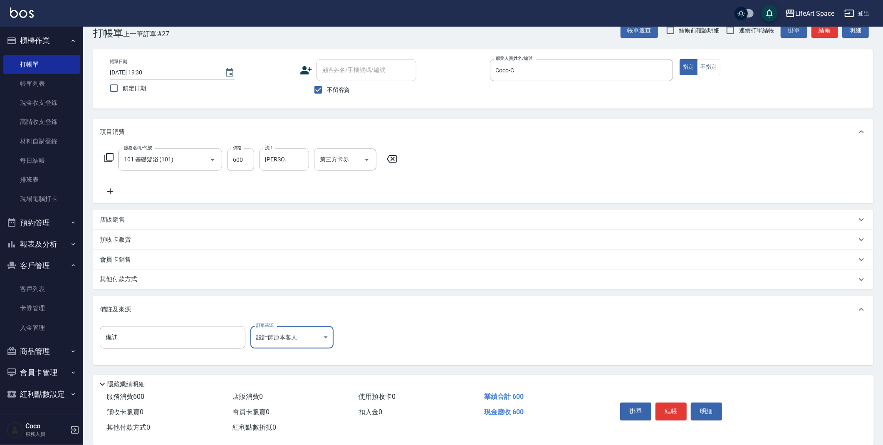
scroll to position [31, 0]
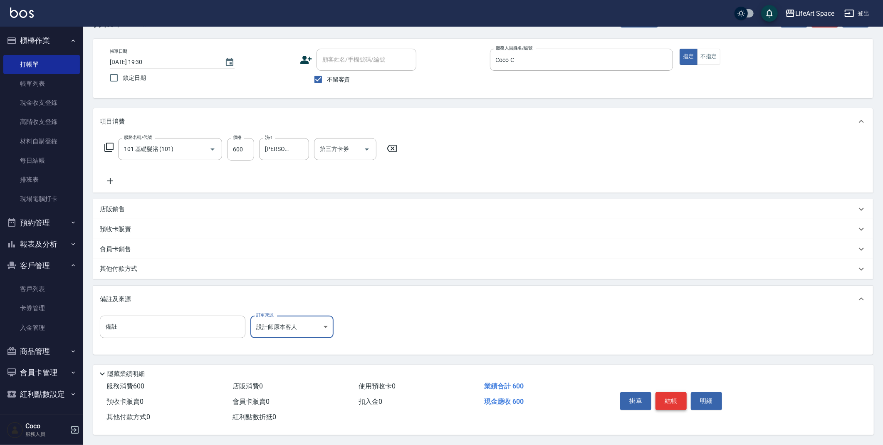
click at [671, 397] on button "結帳" at bounding box center [671, 400] width 31 height 17
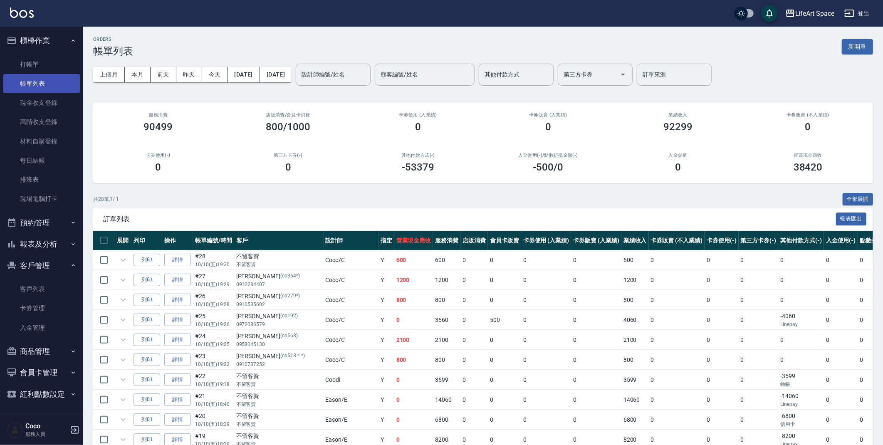
click at [56, 72] on link "打帳單" at bounding box center [41, 64] width 77 height 19
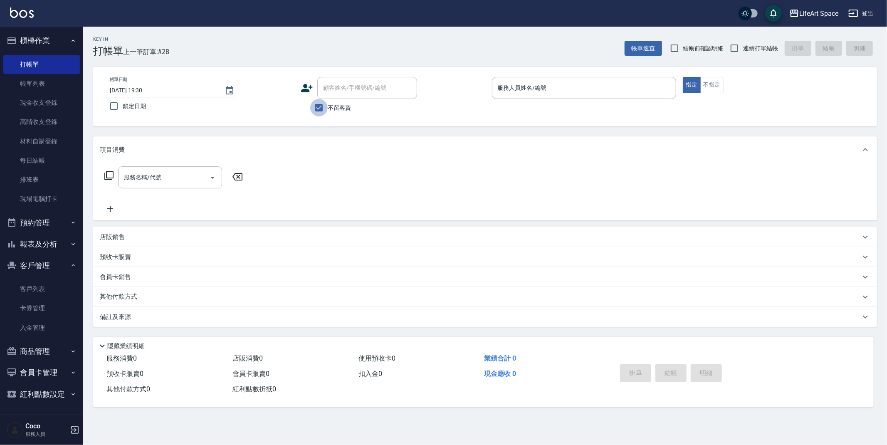
click at [314, 111] on input "不留客資" at bounding box center [318, 107] width 17 height 17
checkbox input "false"
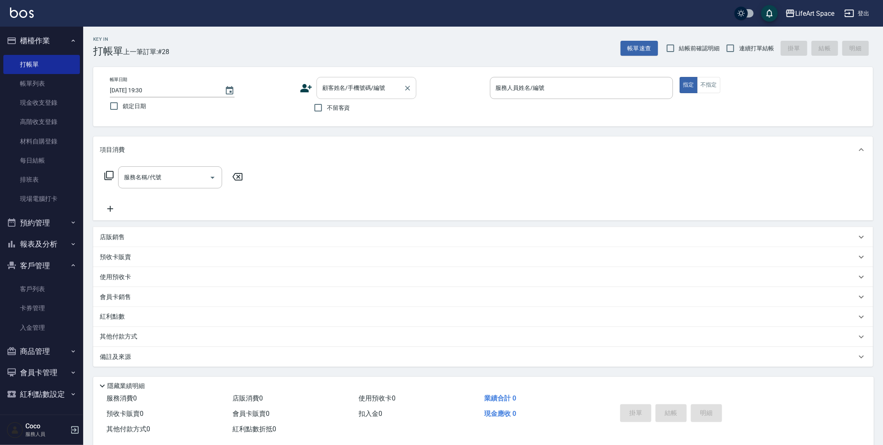
click at [333, 94] on input "顧客姓名/手機號碼/編號" at bounding box center [360, 88] width 80 height 15
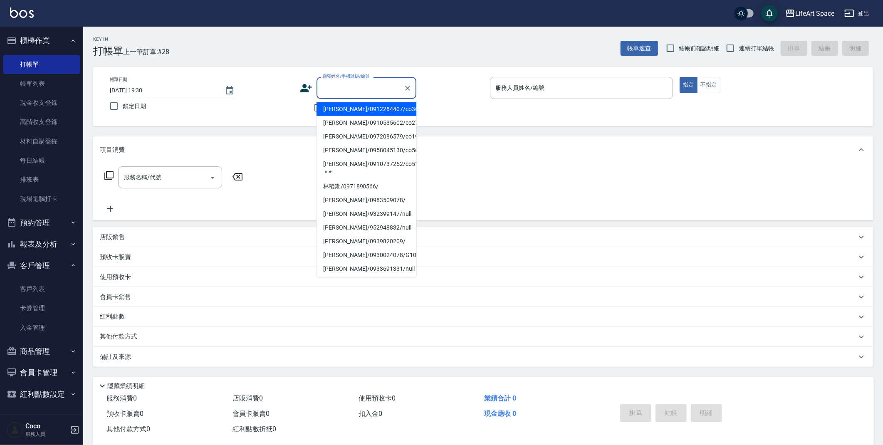
type input "g"
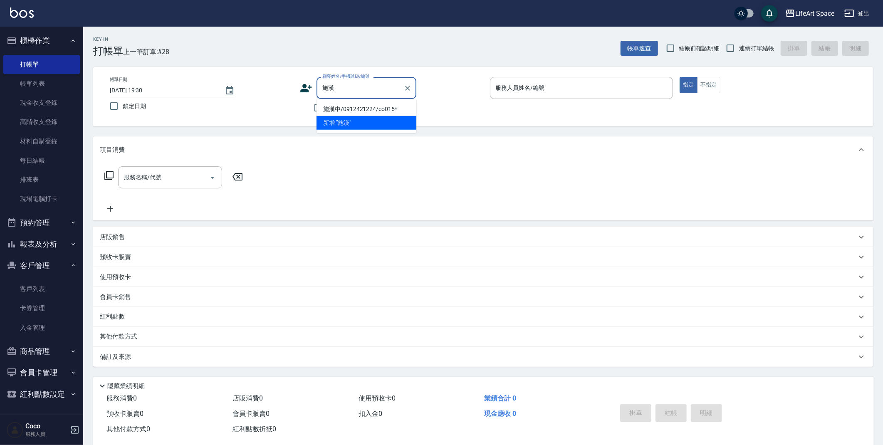
click at [368, 113] on li "施漢中/0912421224/co015*" at bounding box center [367, 109] width 100 height 14
type input "施漢中/0912421224/co015*"
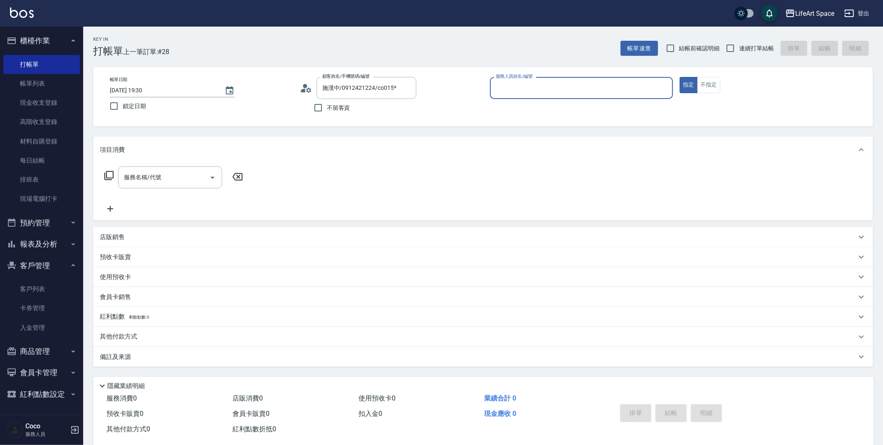
type input "Coco-C"
click at [188, 176] on input "服務名稱/代號" at bounding box center [164, 180] width 84 height 15
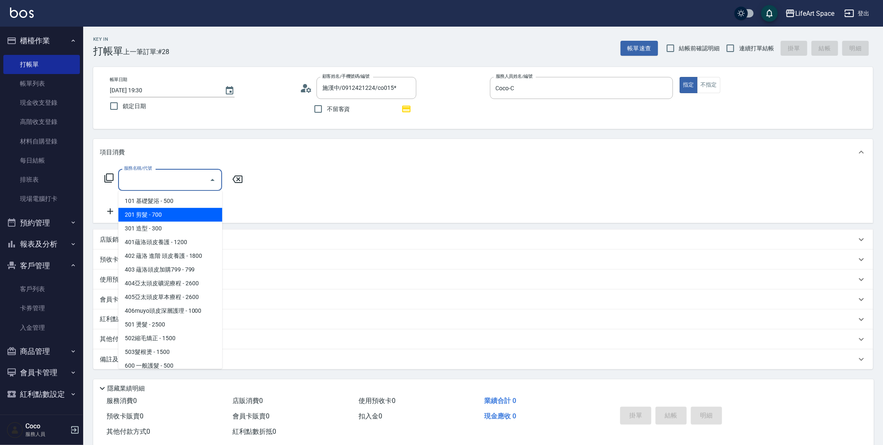
click at [165, 215] on span "201 剪髮 - 700" at bounding box center [170, 215] width 104 height 14
type input "201 剪髮(201)"
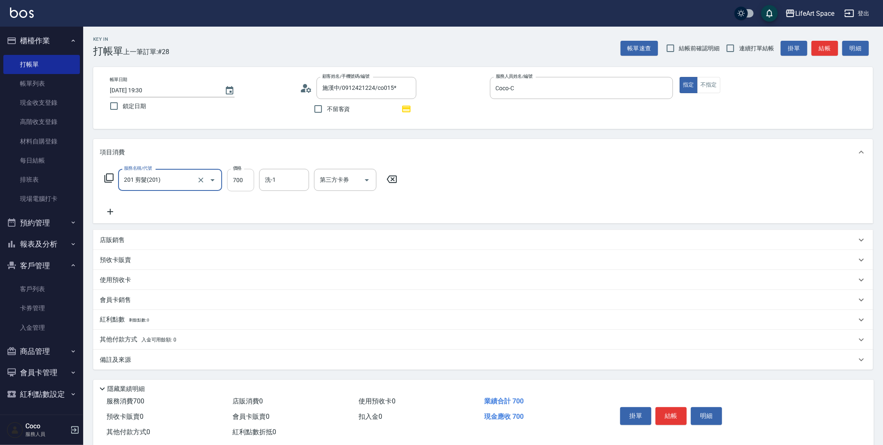
click at [242, 181] on input "700" at bounding box center [240, 180] width 27 height 22
type input "800"
click at [247, 358] on div "備註及來源" at bounding box center [478, 360] width 757 height 9
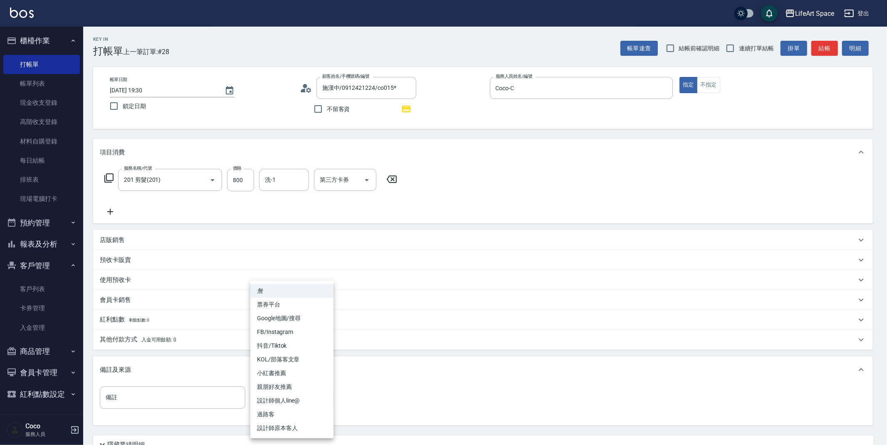
drag, startPoint x: 323, startPoint y: 401, endPoint x: 329, endPoint y: 417, distance: 17.8
click at [322, 400] on body "LifeArt Space 登出 櫃檯作業 打帳單 帳單列表 現金收支登錄 高階收支登錄 材料自購登錄 每日結帳 排班表 現場電腦打卡 預約管理 預約管理 單…" at bounding box center [443, 258] width 887 height 516
click at [320, 422] on li "設計師原本客人" at bounding box center [291, 428] width 83 height 14
type input "設計師原本客人"
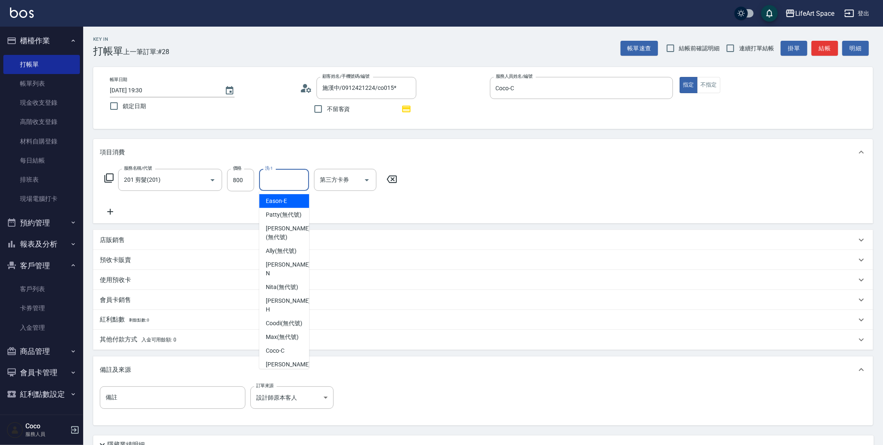
click at [280, 182] on input "洗-1" at bounding box center [284, 180] width 42 height 15
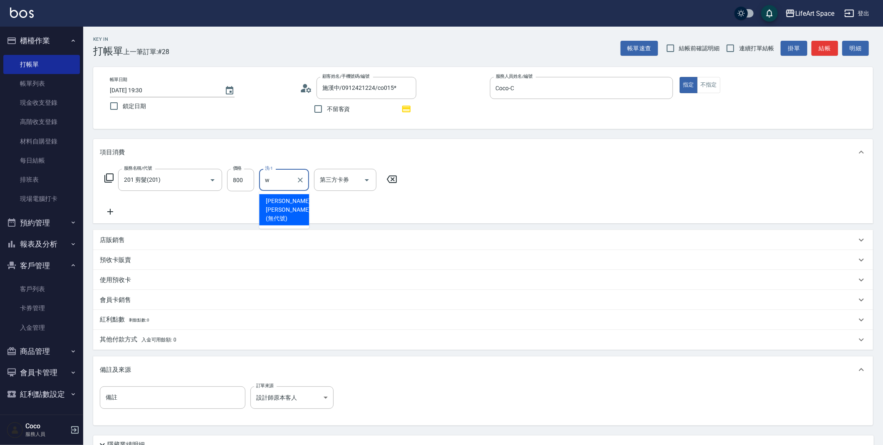
click at [297, 204] on span "[PERSON_NAME] [PERSON_NAME] (無代號)" at bounding box center [288, 210] width 44 height 26
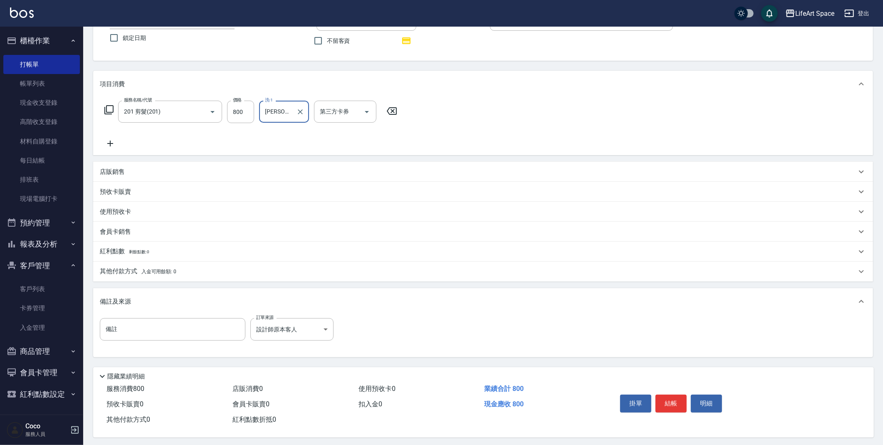
scroll to position [73, 0]
type input "[PERSON_NAME] [PERSON_NAME](無代號)"
click at [198, 267] on div "其他付款方式 入金可用餘額: 0" at bounding box center [478, 269] width 757 height 9
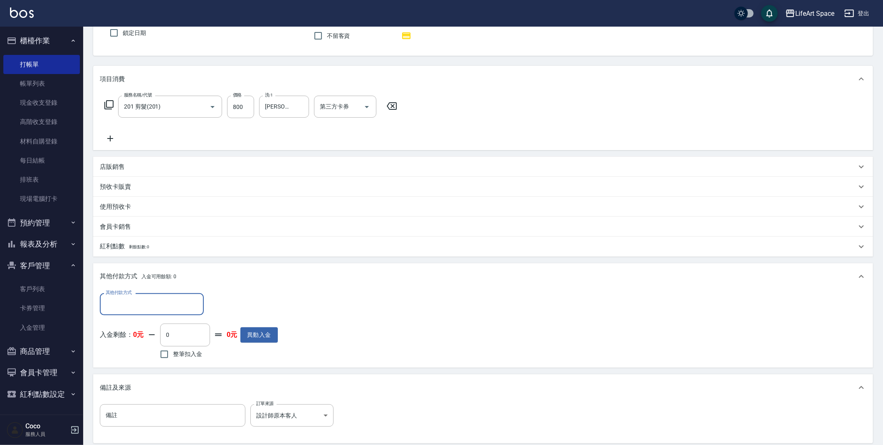
scroll to position [0, 0]
click at [175, 307] on input "其他付款方式" at bounding box center [152, 304] width 97 height 15
click at [143, 322] on span "轉帳" at bounding box center [152, 326] width 104 height 14
type input "轉帳"
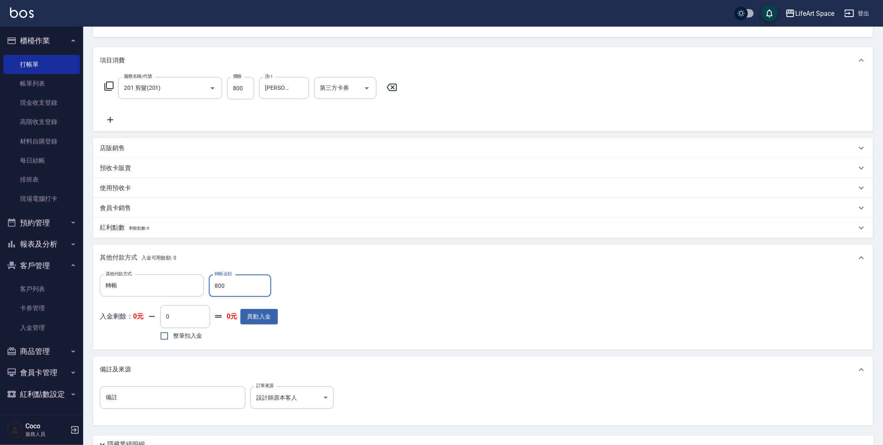
scroll to position [165, 0]
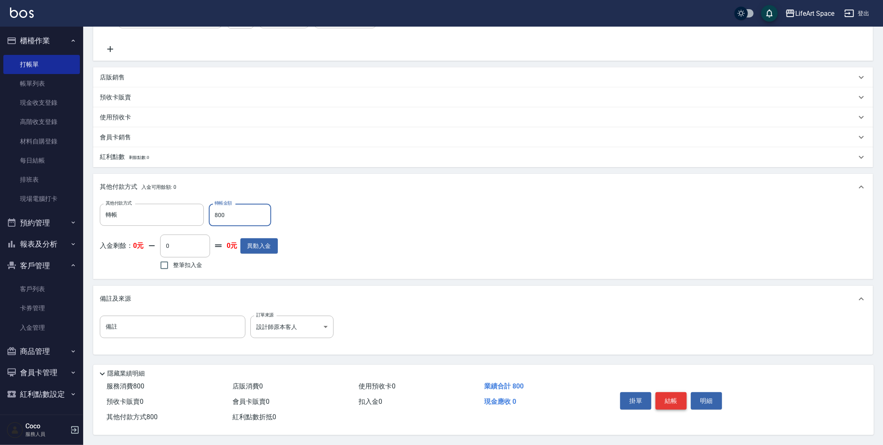
type input "800"
click at [680, 399] on button "結帳" at bounding box center [671, 400] width 31 height 17
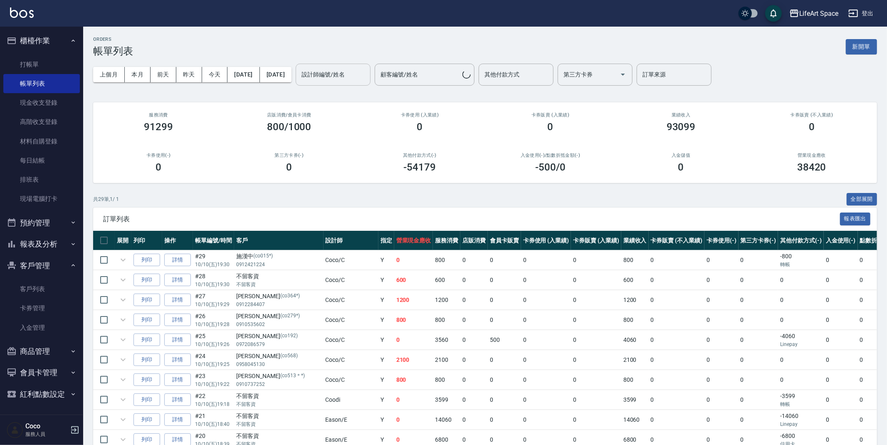
click at [367, 74] on input "設計師編號/姓名" at bounding box center [333, 74] width 67 height 15
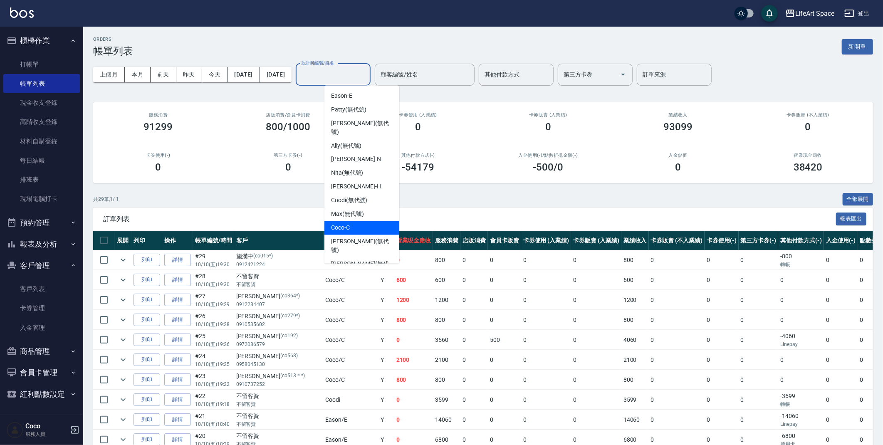
click at [361, 221] on div "Coco -C" at bounding box center [361, 228] width 75 height 14
type input "Coco-C"
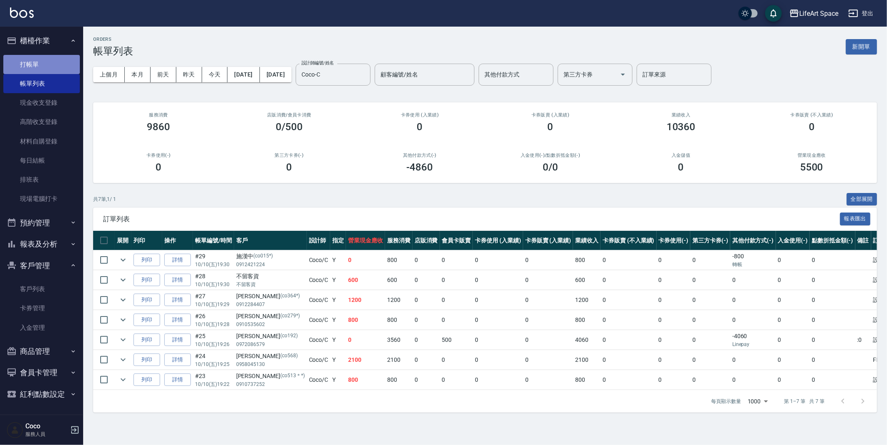
click at [34, 68] on link "打帳單" at bounding box center [41, 64] width 77 height 19
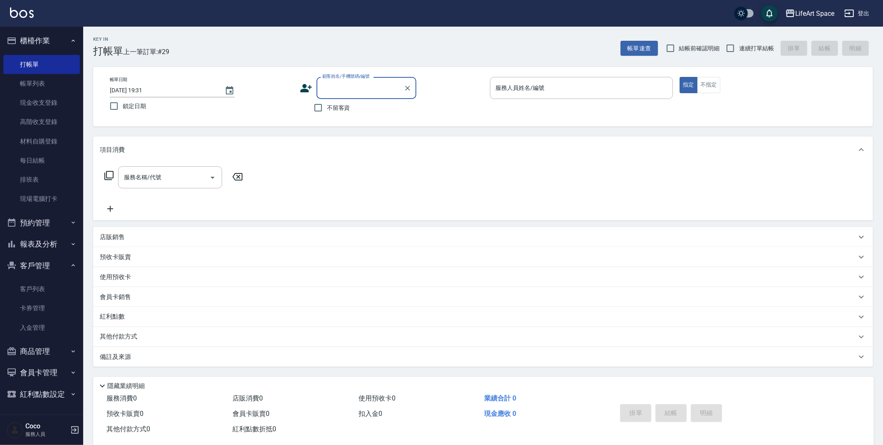
drag, startPoint x: 328, startPoint y: 67, endPoint x: 330, endPoint y: 75, distance: 8.2
click at [328, 67] on div "帳單日期 [DATE] 19:31 鎖定日期 顧客姓名/手機號碼/編號 顧客姓名/手機號碼/編號 不留客資 服務人員姓名/編號 服務人員姓名/編號 指定 不指定" at bounding box center [483, 96] width 780 height 59
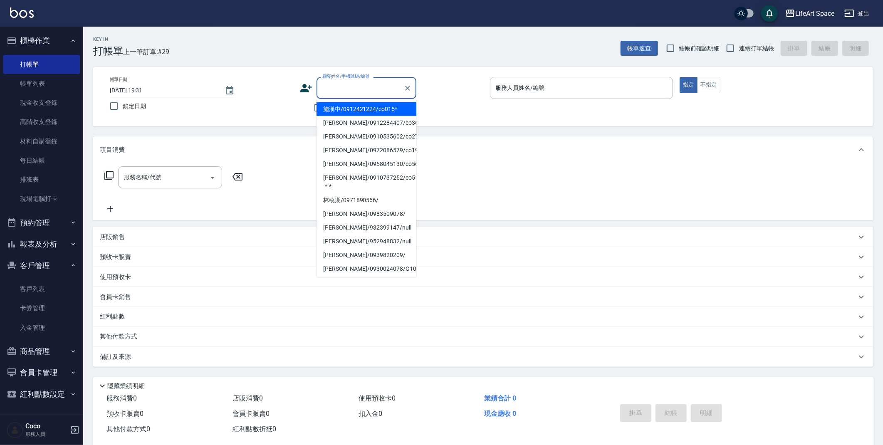
click at [331, 91] on input "顧客姓名/手機號碼/編號" at bounding box center [360, 88] width 80 height 15
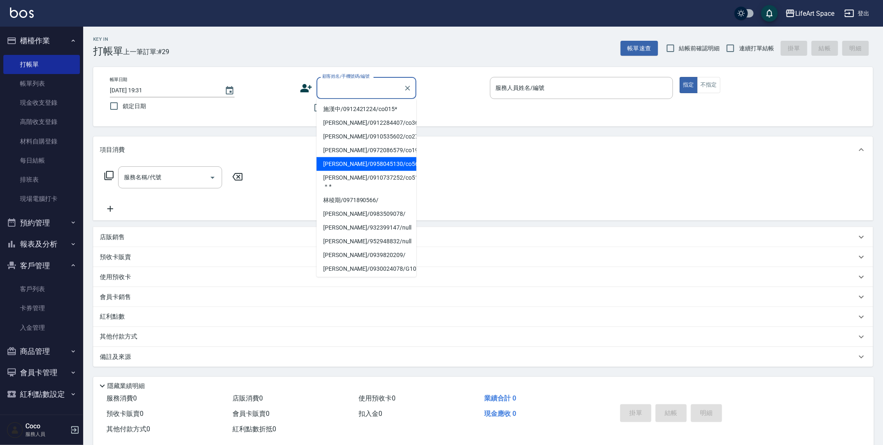
click at [285, 108] on label "鎖定日期" at bounding box center [195, 105] width 181 height 17
click at [123, 108] on input "鎖定日期" at bounding box center [113, 105] width 17 height 17
checkbox input "true"
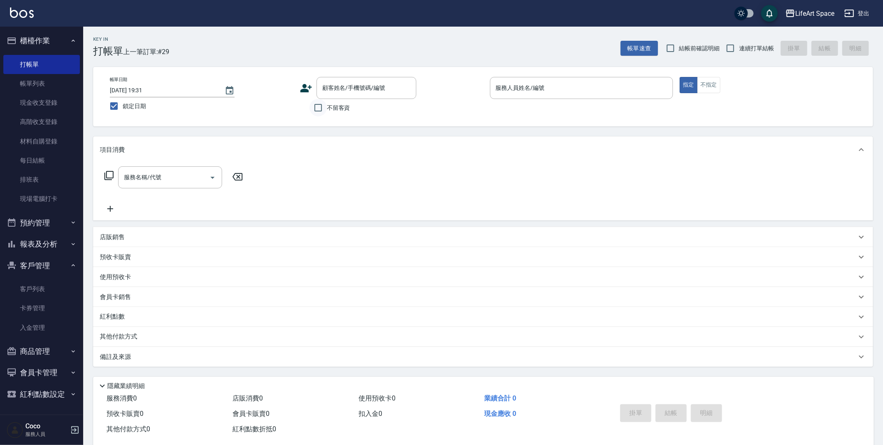
click at [314, 109] on input "不留客資" at bounding box center [318, 107] width 17 height 17
checkbox input "true"
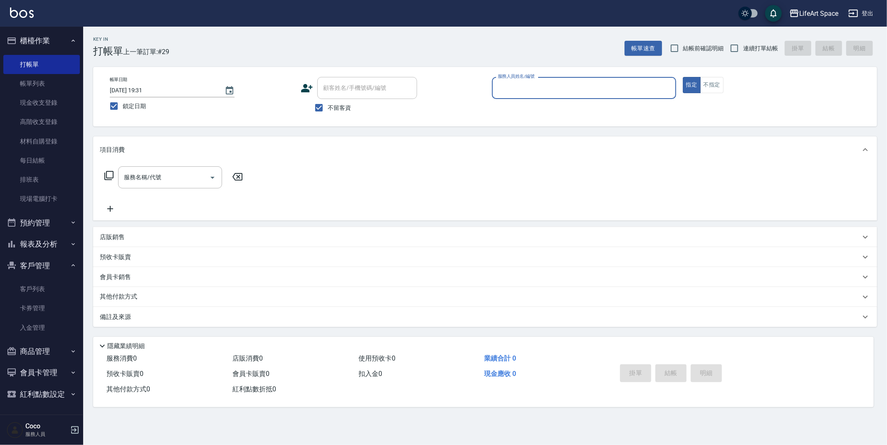
click at [550, 97] on div "服務人員姓名/編號" at bounding box center [584, 88] width 184 height 22
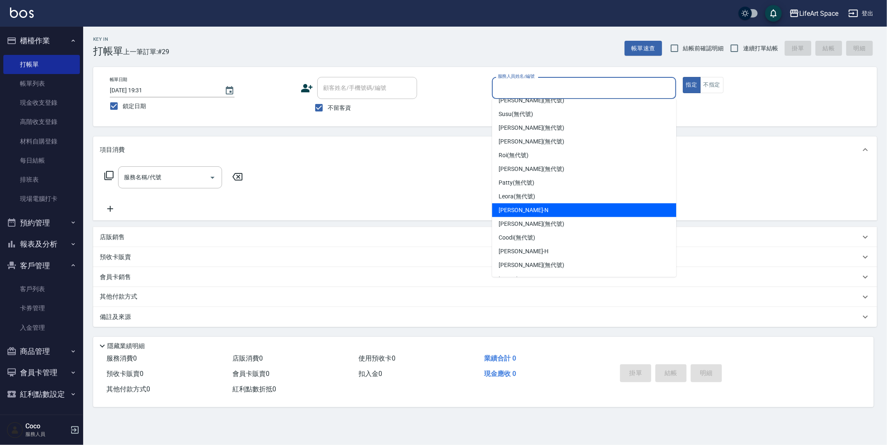
scroll to position [144, 0]
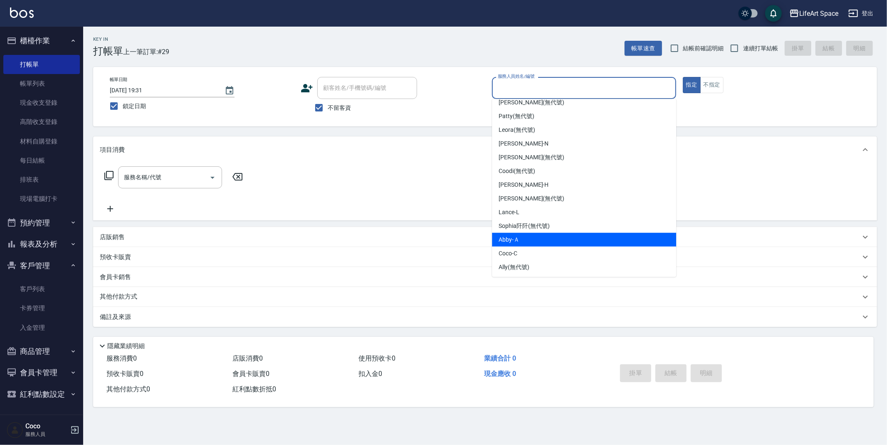
click at [525, 240] on div "Abby -Ａ" at bounding box center [584, 240] width 184 height 14
type input "Abby-Ａ"
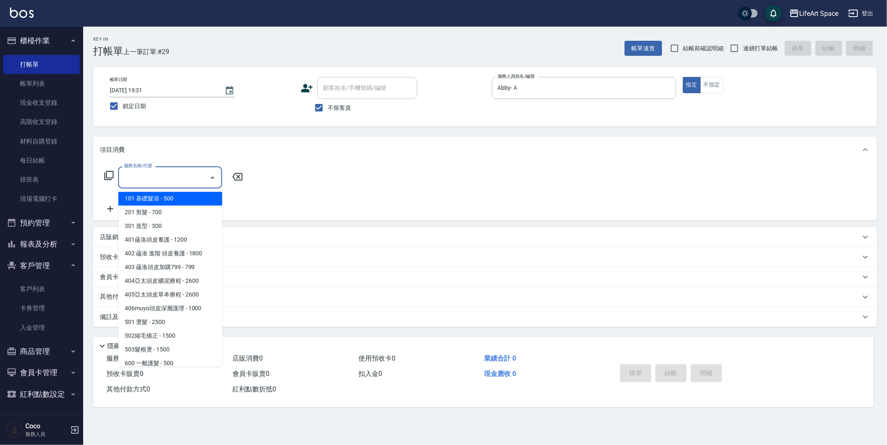
click at [155, 180] on input "服務名稱/代號" at bounding box center [164, 177] width 84 height 15
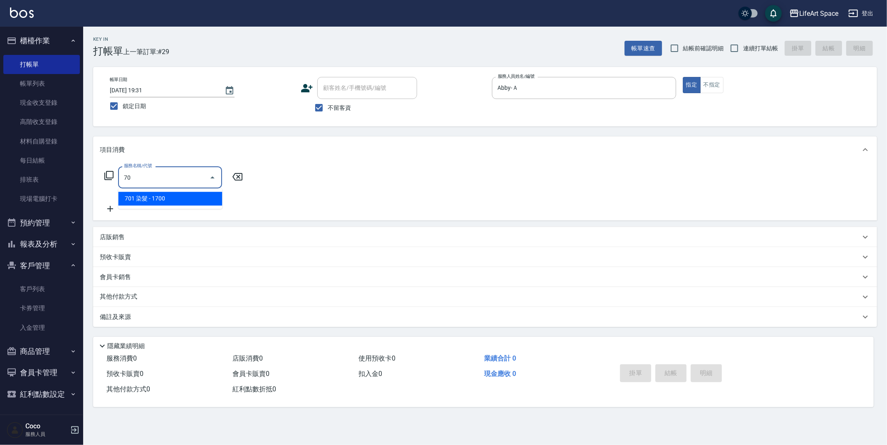
click at [154, 200] on span "701 染髮 - 1700" at bounding box center [170, 199] width 104 height 14
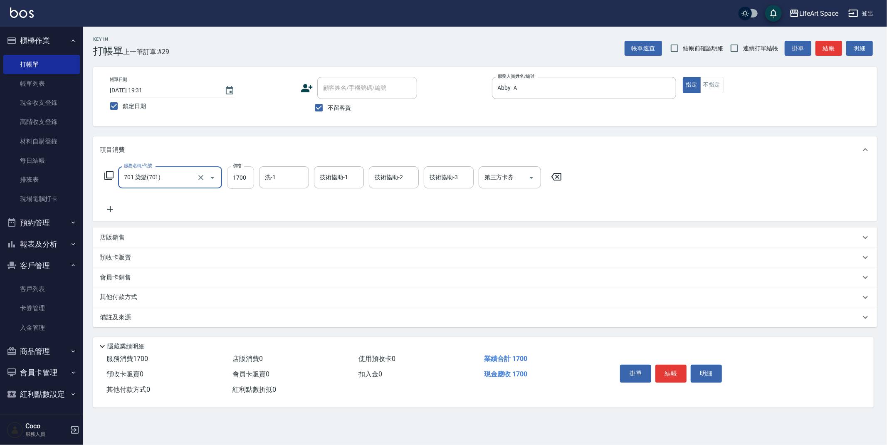
type input "701 染髮(701)"
click at [247, 176] on input "1700" at bounding box center [240, 177] width 27 height 22
type input "3000"
click at [282, 184] on input "洗-1" at bounding box center [284, 177] width 42 height 15
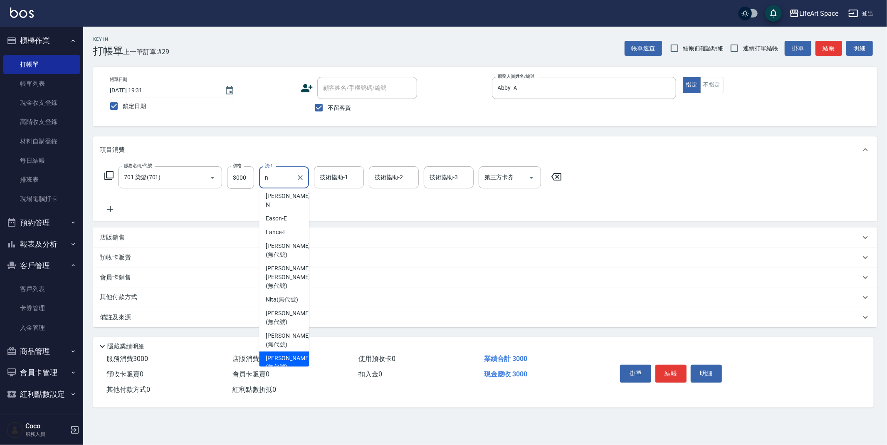
scroll to position [10, 0]
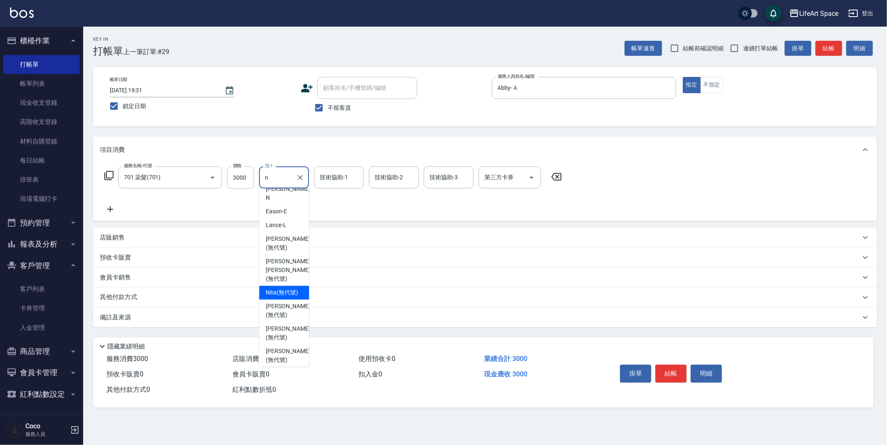
click at [284, 288] on span "Nita (無代號)" at bounding box center [282, 292] width 32 height 9
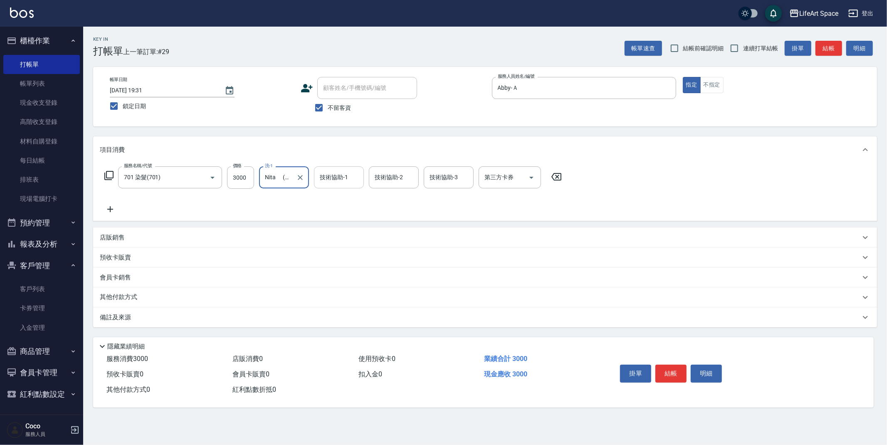
click at [337, 185] on div "技術協助-1" at bounding box center [339, 177] width 50 height 22
type input "Nita (無代號)"
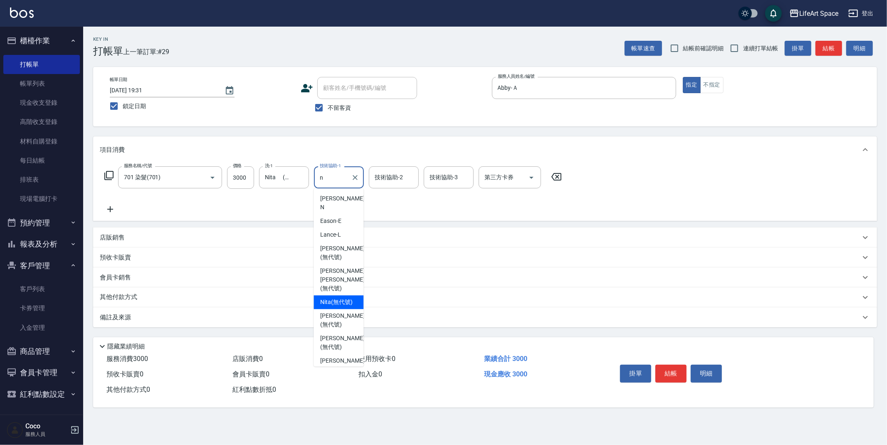
drag, startPoint x: 338, startPoint y: 281, endPoint x: 355, endPoint y: 233, distance: 50.7
click at [338, 298] on span "Nita (無代號)" at bounding box center [336, 302] width 32 height 9
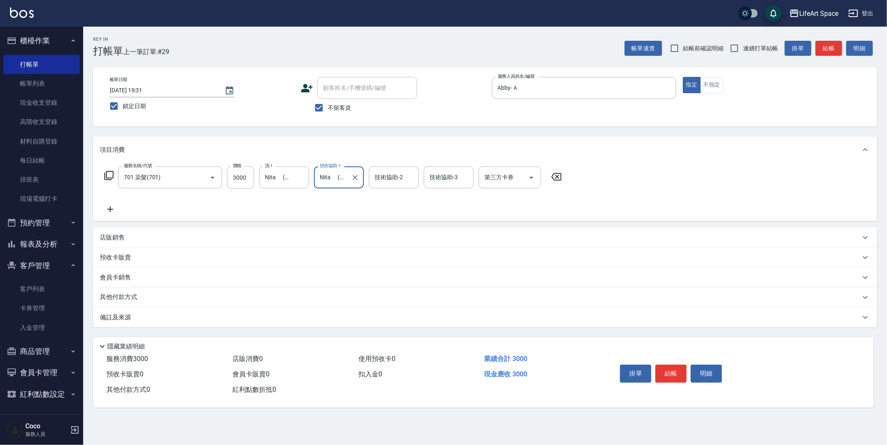
type input "Nita (無代號)"
click at [399, 178] on div "技術協助-2 技術協助-2" at bounding box center [394, 177] width 50 height 22
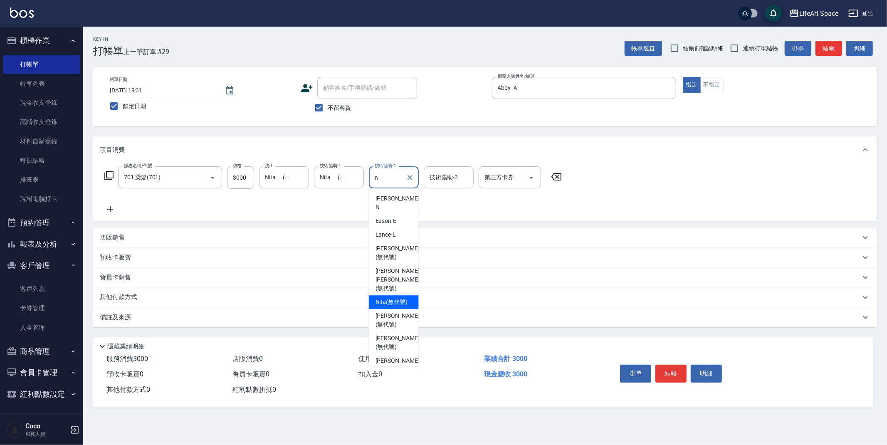
click at [391, 298] on span "Nita (無代號)" at bounding box center [392, 302] width 32 height 9
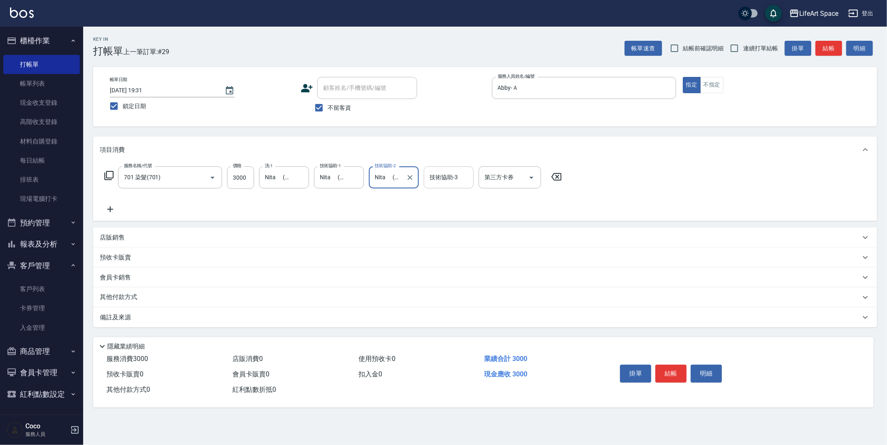
click at [444, 187] on div "技術協助-3" at bounding box center [449, 177] width 50 height 22
type input "Nita (無代號)"
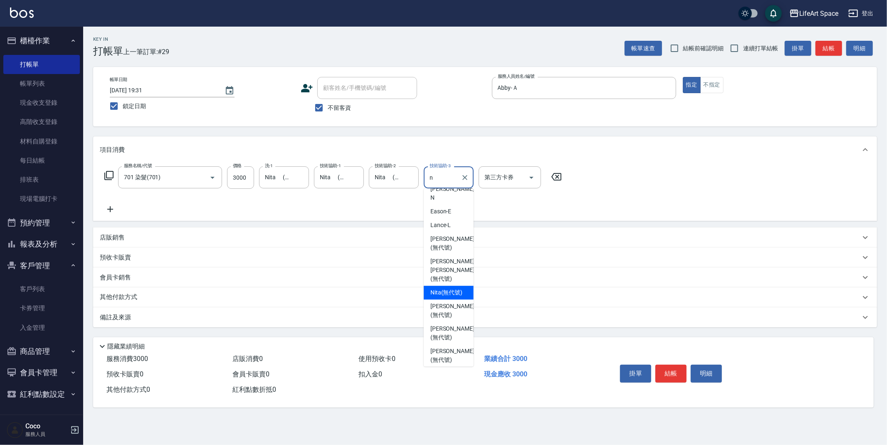
click at [442, 288] on span "Nita (無代號)" at bounding box center [447, 292] width 32 height 9
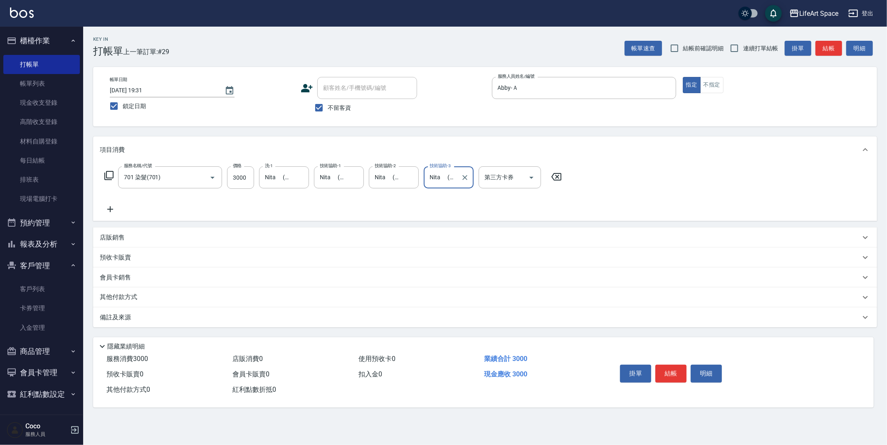
type input "Nita (無代號)"
click at [131, 319] on p "備註及來源" at bounding box center [115, 317] width 31 height 9
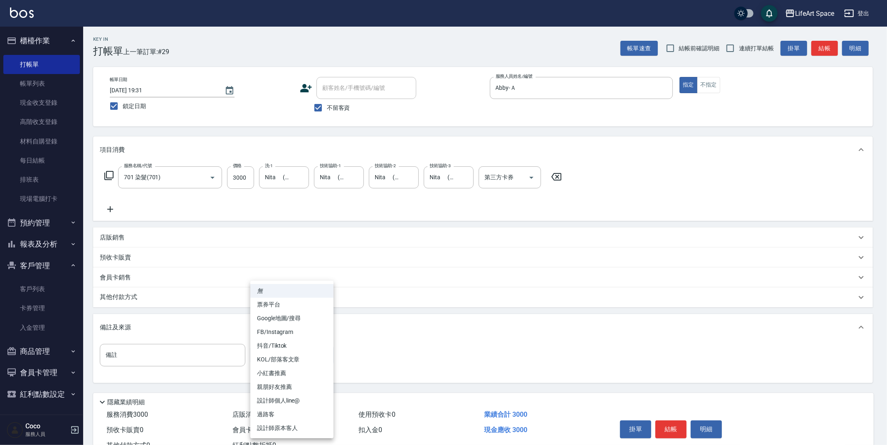
click at [300, 356] on body "LifeArt Space 登出 櫃檯作業 打帳單 帳單列表 現金收支登錄 高階收支登錄 材料自購登錄 每日結帳 排班表 現場電腦打卡 預約管理 預約管理 單…" at bounding box center [443, 236] width 887 height 473
click at [300, 429] on li "設計師原本客人" at bounding box center [291, 428] width 83 height 14
type input "設計師原本客人"
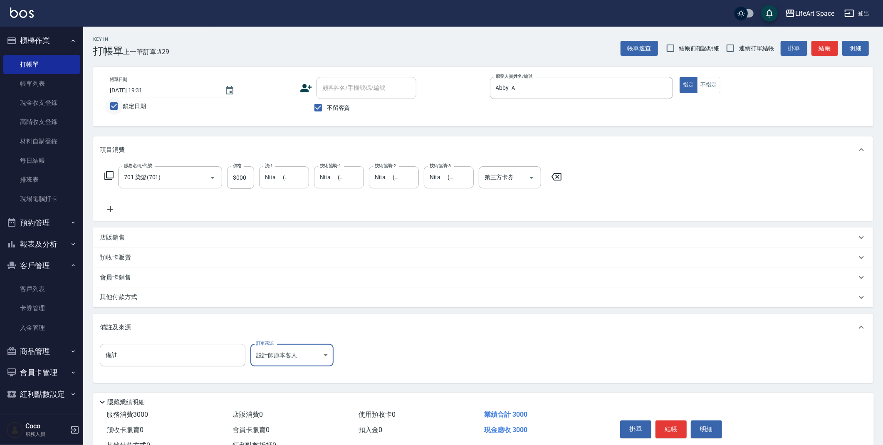
click at [114, 106] on input "鎖定日期" at bounding box center [113, 105] width 17 height 17
checkbox input "false"
type input "[DATE] 19:35"
click at [135, 299] on p "其他付款方式" at bounding box center [121, 297] width 42 height 9
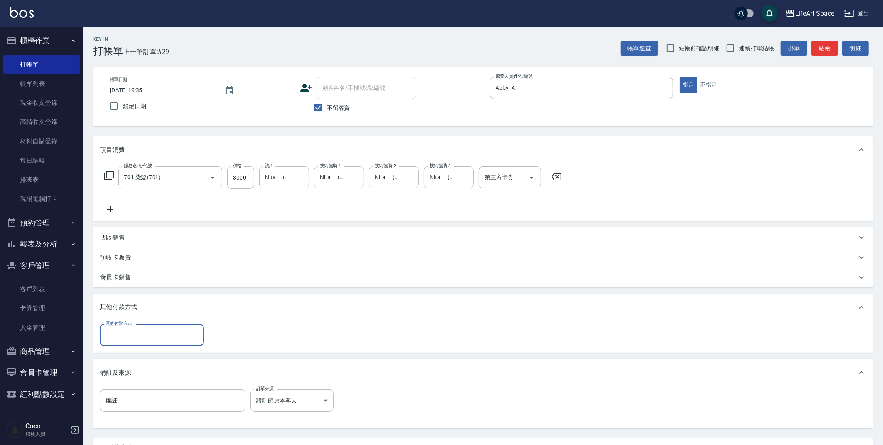
scroll to position [0, 0]
click at [162, 327] on div "其他付款方式" at bounding box center [152, 335] width 104 height 22
click at [163, 363] on span "Linepay" at bounding box center [152, 370] width 104 height 14
type input "Linepay"
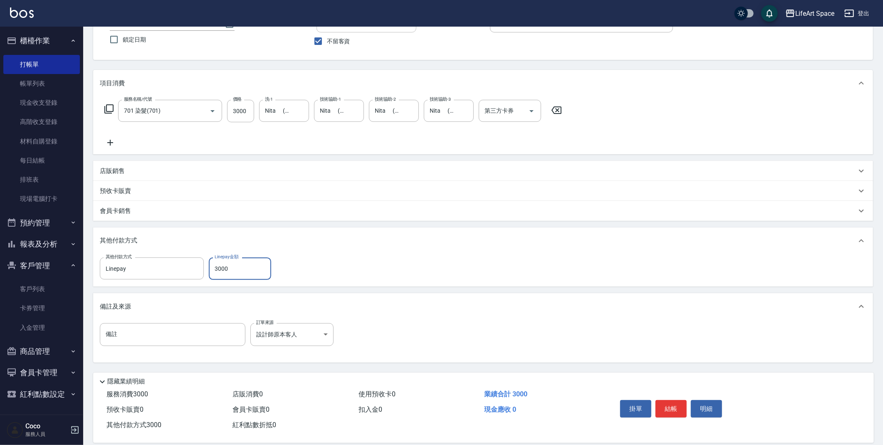
scroll to position [77, 0]
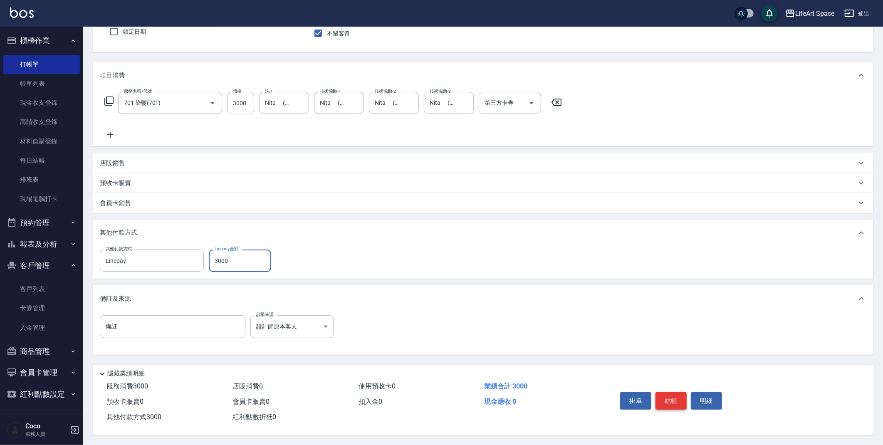
type input "3000"
click at [668, 398] on button "結帳" at bounding box center [671, 400] width 31 height 17
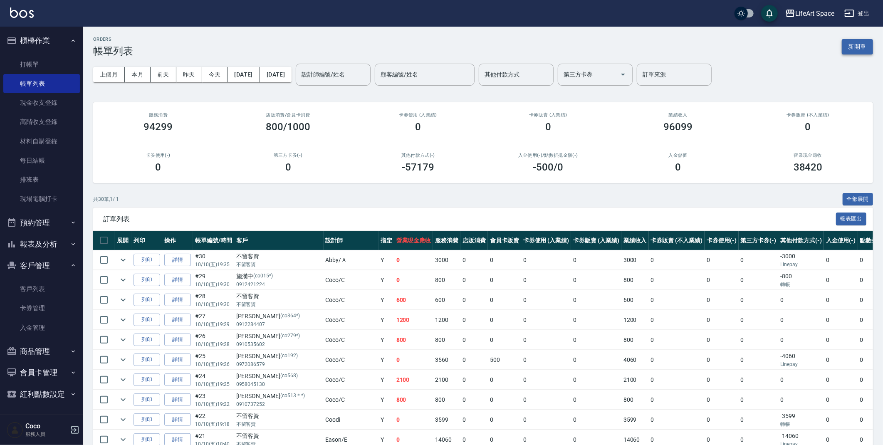
click at [858, 47] on button "新開單" at bounding box center [857, 46] width 31 height 15
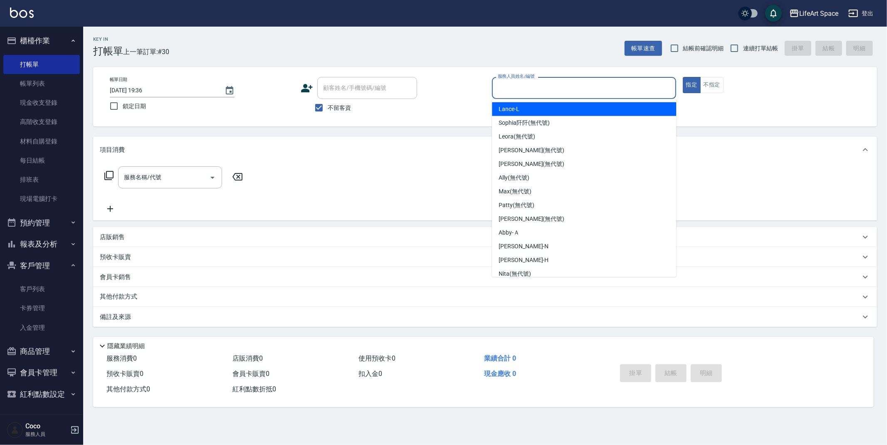
click at [515, 87] on input "服務人員姓名/編號" at bounding box center [584, 88] width 177 height 15
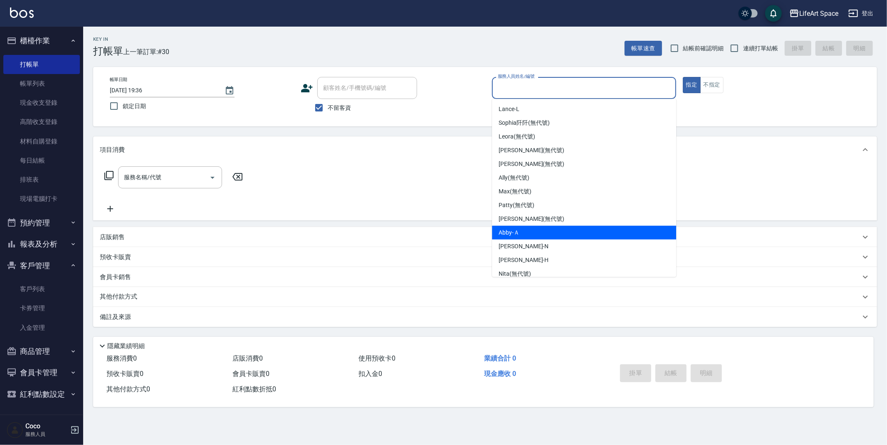
click at [523, 226] on div "Abby -Ａ" at bounding box center [584, 233] width 184 height 14
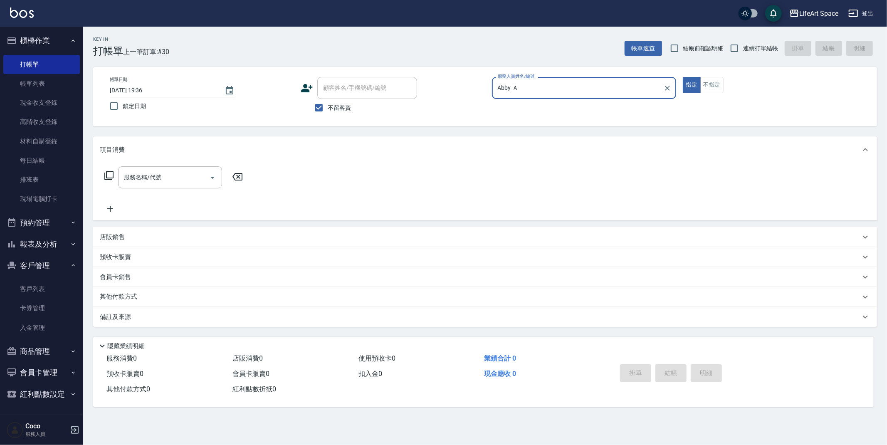
type input "Abby-Ａ"
click at [193, 177] on input "服務名稱/代號" at bounding box center [164, 177] width 84 height 15
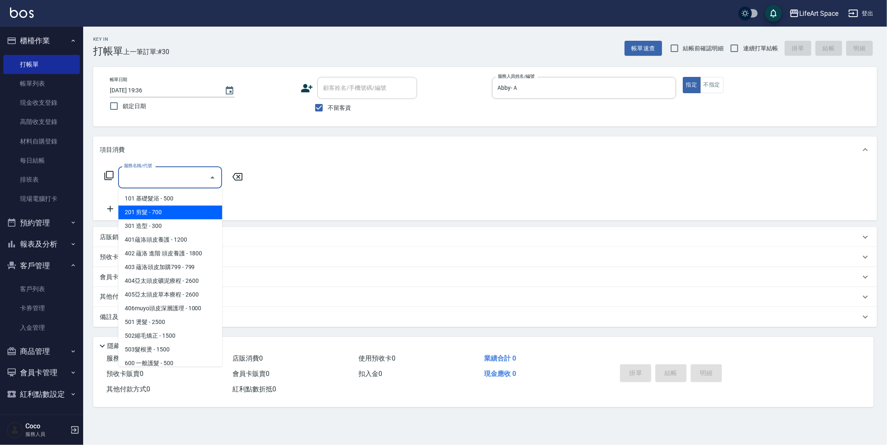
click at [163, 213] on span "201 剪髮 - 700" at bounding box center [170, 213] width 104 height 14
type input "201 剪髮(201)"
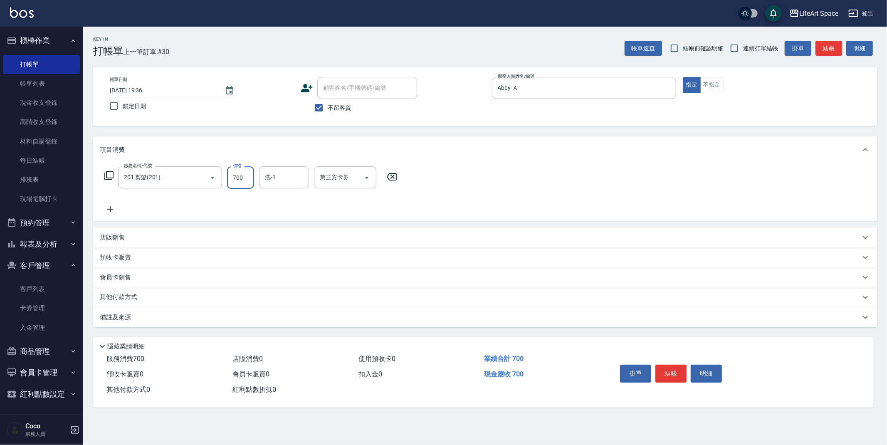
click at [241, 178] on input "700" at bounding box center [240, 177] width 27 height 22
click at [146, 310] on div "備註及來源" at bounding box center [485, 317] width 784 height 20
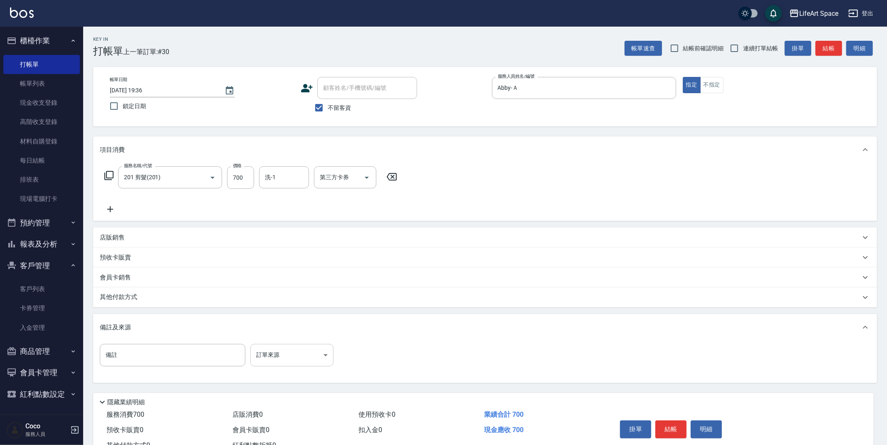
click at [286, 362] on body "LifeArt Space 登出 櫃檯作業 打帳單 帳單列表 現金收支登錄 高階收支登錄 材料自購登錄 每日結帳 排班表 現場電腦打卡 預約管理 預約管理 單…" at bounding box center [443, 236] width 887 height 473
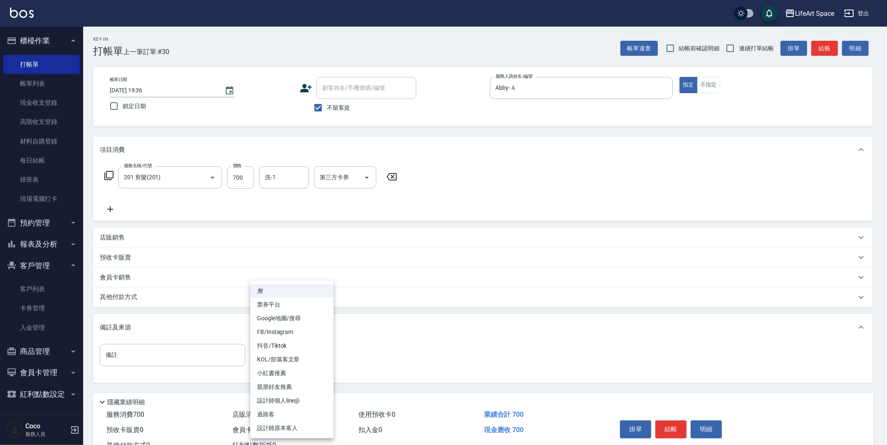
click at [288, 426] on li "設計師原本客人" at bounding box center [291, 428] width 83 height 14
type input "設計師原本客人"
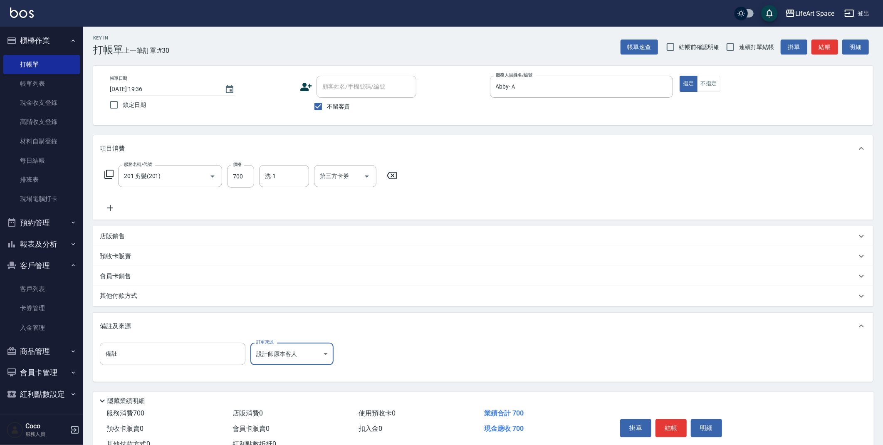
scroll to position [2, 0]
click at [679, 422] on button "結帳" at bounding box center [671, 427] width 31 height 17
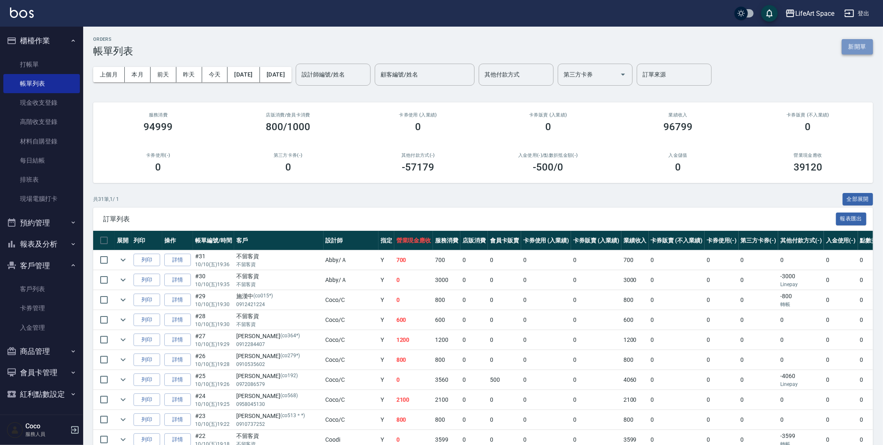
click at [871, 45] on button "新開單" at bounding box center [857, 46] width 31 height 15
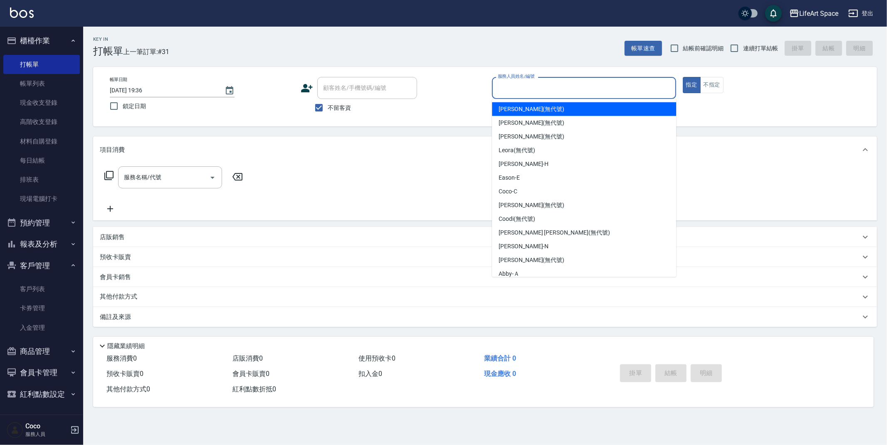
click at [500, 91] on input "服務人員姓名/編號" at bounding box center [584, 88] width 177 height 15
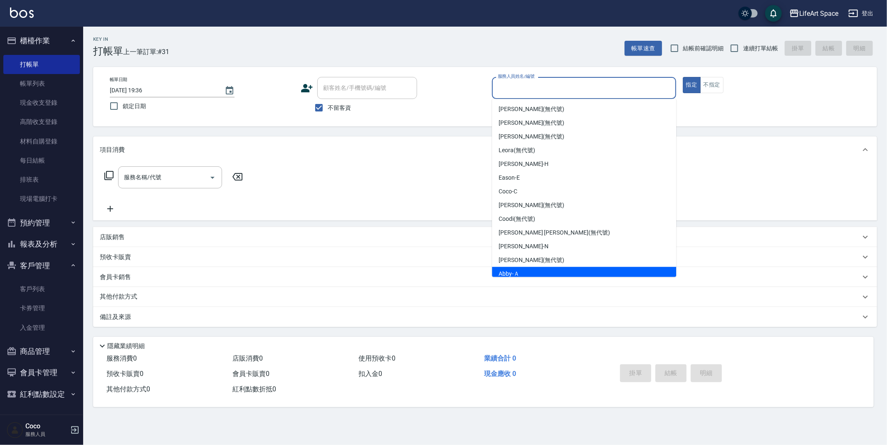
click at [519, 268] on div "Abby -Ａ" at bounding box center [584, 274] width 184 height 14
type input "Abby-Ａ"
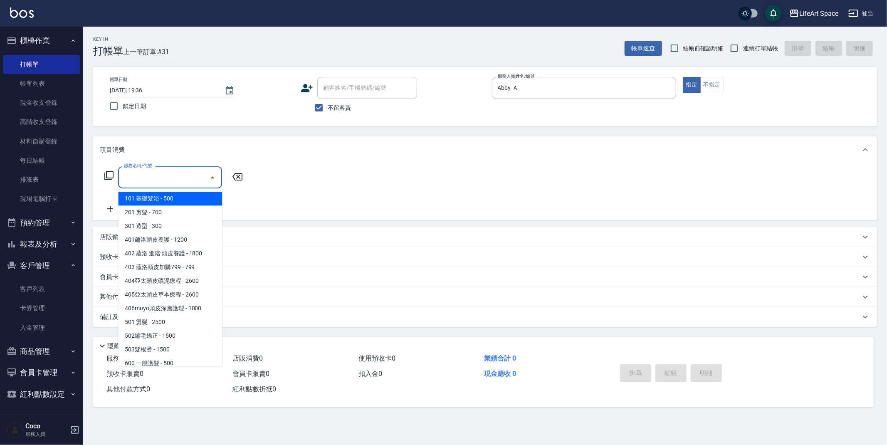
drag, startPoint x: 178, startPoint y: 172, endPoint x: 184, endPoint y: 168, distance: 6.7
click at [178, 171] on input "服務名稱/代號" at bounding box center [164, 177] width 84 height 15
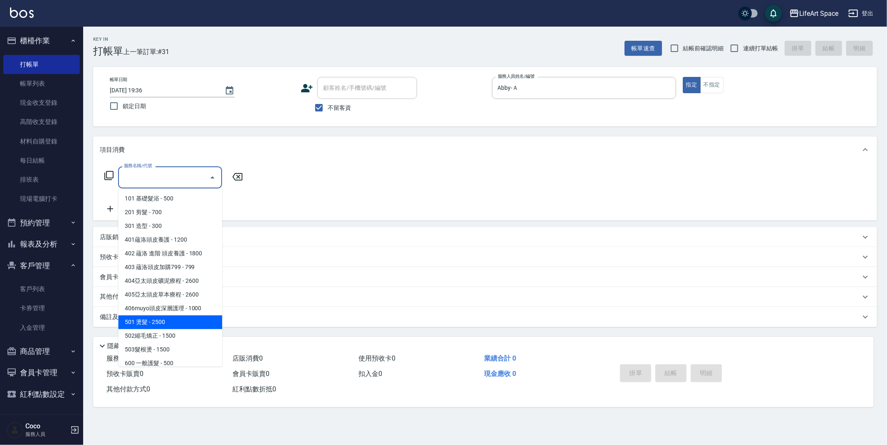
click at [174, 326] on span "501 燙髮 - 2500" at bounding box center [170, 322] width 104 height 14
type input "501 燙髮(501)"
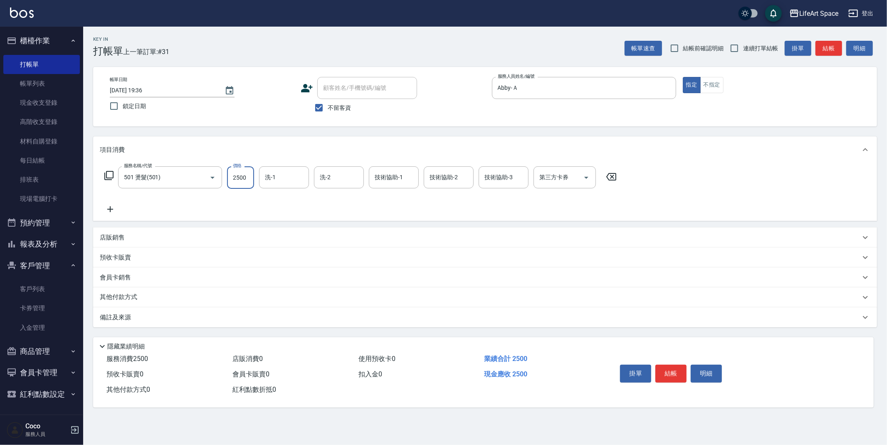
click at [253, 174] on input "2500" at bounding box center [240, 177] width 27 height 22
type input "3500"
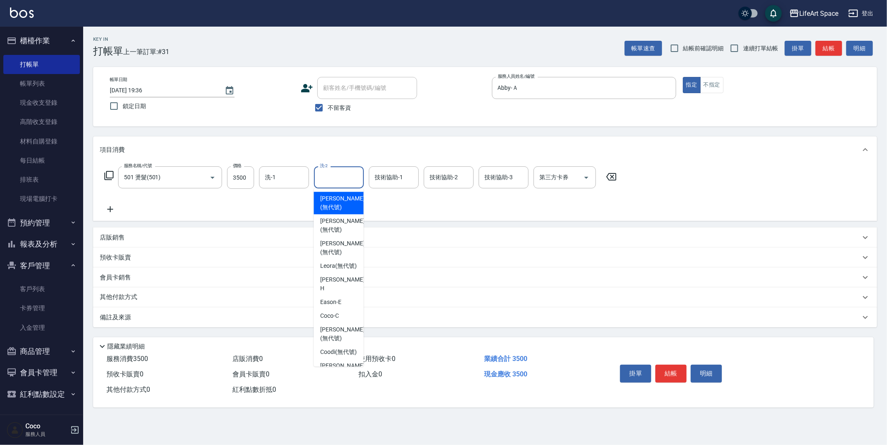
click at [340, 178] on input "洗-2" at bounding box center [339, 177] width 42 height 15
click at [385, 178] on input "技術協助-1" at bounding box center [394, 177] width 42 height 15
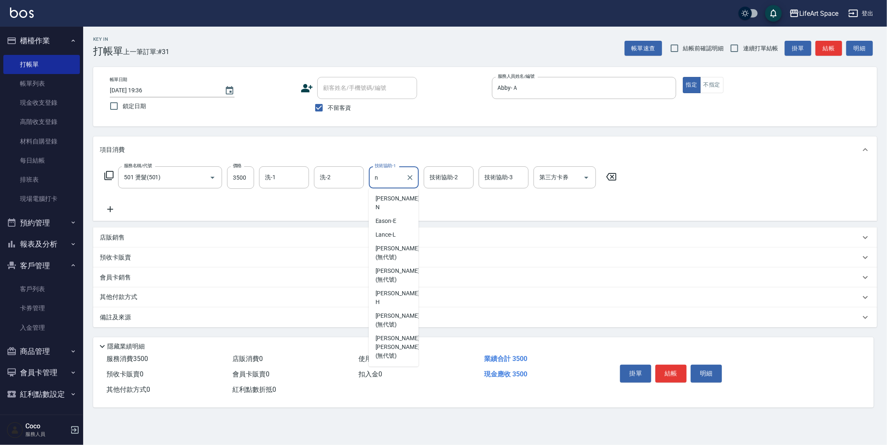
click at [397, 388] on span "Nita (無代號)" at bounding box center [392, 392] width 32 height 9
type input "Nita (無代號)"
click at [325, 176] on div "洗-2 洗-2" at bounding box center [339, 177] width 50 height 22
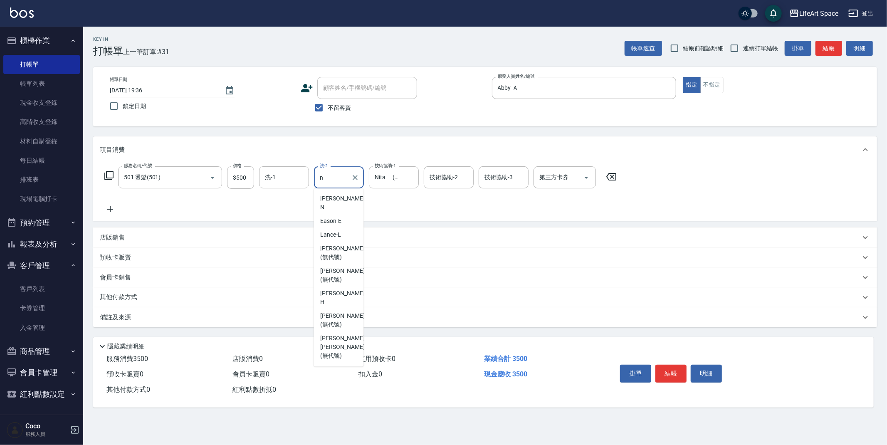
drag, startPoint x: 333, startPoint y: 358, endPoint x: 409, endPoint y: 280, distance: 109.4
click at [333, 388] on span "Nita (無代號)" at bounding box center [336, 392] width 32 height 9
type input "Nita (無代號)"
click at [131, 315] on div "備註及來源" at bounding box center [480, 317] width 761 height 9
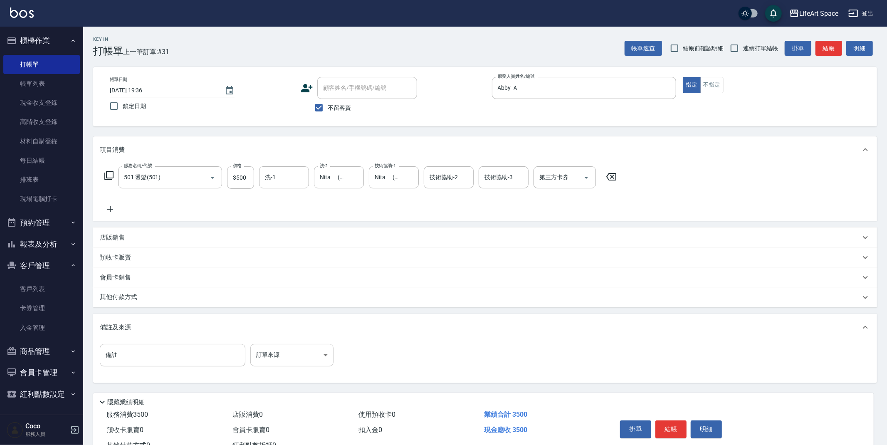
click at [277, 352] on body "LifeArt Space 登出 櫃檯作業 打帳單 帳單列表 現金收支登錄 高階收支登錄 材料自購登錄 每日結帳 排班表 現場電腦打卡 預約管理 預約管理 單…" at bounding box center [443, 236] width 887 height 473
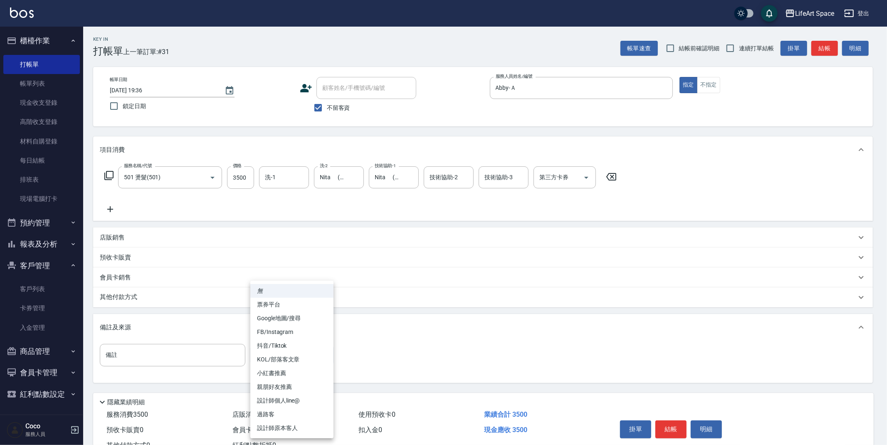
click at [298, 388] on li "親朋好友推薦" at bounding box center [291, 387] width 83 height 14
type input "親朋好友推薦"
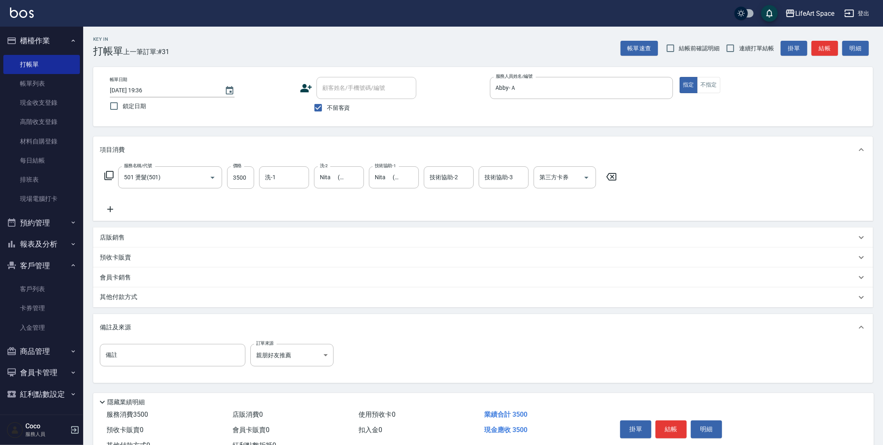
click at [154, 291] on div "其他付款方式" at bounding box center [483, 297] width 780 height 20
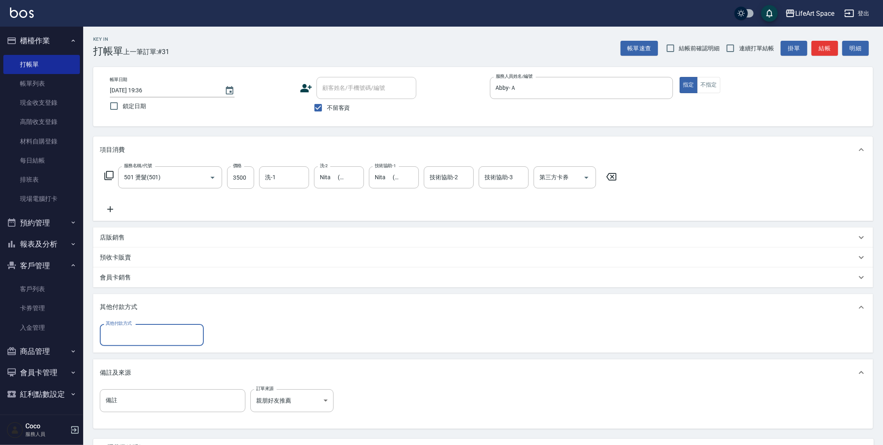
click at [191, 337] on input "其他付款方式" at bounding box center [152, 335] width 97 height 15
click at [159, 368] on span "Linepay" at bounding box center [152, 370] width 104 height 14
type input "Linepay"
click at [225, 338] on input "0" at bounding box center [240, 335] width 62 height 22
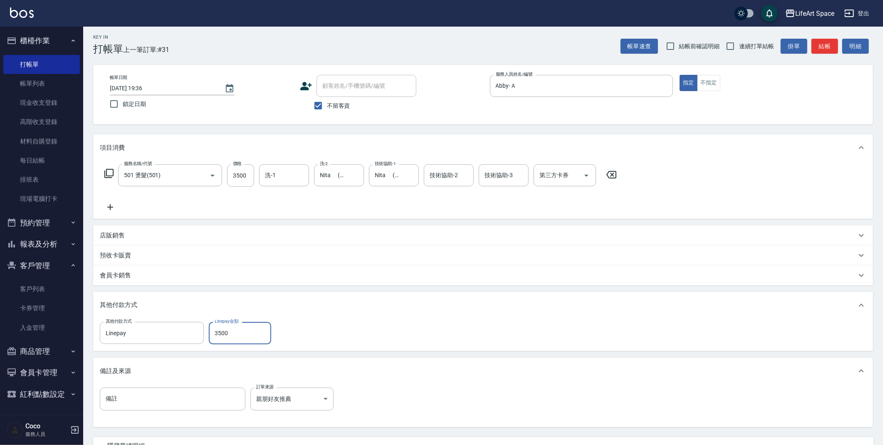
scroll to position [77, 0]
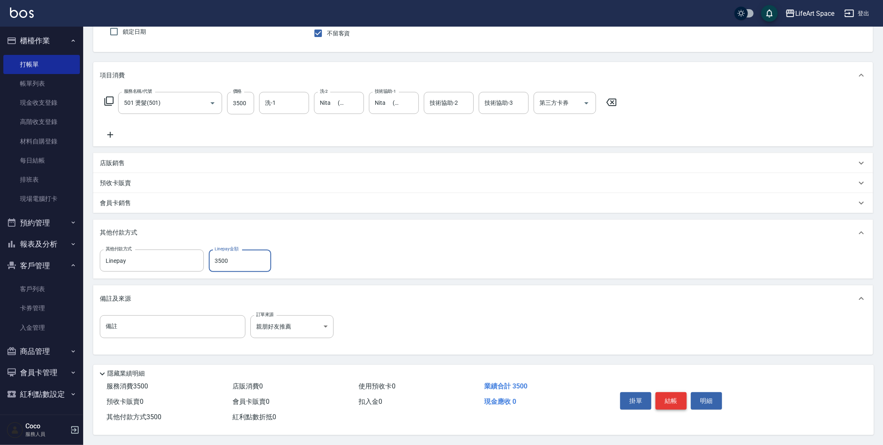
type input "3500"
click at [677, 401] on button "結帳" at bounding box center [671, 400] width 31 height 17
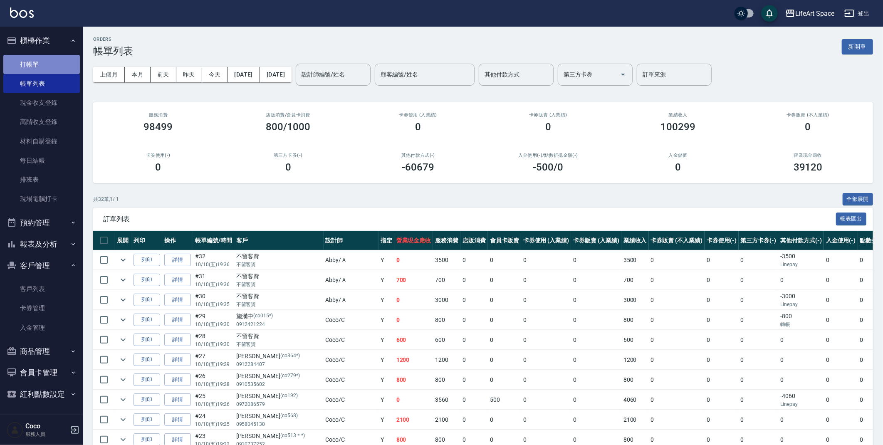
click at [64, 65] on link "打帳單" at bounding box center [41, 64] width 77 height 19
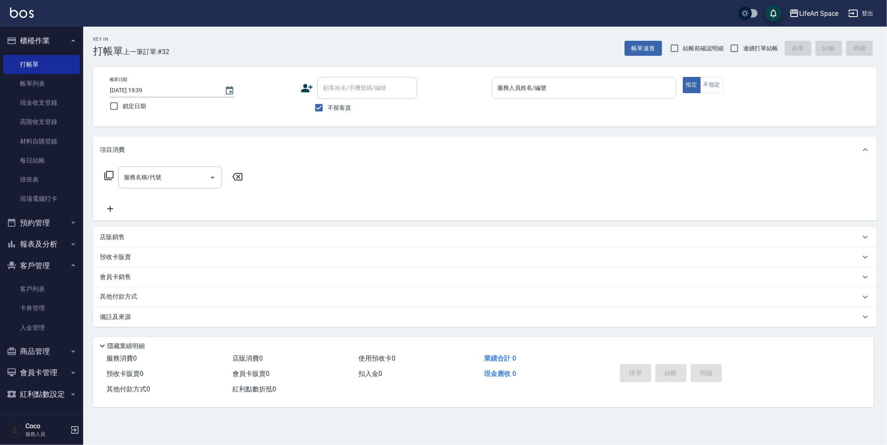
click at [650, 92] on input "服務人員姓名/編號" at bounding box center [584, 88] width 177 height 15
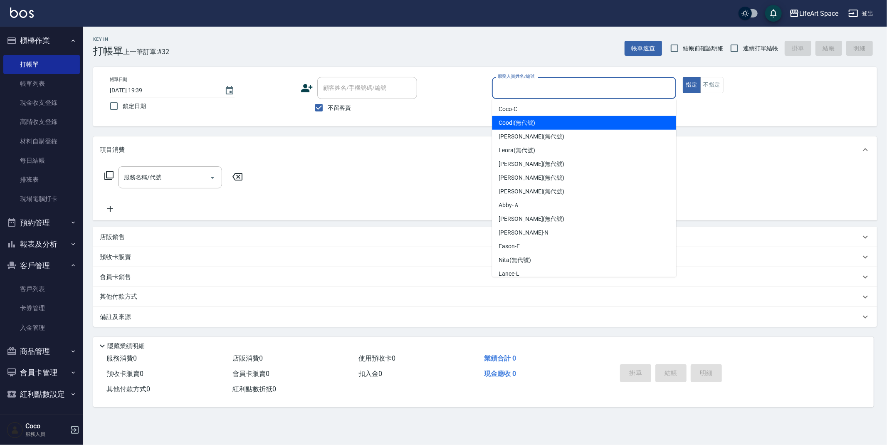
click at [619, 122] on div "Coodi (無代號)" at bounding box center [584, 123] width 184 height 14
type input "Coodi(無代號)"
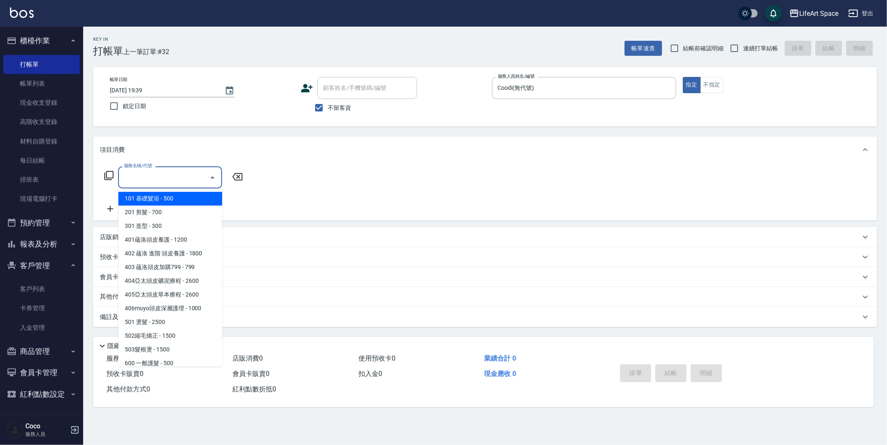
click at [189, 181] on input "服務名稱/代號" at bounding box center [164, 177] width 84 height 15
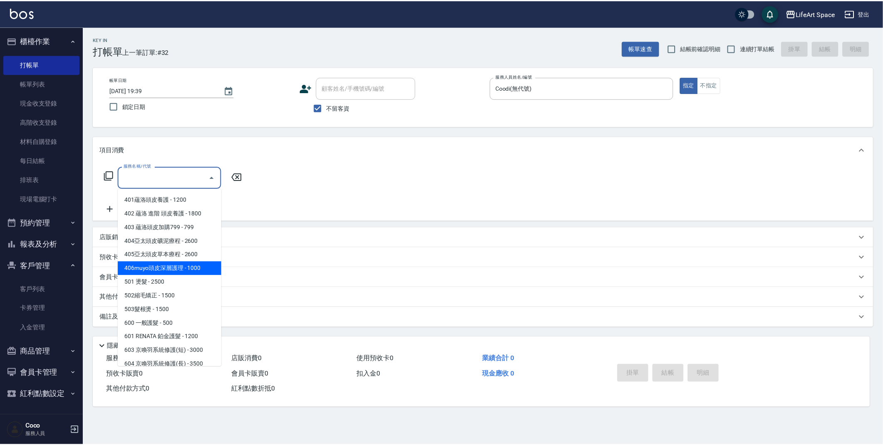
scroll to position [130, 0]
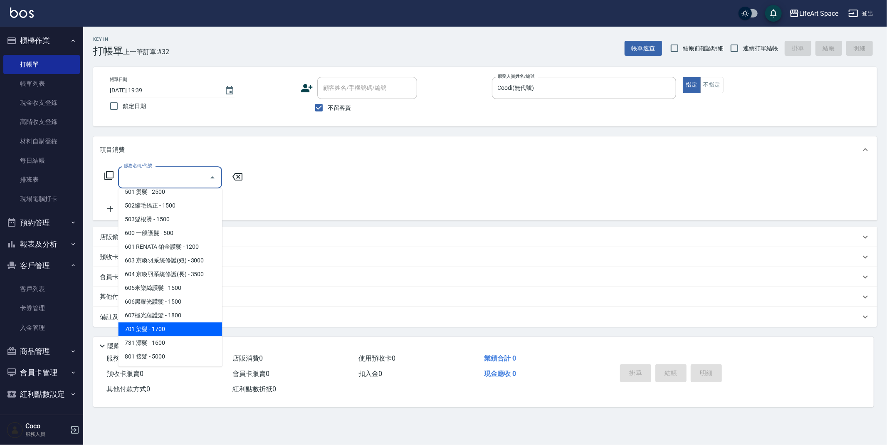
click at [153, 328] on span "701 染髮 - 1700" at bounding box center [170, 329] width 104 height 14
type input "701 染髮(701)"
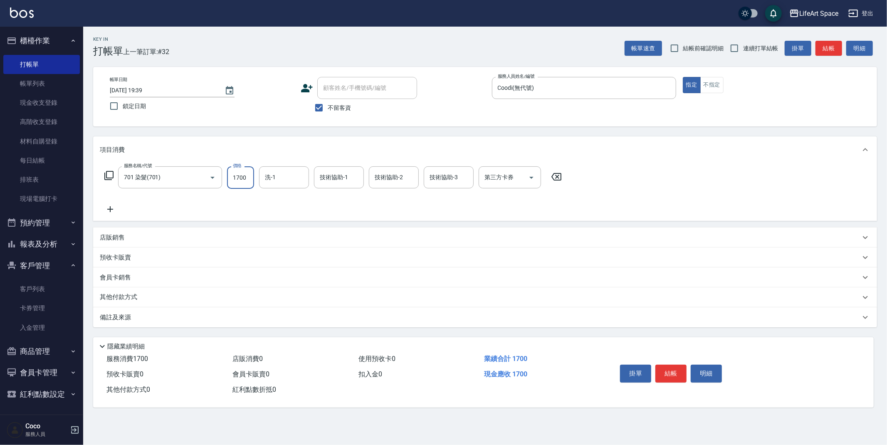
click at [243, 177] on input "1700" at bounding box center [240, 177] width 27 height 22
type input "2599"
click at [111, 210] on icon at bounding box center [110, 209] width 21 height 10
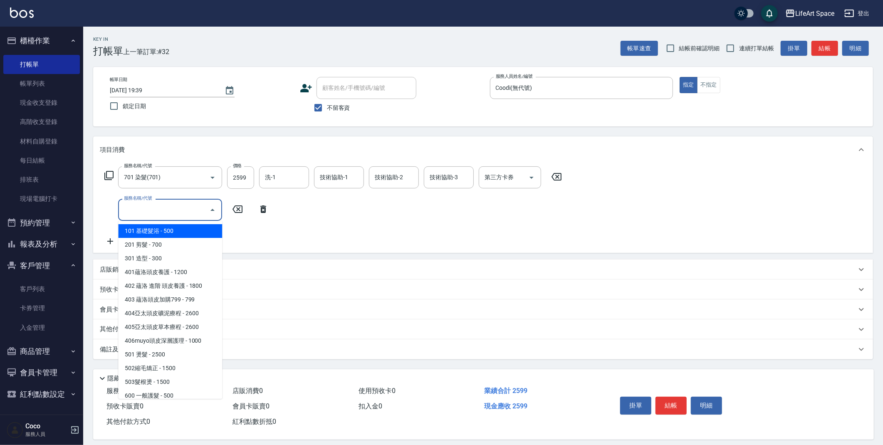
click at [186, 213] on input "服務名稱/代號" at bounding box center [164, 210] width 84 height 15
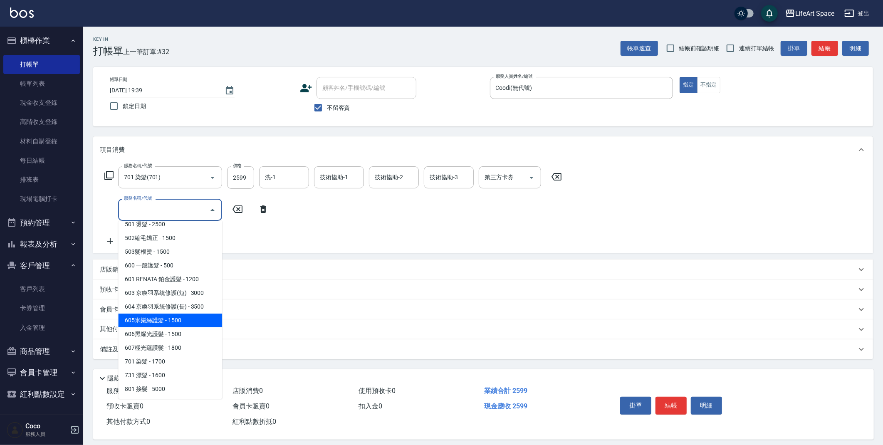
click at [184, 319] on span "605米樂絲護髮 - 1500" at bounding box center [170, 321] width 104 height 14
type input "605米樂絲護髮(605)"
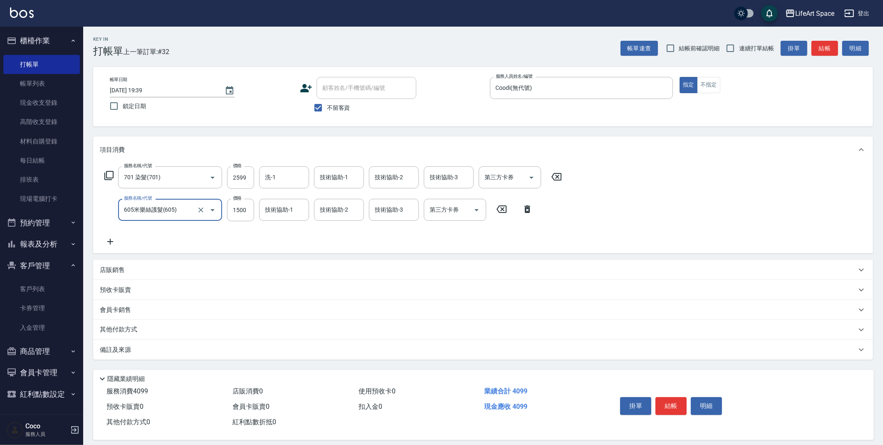
click at [124, 329] on p "其他付款方式" at bounding box center [121, 329] width 42 height 9
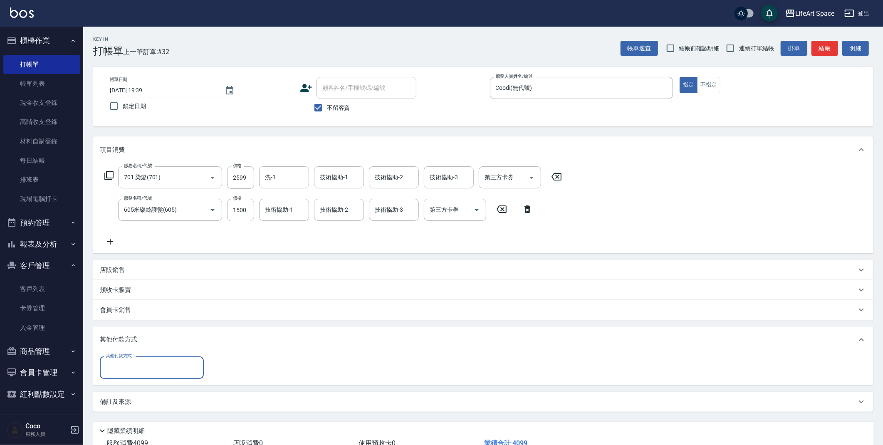
scroll to position [0, 0]
click at [122, 371] on input "其他付款方式" at bounding box center [152, 367] width 97 height 15
click at [131, 401] on span "Linepay" at bounding box center [152, 403] width 104 height 14
type input "Linepay"
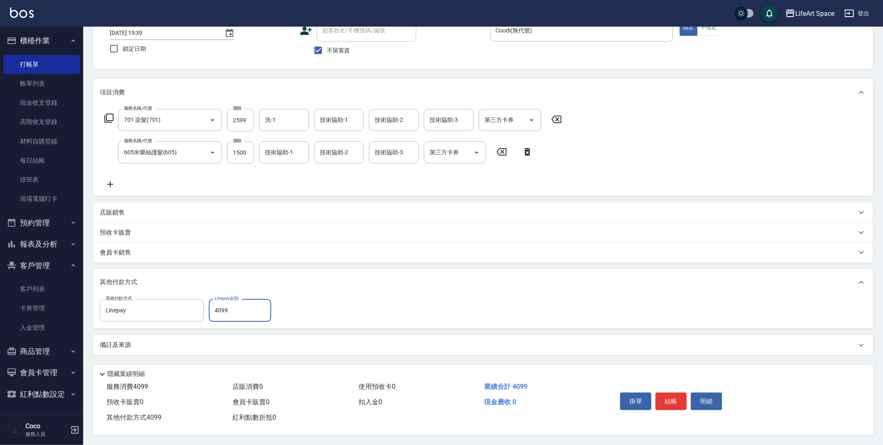
scroll to position [60, 0]
type input "4099"
click at [664, 399] on button "結帳" at bounding box center [671, 400] width 31 height 17
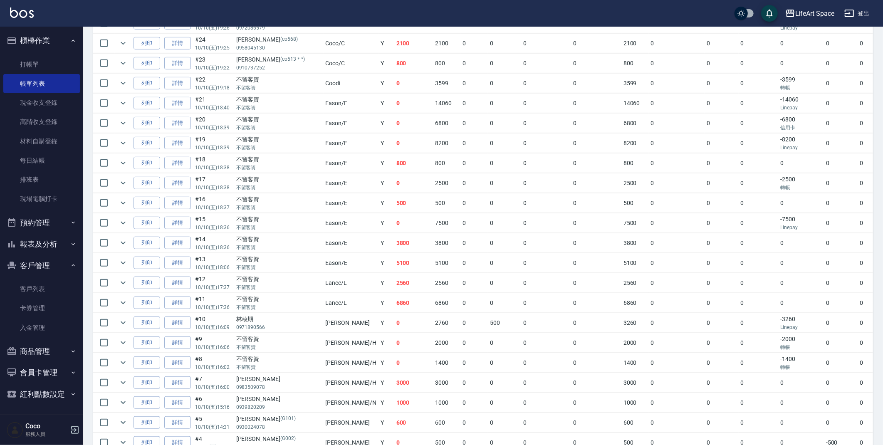
scroll to position [357, 0]
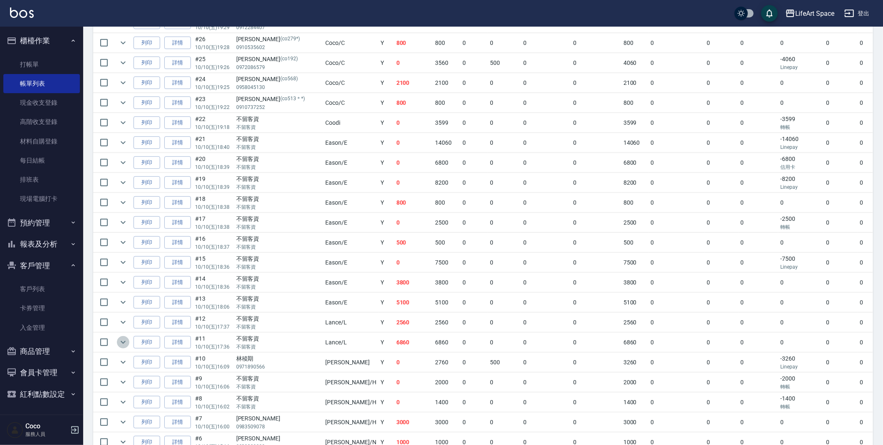
click at [124, 342] on icon "expand row" at bounding box center [123, 342] width 10 height 10
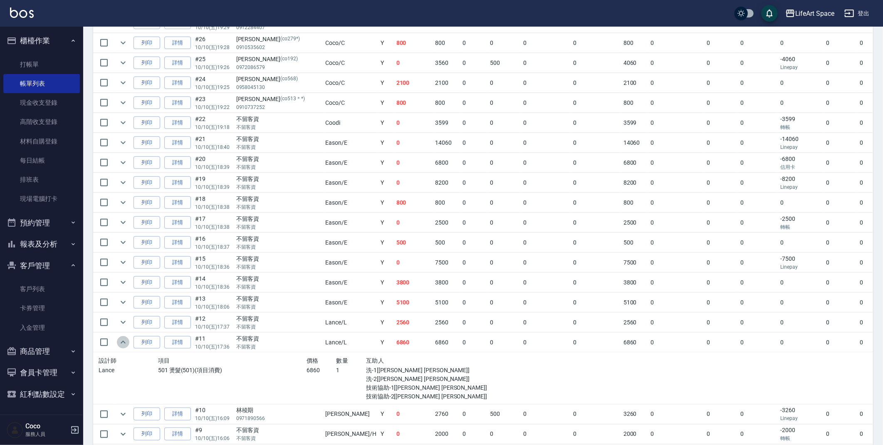
click at [120, 344] on icon "expand row" at bounding box center [123, 342] width 10 height 10
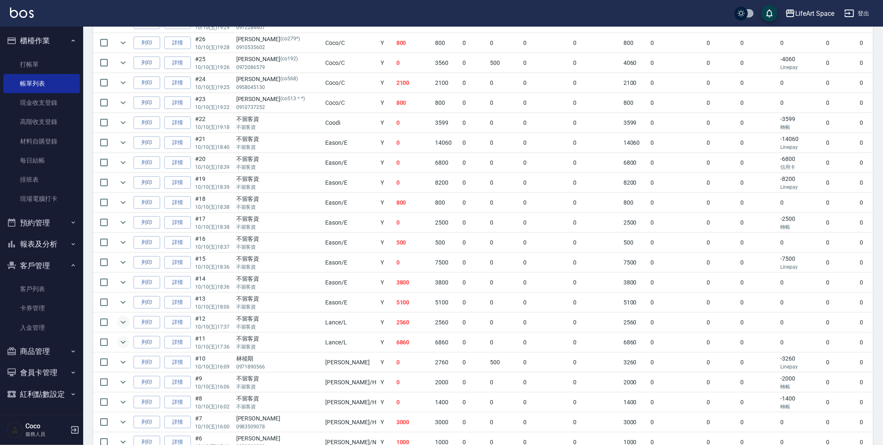
click at [119, 325] on icon "expand row" at bounding box center [123, 322] width 10 height 10
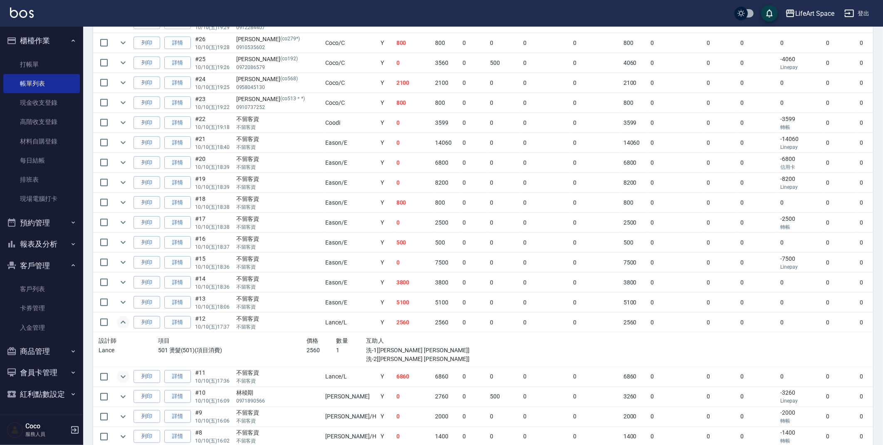
click at [119, 325] on icon "expand row" at bounding box center [123, 322] width 10 height 10
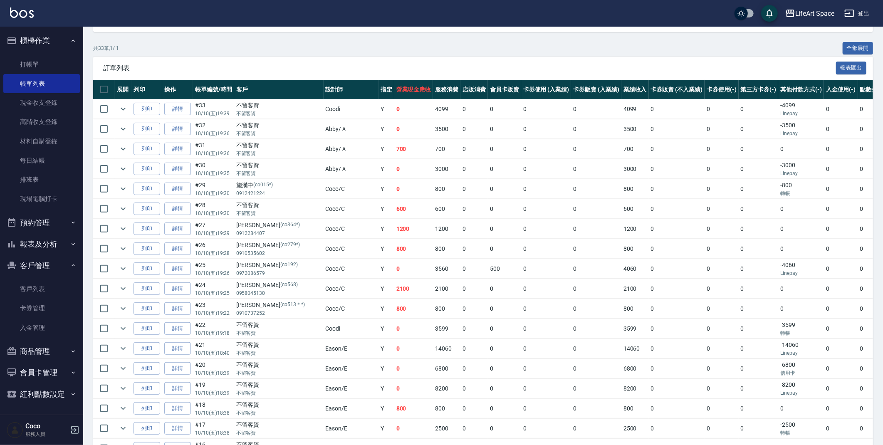
scroll to position [0, 0]
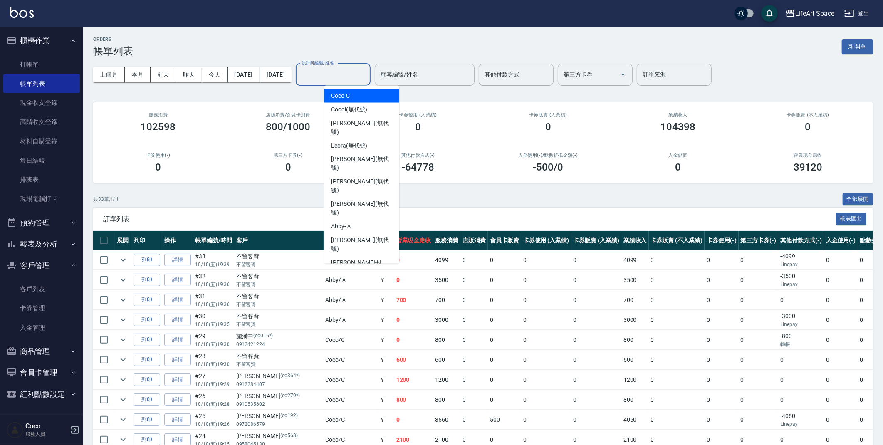
click at [367, 72] on input "設計師編號/姓名" at bounding box center [333, 74] width 67 height 15
click at [362, 270] on div "Eason -E" at bounding box center [361, 277] width 75 height 14
type input "Eason-E"
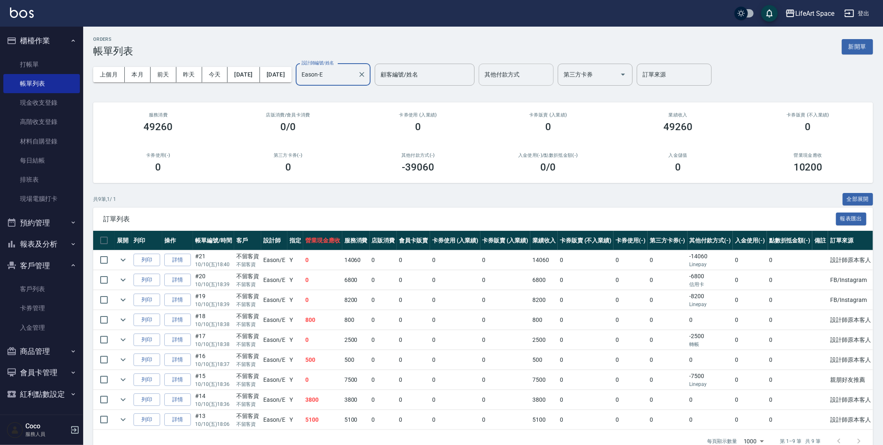
click at [547, 73] on input "其他付款方式" at bounding box center [516, 74] width 67 height 15
click at [538, 98] on span "轉帳" at bounding box center [545, 96] width 75 height 14
type input "轉帳"
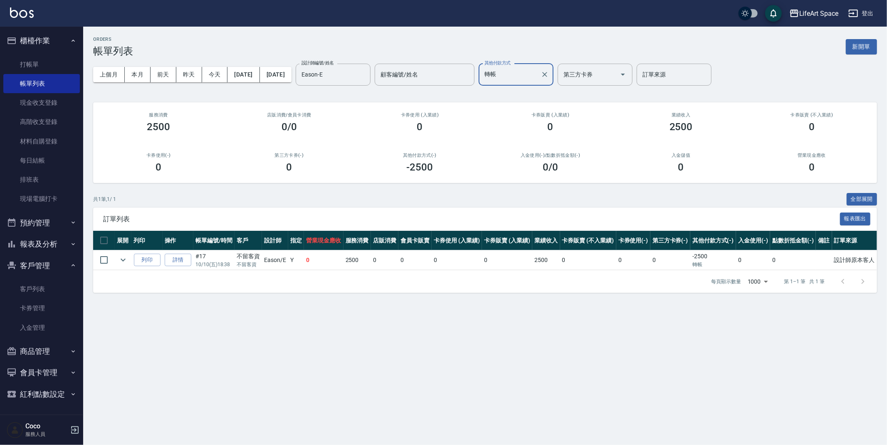
drag, startPoint x: 418, startPoint y: 32, endPoint x: 391, endPoint y: 34, distance: 27.9
click at [418, 32] on div "ORDERS 帳單列表 新開單 上個月 本月 [DATE] [DATE] [DATE] [DATE] [DATE] 設計師編號/姓名 [PERSON_NAME…" at bounding box center [485, 165] width 804 height 276
click at [133, 74] on button "本月" at bounding box center [138, 74] width 26 height 15
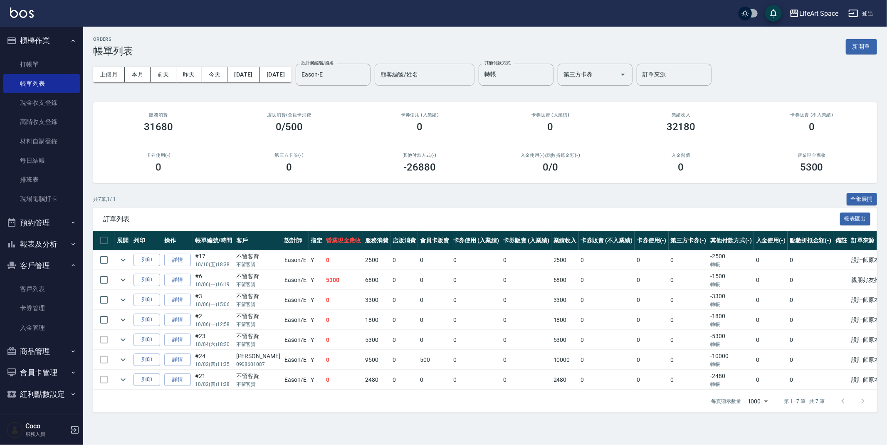
drag, startPoint x: 390, startPoint y: 74, endPoint x: 417, endPoint y: 83, distance: 28.9
click at [364, 73] on icon "Clear" at bounding box center [361, 74] width 5 height 5
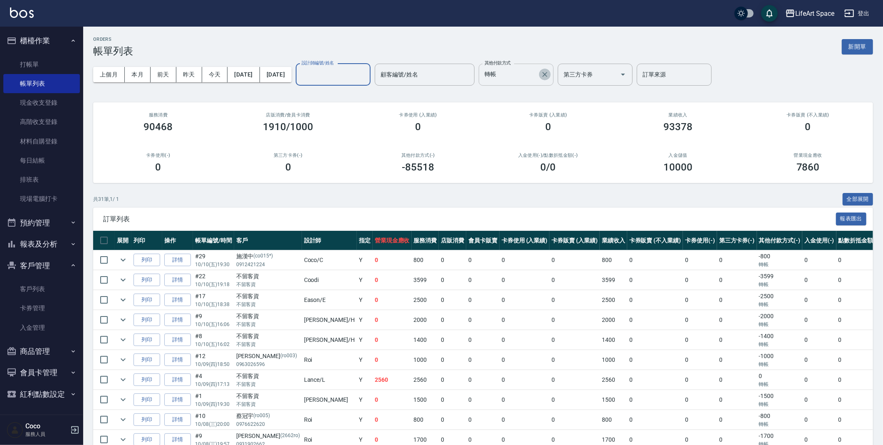
click at [549, 76] on icon "Clear" at bounding box center [545, 74] width 8 height 8
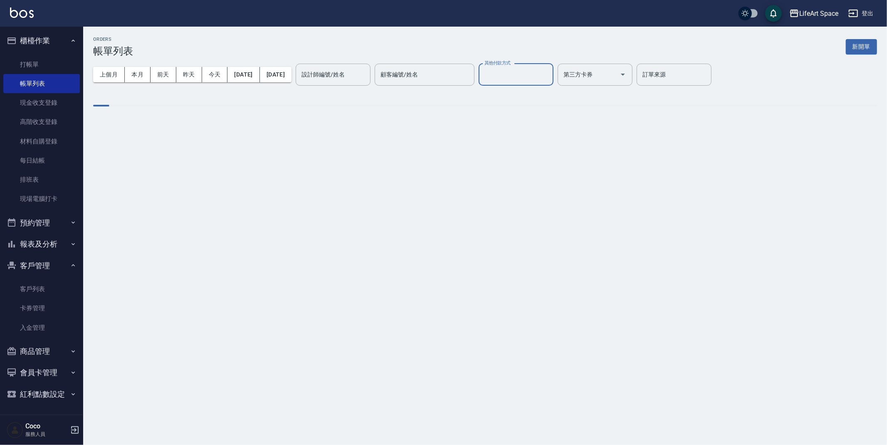
click at [291, 37] on div "ORDERS 帳單列表 新開單" at bounding box center [485, 47] width 784 height 20
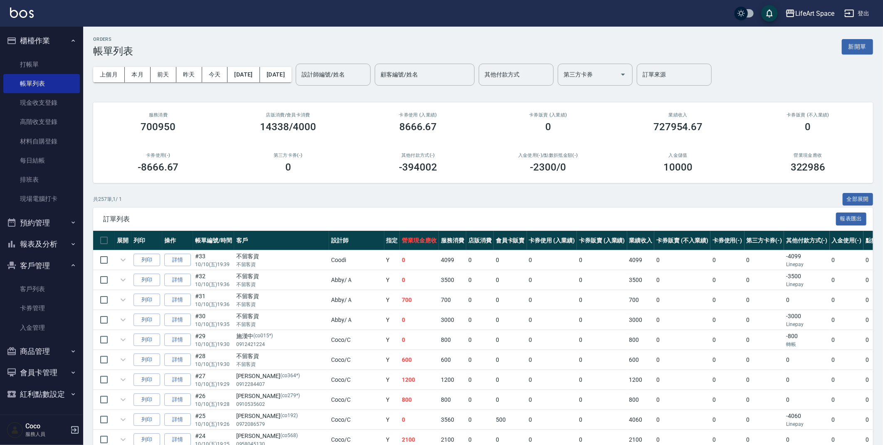
click at [353, 74] on div "設計師編號/姓名 設計師編號/姓名" at bounding box center [333, 75] width 75 height 22
click at [345, 74] on label "設計師編號/姓名" at bounding box center [323, 74] width 43 height 8
click at [353, 74] on input "設計師編號/姓名" at bounding box center [333, 74] width 67 height 15
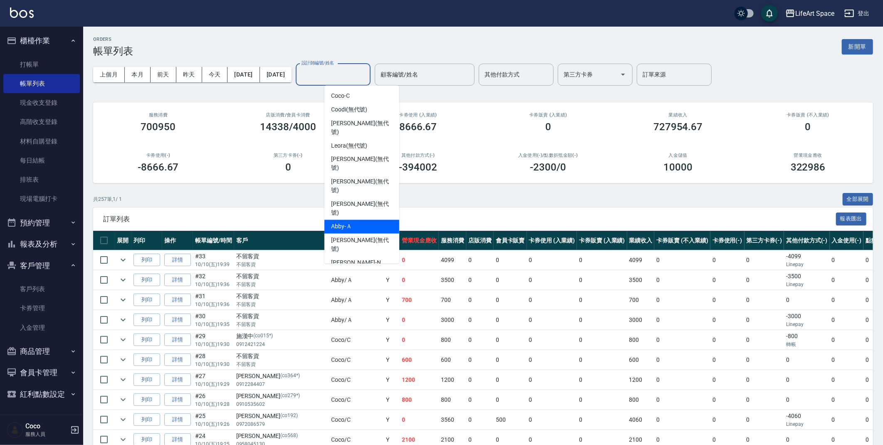
click at [369, 220] on div "Abby -Ａ" at bounding box center [361, 227] width 75 height 14
type input "Abby-Ａ"
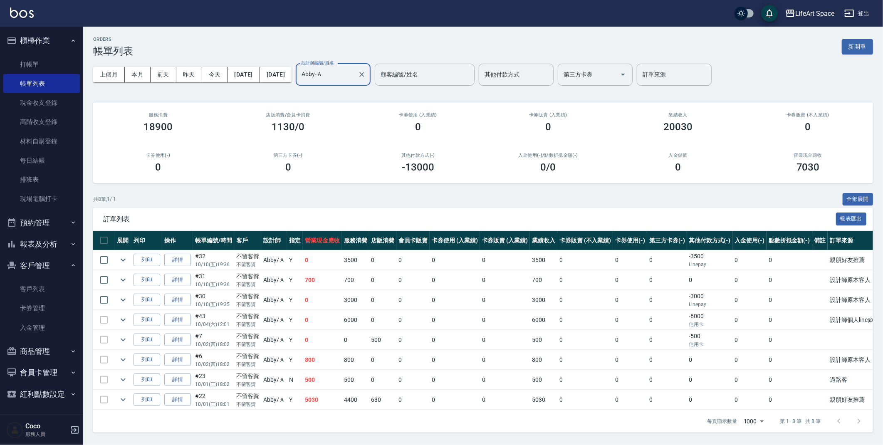
scroll to position [5, 0]
click at [130, 335] on td at bounding box center [123, 340] width 17 height 20
click at [122, 339] on icon "expand row" at bounding box center [123, 340] width 5 height 3
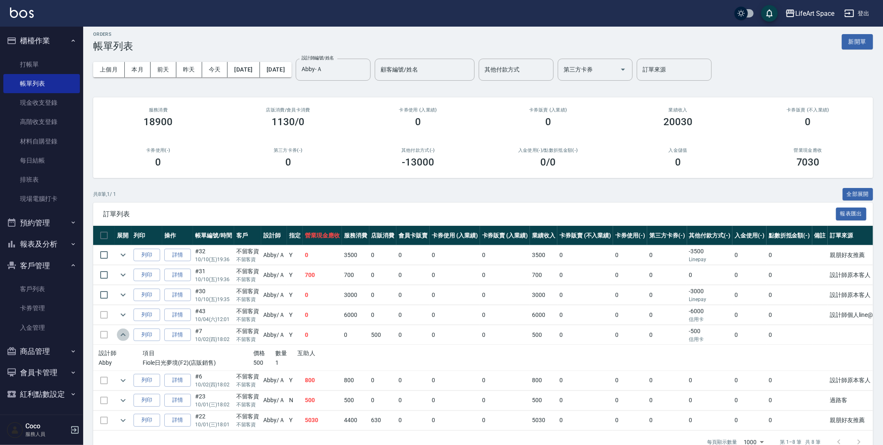
click at [123, 335] on icon "expand row" at bounding box center [123, 335] width 10 height 10
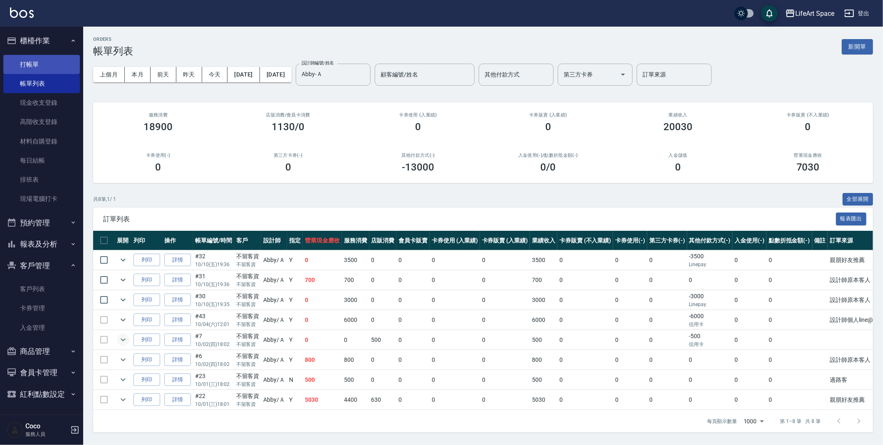
click at [51, 67] on link "打帳單" at bounding box center [41, 64] width 77 height 19
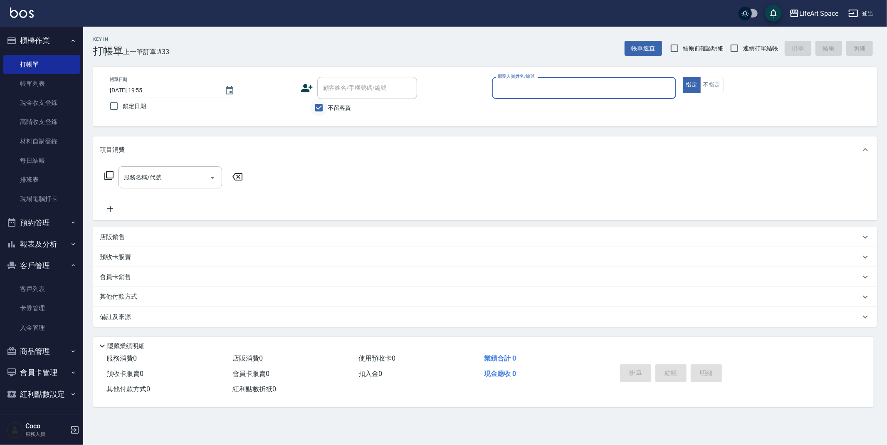
click at [326, 107] on input "不留客資" at bounding box center [318, 107] width 17 height 17
checkbox input "false"
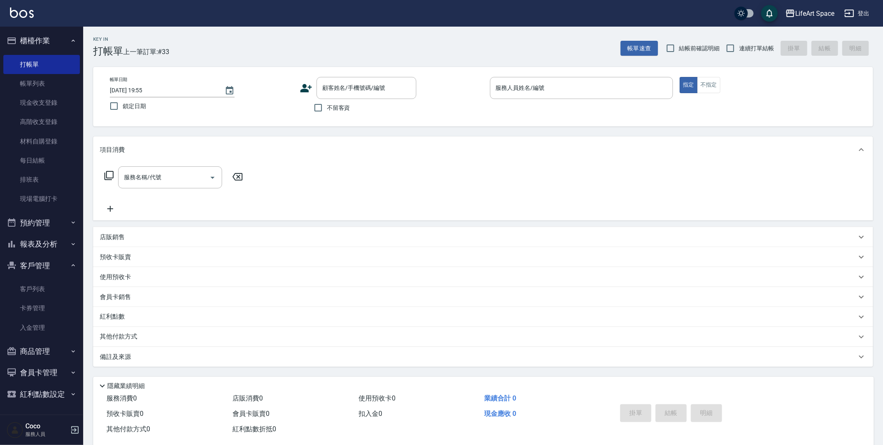
click at [309, 91] on icon at bounding box center [306, 88] width 12 height 12
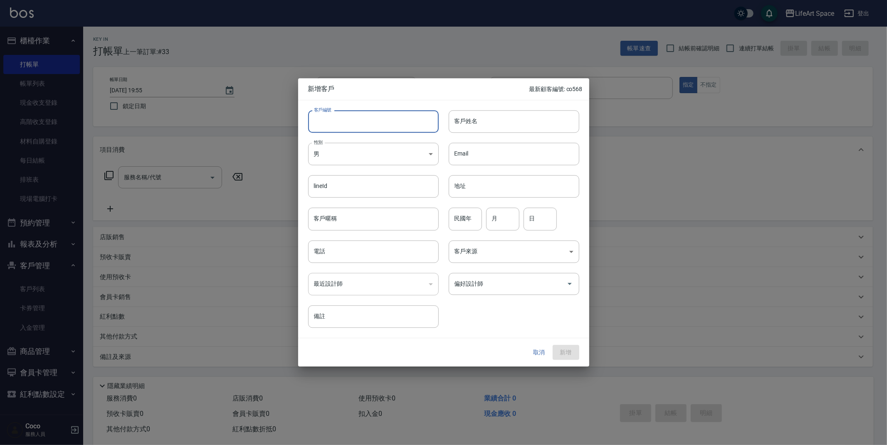
click at [344, 124] on input "客戶編號" at bounding box center [373, 121] width 131 height 22
type input "0440ro"
click at [478, 132] on input "客戶姓名" at bounding box center [514, 121] width 131 height 22
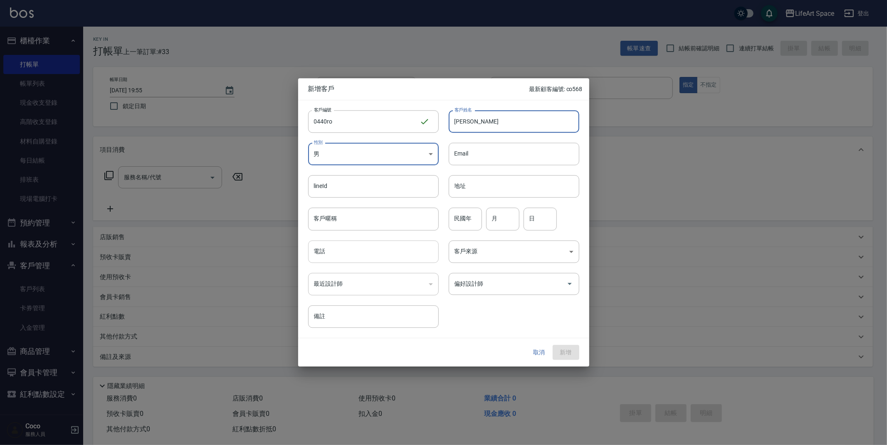
type input "[PERSON_NAME]"
click at [364, 247] on input "電話" at bounding box center [373, 251] width 131 height 22
type input "0958550440"
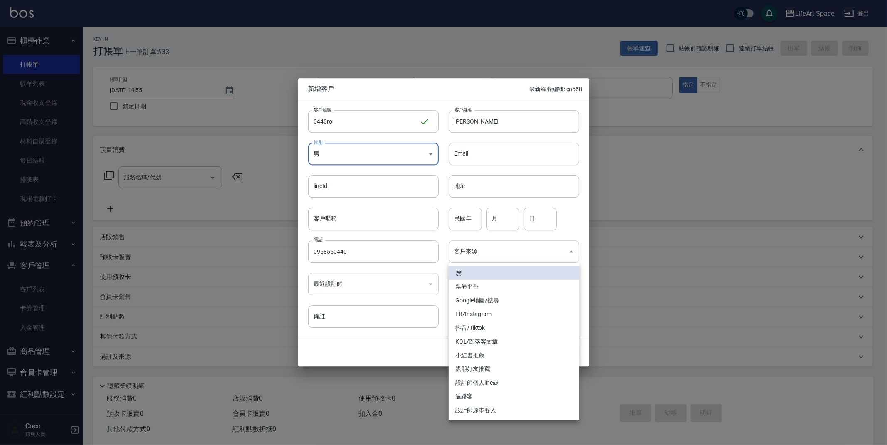
click at [539, 257] on body "LifeArt Space 登出 櫃檯作業 打帳單 帳單列表 現金收支登錄 高階收支登錄 材料自購登錄 每日結帳 排班表 現場電腦打卡 預約管理 預約管理 單…" at bounding box center [443, 228] width 887 height 457
click at [532, 405] on li "設計師原本客人" at bounding box center [514, 411] width 131 height 14
type input "設計師原本客人"
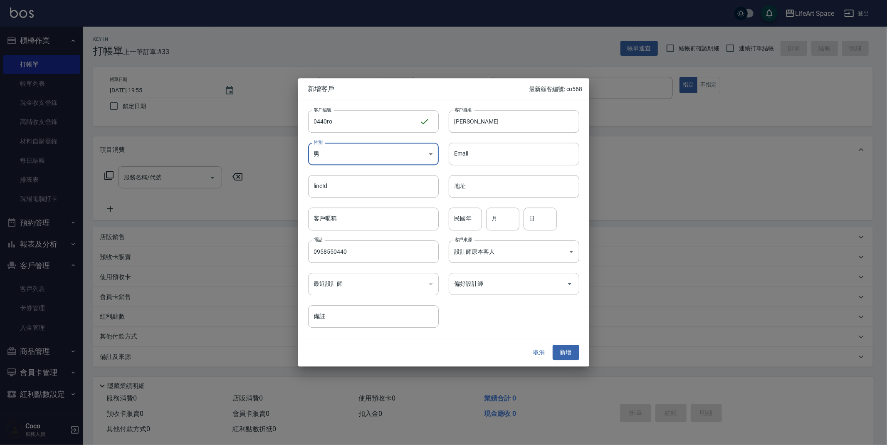
click at [516, 292] on div "偏好設計師" at bounding box center [514, 284] width 131 height 22
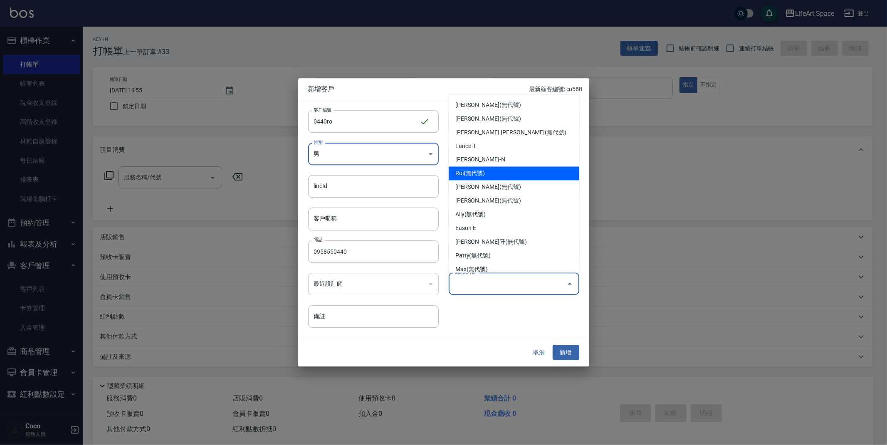
click at [504, 168] on li "Roi(無代號)" at bounding box center [514, 174] width 131 height 14
type input "Roi"
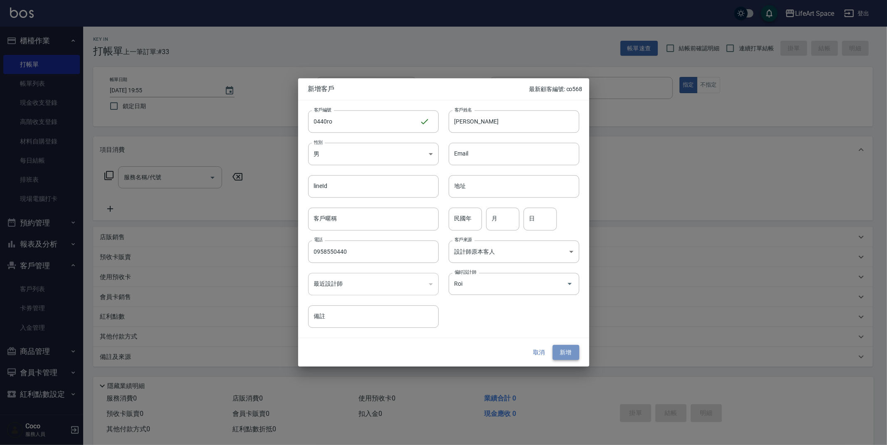
click at [561, 356] on button "新增" at bounding box center [566, 352] width 27 height 15
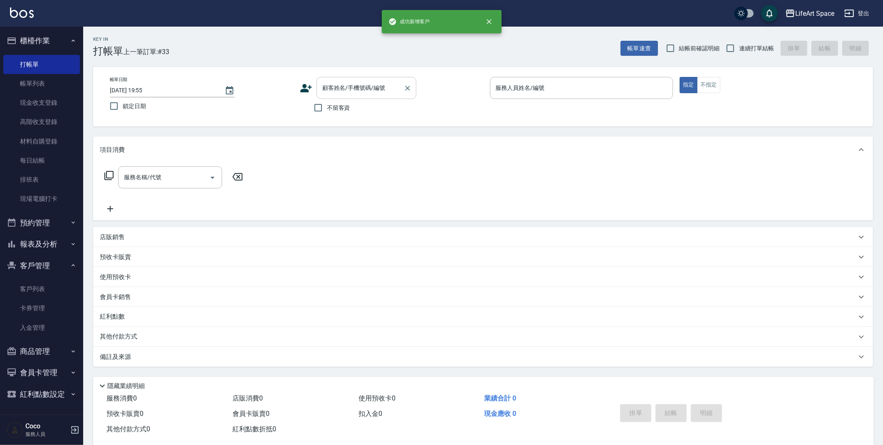
click at [385, 88] on input "顧客姓名/手機號碼/編號" at bounding box center [360, 88] width 80 height 15
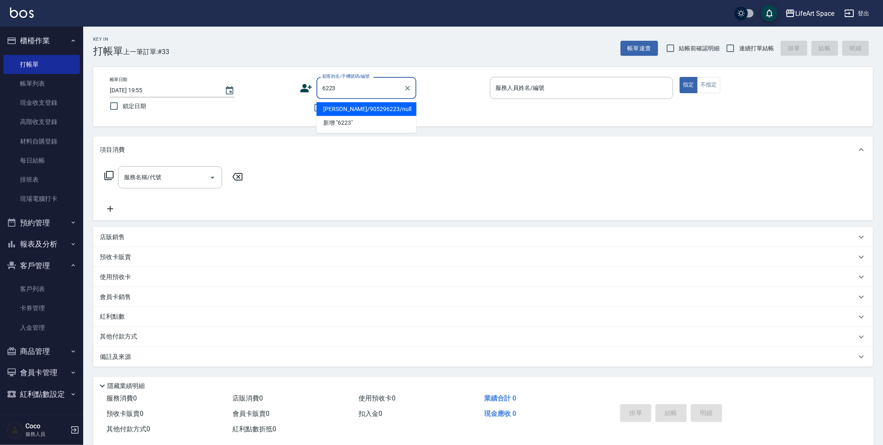
click at [359, 93] on input "6223" at bounding box center [360, 88] width 80 height 15
click at [378, 112] on li "[PERSON_NAME]/0916706233/6233ro" at bounding box center [367, 109] width 100 height 14
type input "[PERSON_NAME]/0916706233/6233ro"
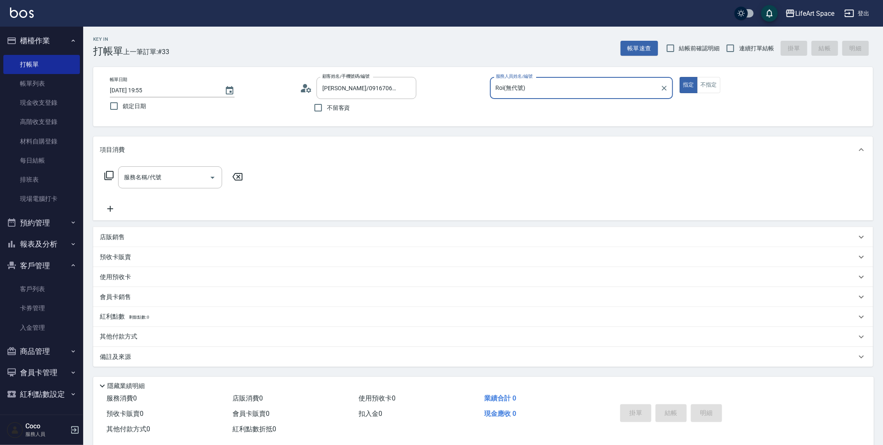
type input "Roi(無代號)"
click at [181, 176] on input "服務名稱/代號" at bounding box center [164, 177] width 84 height 15
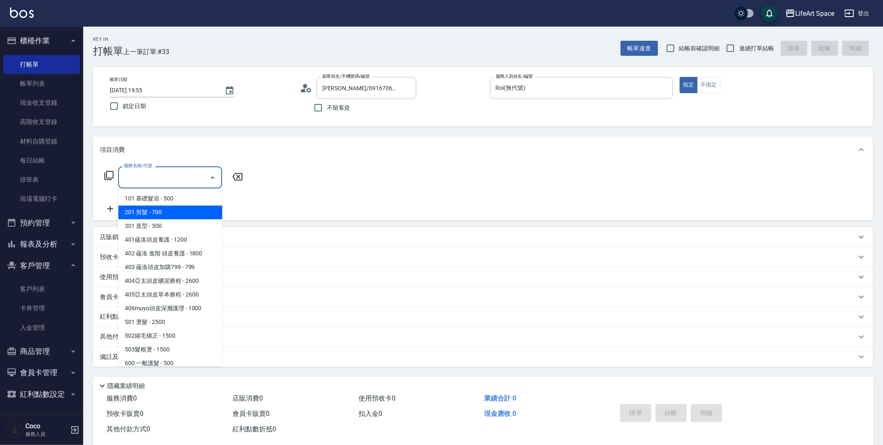
click at [181, 213] on span "201 剪髮 - 700" at bounding box center [170, 213] width 104 height 14
type input "201 剪髮(201)"
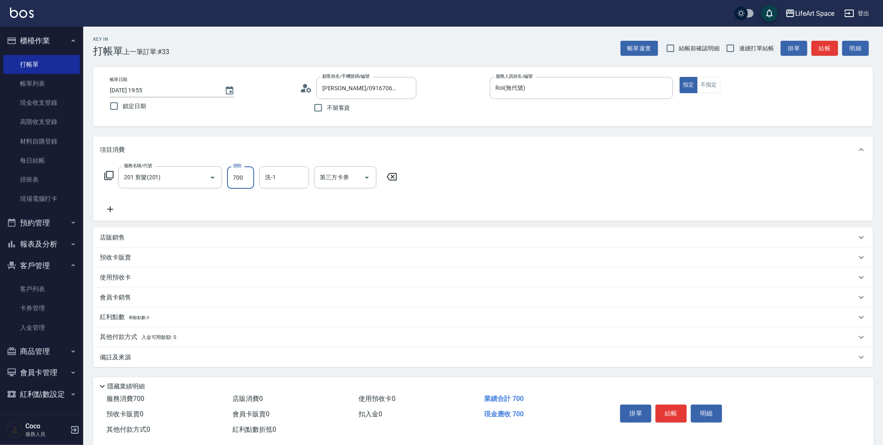
click at [243, 180] on input "700" at bounding box center [240, 177] width 27 height 22
type input "800"
click at [108, 208] on icon at bounding box center [110, 209] width 21 height 10
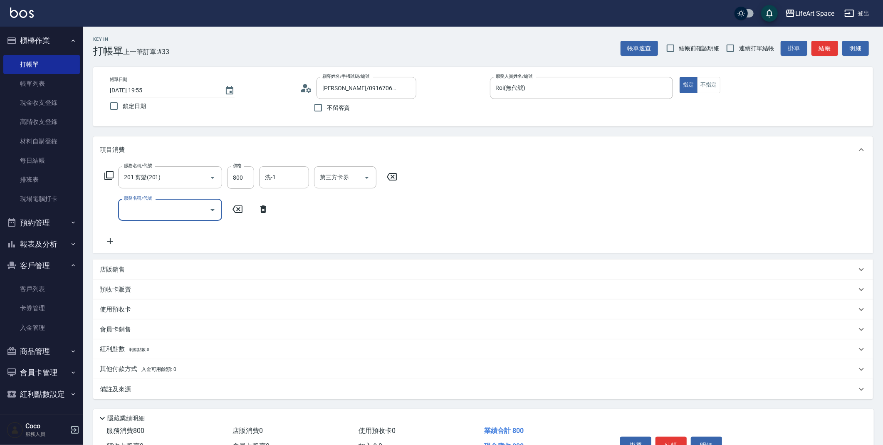
click at [159, 207] on input "服務名稱/代號" at bounding box center [164, 210] width 84 height 15
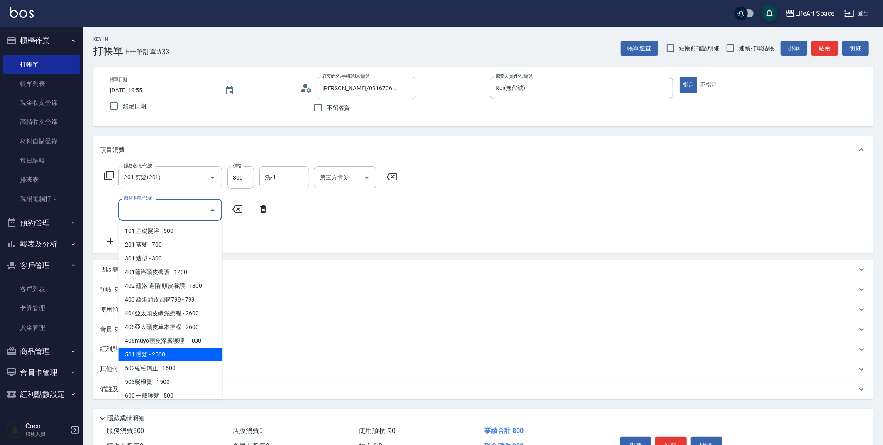
click at [184, 357] on span "501 燙髮 - 2500" at bounding box center [170, 355] width 104 height 14
type input "501 燙髮(501)"
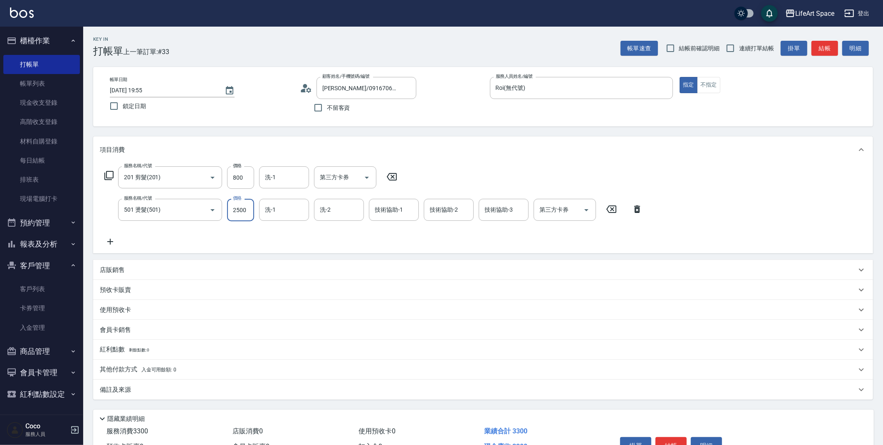
click at [248, 213] on input "2500" at bounding box center [240, 210] width 27 height 22
type input "2800"
click at [161, 271] on div "店販銷售" at bounding box center [478, 270] width 757 height 9
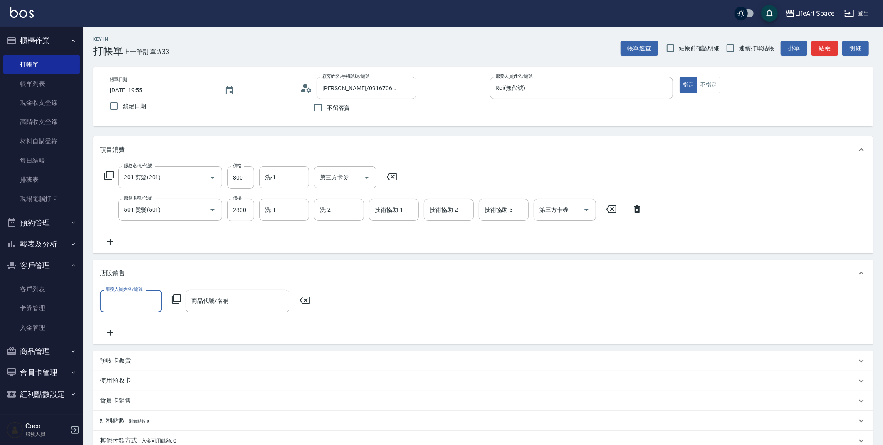
click at [154, 300] on input "服務人員姓名/編號" at bounding box center [131, 301] width 55 height 15
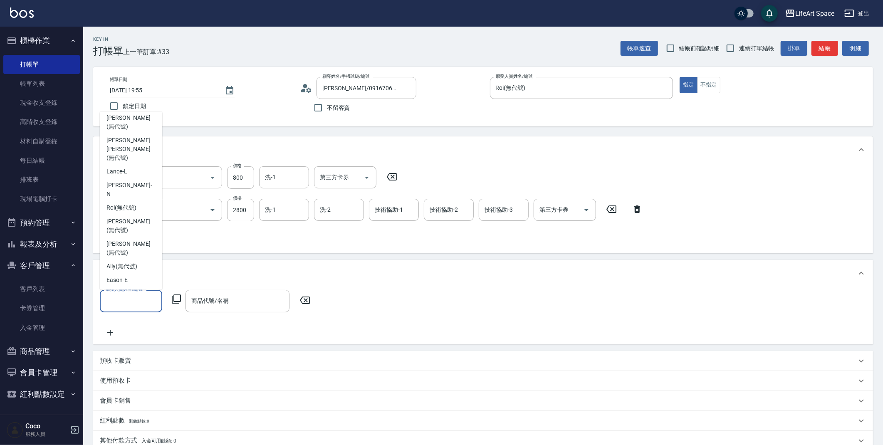
scroll to position [26, 0]
click at [146, 202] on div "Roi (無代號)" at bounding box center [131, 209] width 62 height 14
type input "Roi(無代號)"
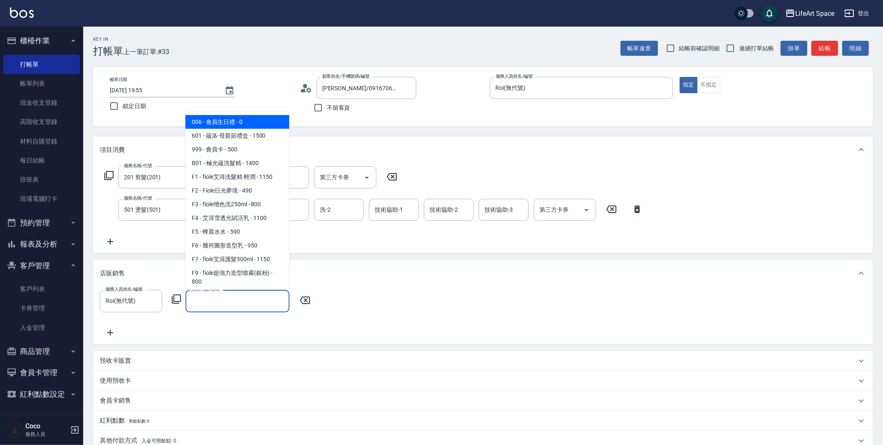
click at [236, 296] on input "商品代號/名稱" at bounding box center [237, 301] width 97 height 15
click at [178, 305] on div "服務人員姓名/編號 [PERSON_NAME](無代號) 服務人員姓名/編號 商品代號/名稱 商品代號/名稱" at bounding box center [207, 301] width 215 height 22
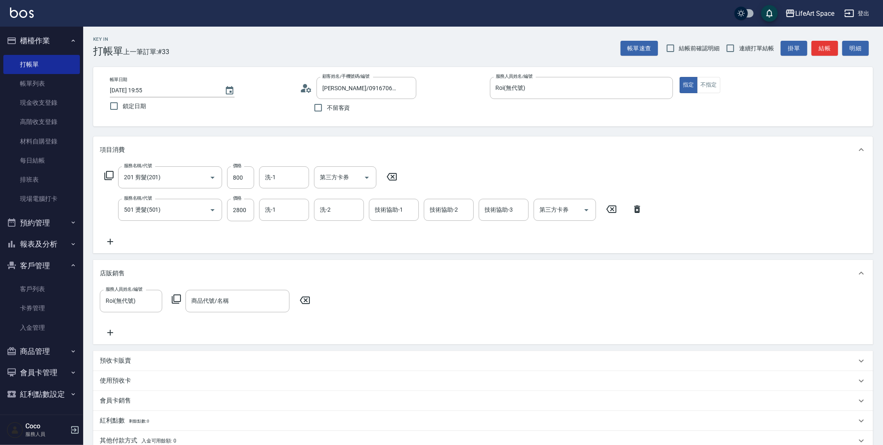
click at [177, 300] on icon at bounding box center [176, 299] width 10 height 10
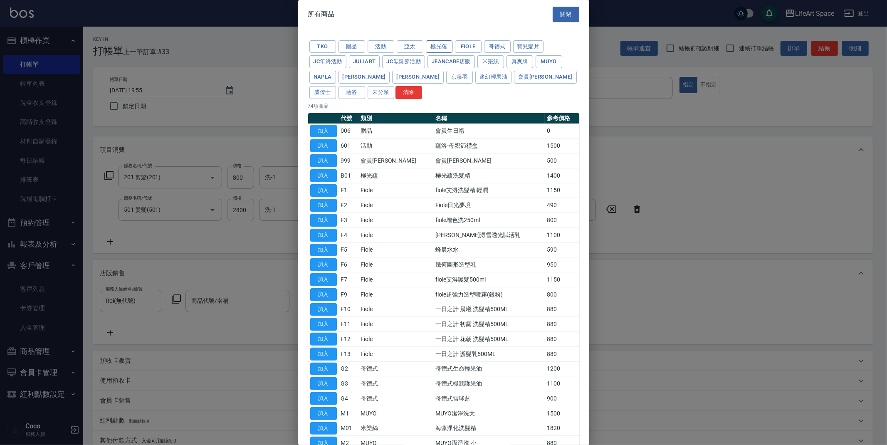
click at [440, 51] on button "極光蘊" at bounding box center [439, 46] width 27 height 13
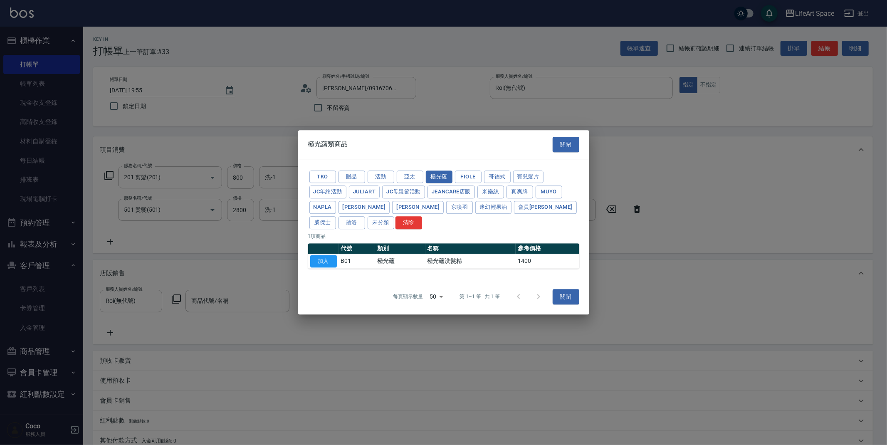
click at [461, 261] on td "極光蘊洗髮精" at bounding box center [471, 261] width 90 height 15
click at [329, 262] on button "加入" at bounding box center [323, 261] width 27 height 13
type input "極光蘊洗髮精"
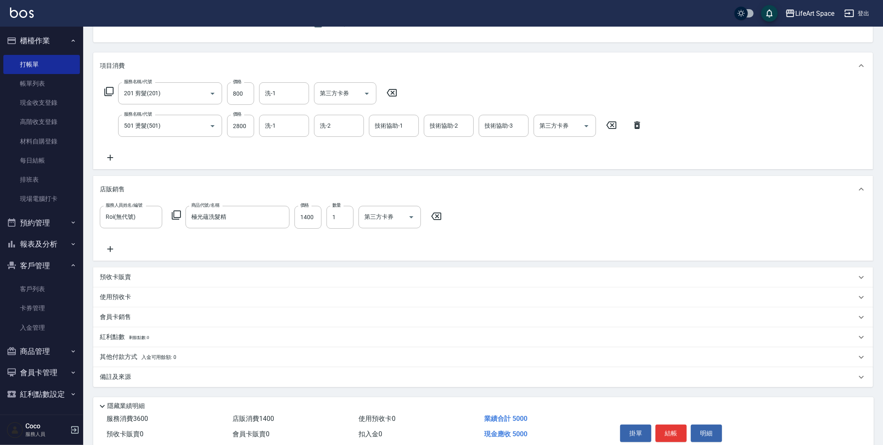
scroll to position [89, 0]
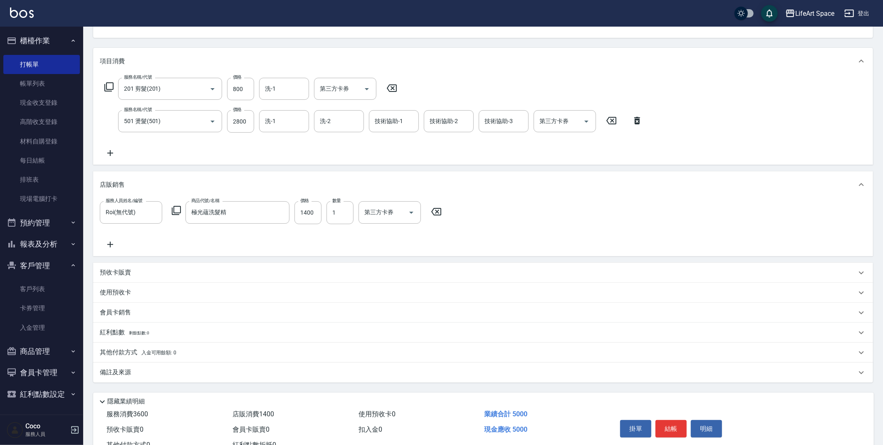
click at [146, 370] on div "備註及來源" at bounding box center [478, 372] width 757 height 9
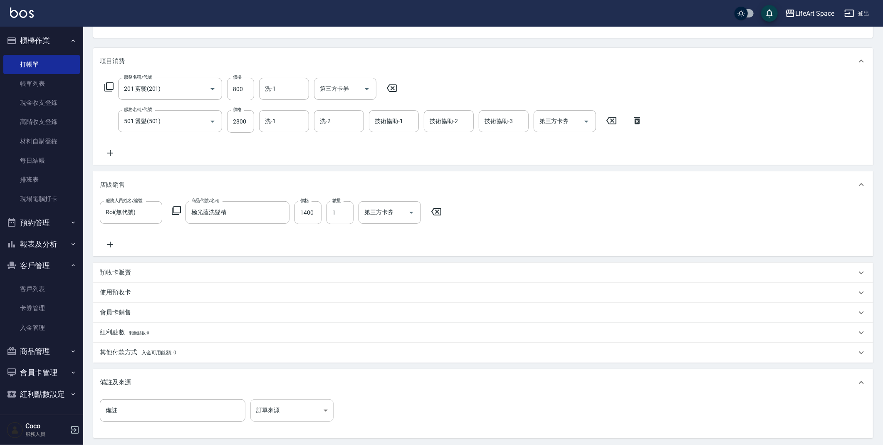
click at [297, 413] on body "LifeArt Space 登出 櫃檯作業 打帳單 帳單列表 現金收支登錄 高階收支登錄 材料自購登錄 每日結帳 排班表 現場電腦打卡 預約管理 預約管理 單…" at bounding box center [441, 219] width 883 height 617
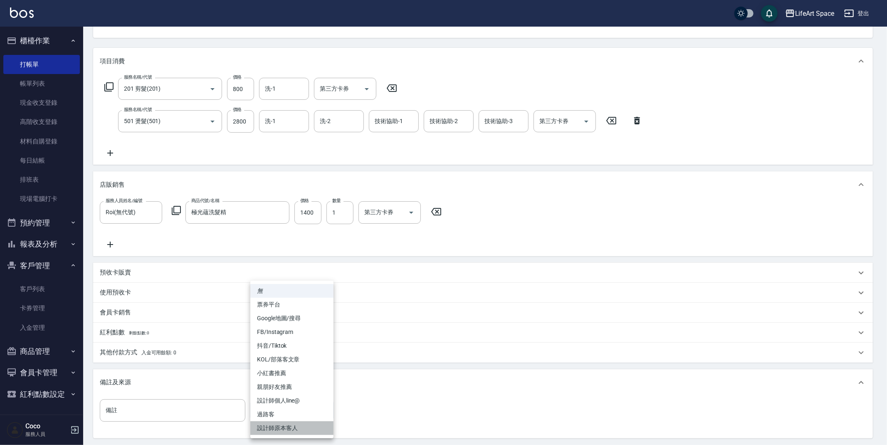
click at [293, 430] on li "設計師原本客人" at bounding box center [291, 428] width 83 height 14
type input "設計師原本客人"
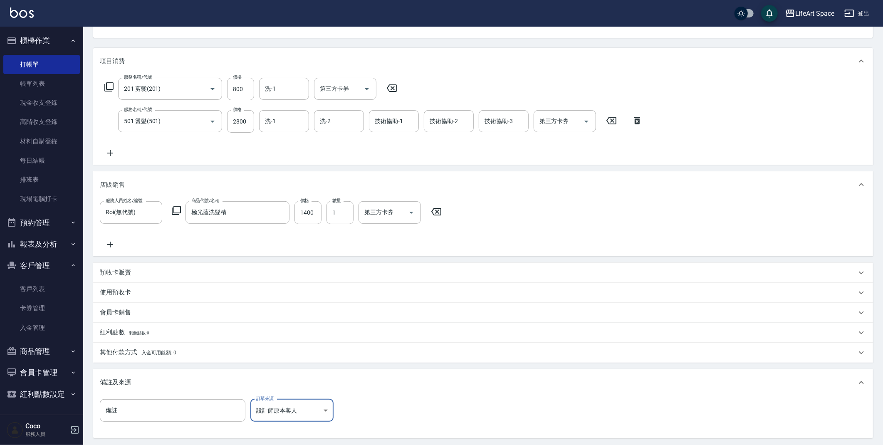
click at [139, 349] on p "其他付款方式 入金可用餘額: 0" at bounding box center [138, 352] width 77 height 9
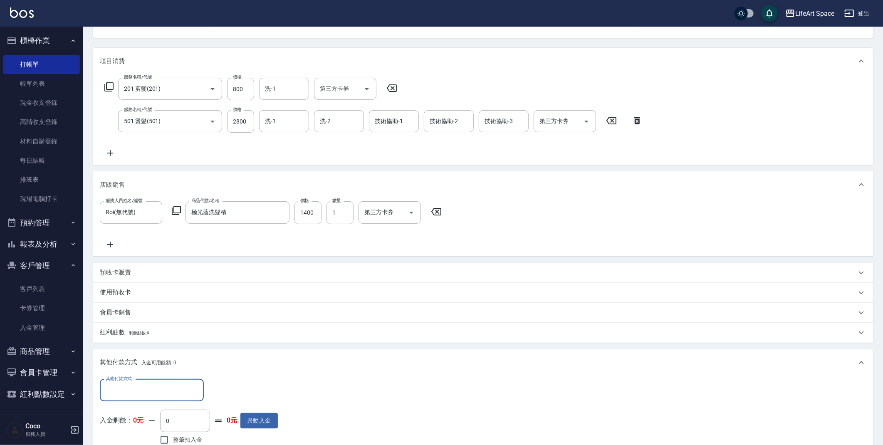
scroll to position [0, 0]
click at [148, 387] on input "其他付款方式" at bounding box center [152, 390] width 97 height 15
click at [143, 354] on span "信用卡" at bounding box center [152, 355] width 104 height 14
type input "信用卡"
click at [237, 387] on input "0" at bounding box center [240, 390] width 62 height 22
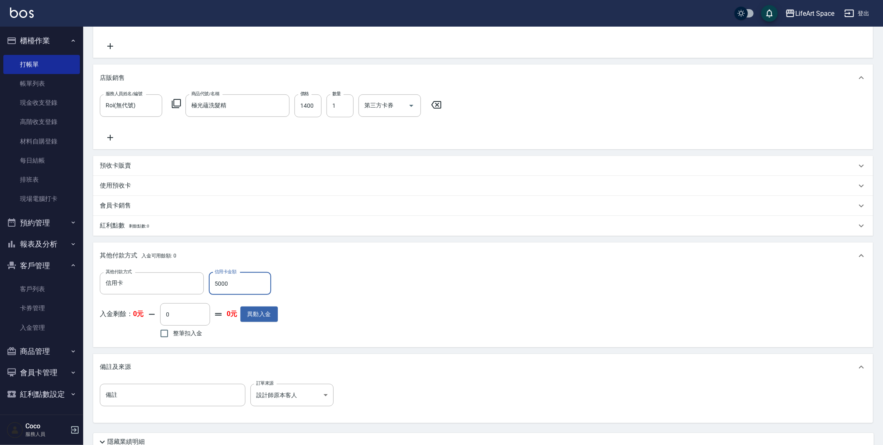
scroll to position [264, 0]
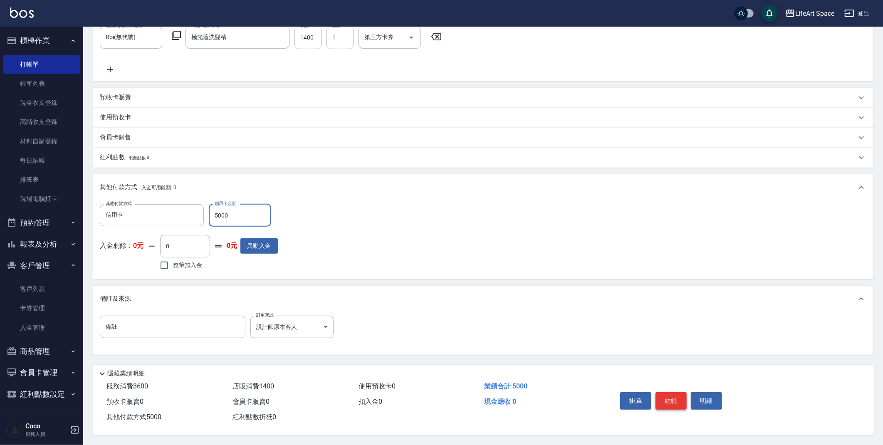
type input "5000"
click at [675, 404] on button "結帳" at bounding box center [671, 400] width 31 height 17
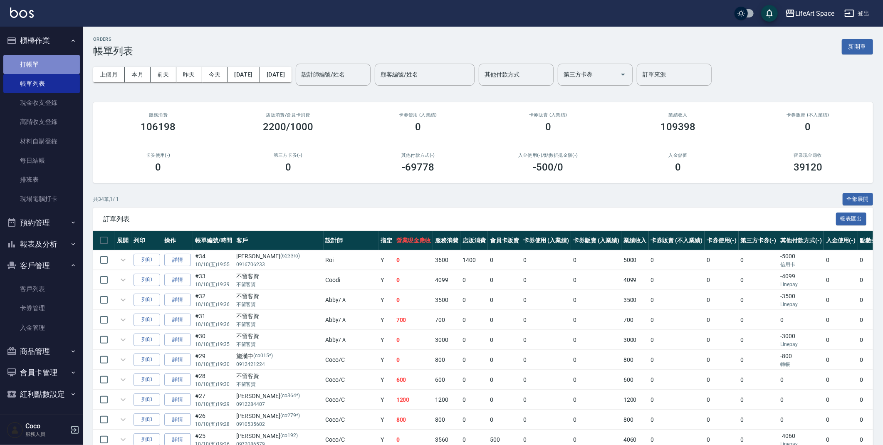
click at [36, 64] on link "打帳單" at bounding box center [41, 64] width 77 height 19
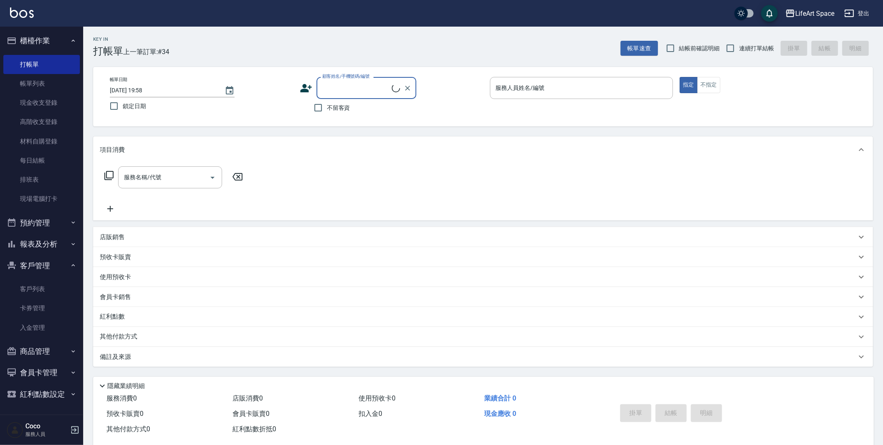
click at [371, 88] on input "顧客姓名/手機號碼/編號" at bounding box center [356, 88] width 72 height 15
click at [381, 108] on li "[PERSON_NAME]/0958550440/0440ro" at bounding box center [367, 109] width 100 height 14
type input "[PERSON_NAME]/0958550440/0440ro"
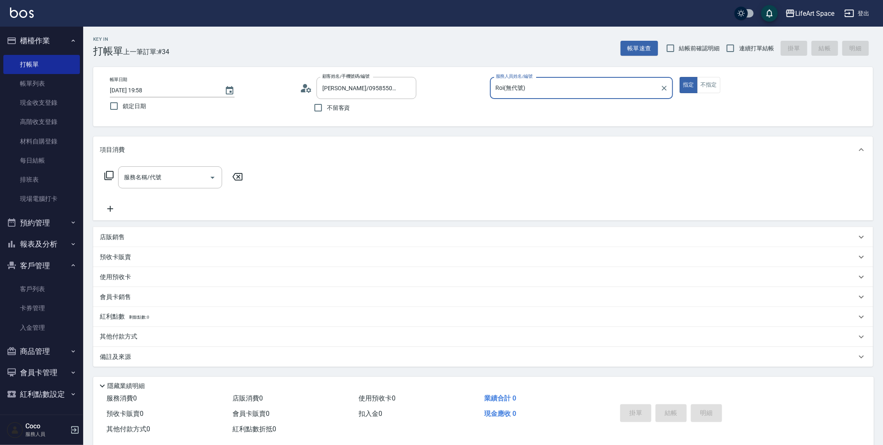
type input "Roi(無代號)"
click at [210, 176] on icon "Open" at bounding box center [213, 178] width 10 height 10
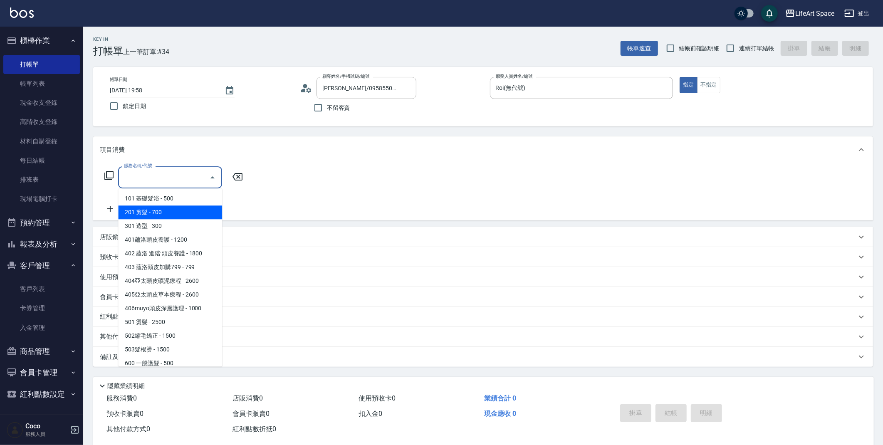
click at [198, 215] on span "201 剪髮 - 700" at bounding box center [170, 213] width 104 height 14
type input "201 剪髮(201)"
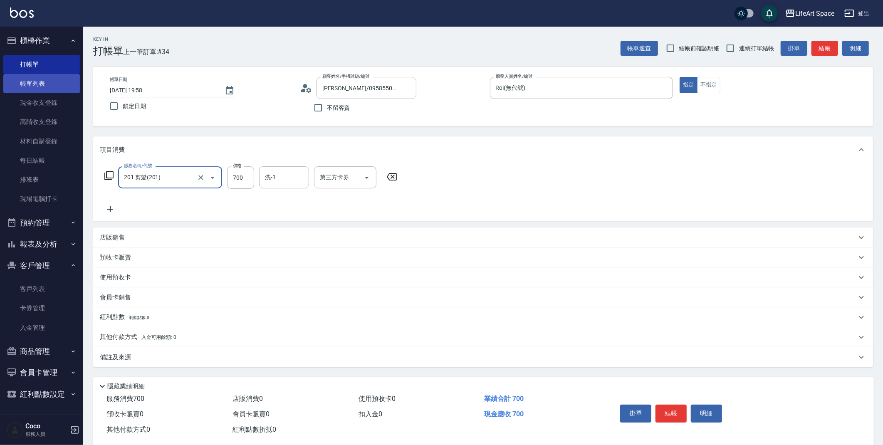
click at [35, 86] on link "帳單列表" at bounding box center [41, 83] width 77 height 19
click at [47, 88] on link "帳單列表" at bounding box center [41, 83] width 77 height 19
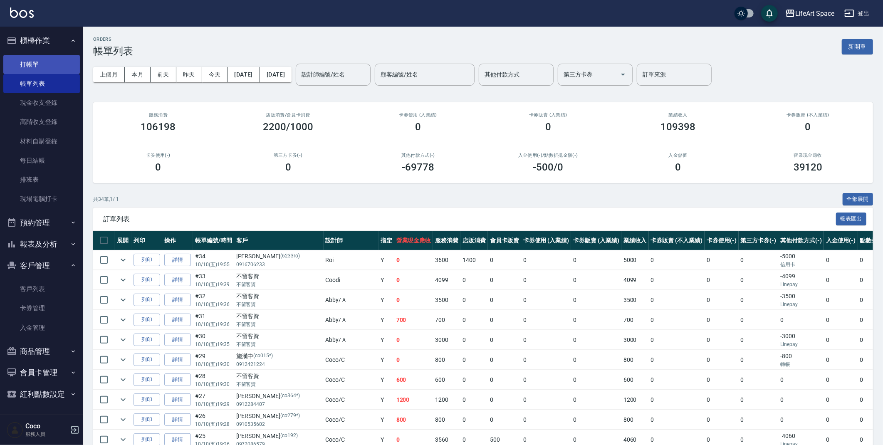
click at [48, 63] on link "打帳單" at bounding box center [41, 64] width 77 height 19
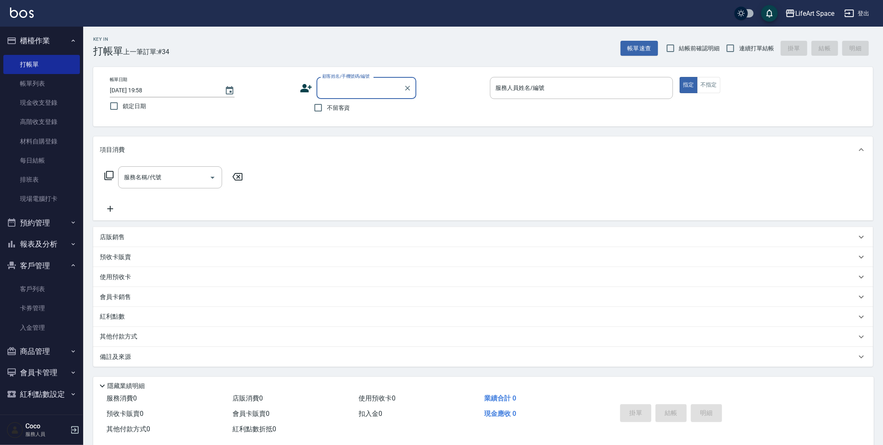
click at [346, 89] on input "顧客姓名/手機號碼/編號" at bounding box center [360, 88] width 80 height 15
click at [406, 110] on li "[PERSON_NAME]/0958550440/0440ro" at bounding box center [367, 109] width 100 height 14
type input "[PERSON_NAME]/0958550440/0440ro"
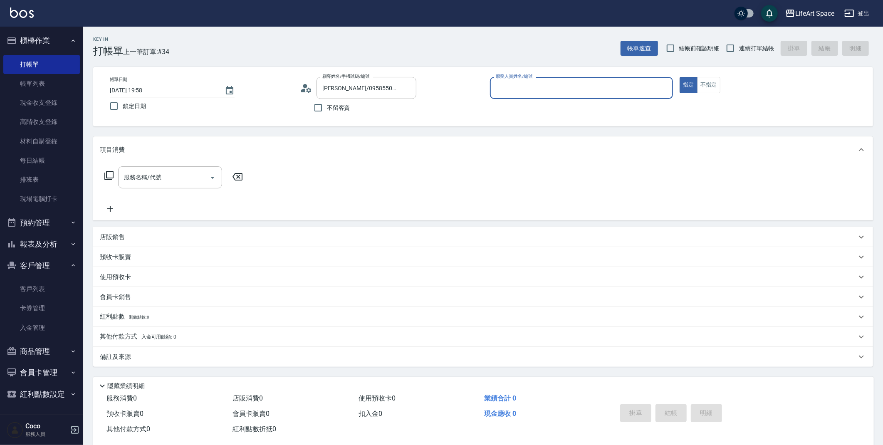
type input "Roi(無代號)"
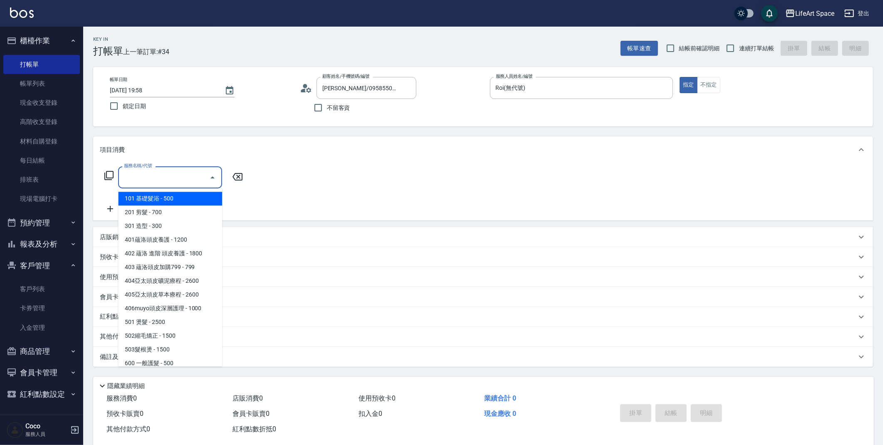
click at [196, 181] on input "服務名稱/代號" at bounding box center [164, 177] width 84 height 15
click at [193, 206] on span "201 剪髮 - 700" at bounding box center [170, 213] width 104 height 14
type input "201 剪髮(201)"
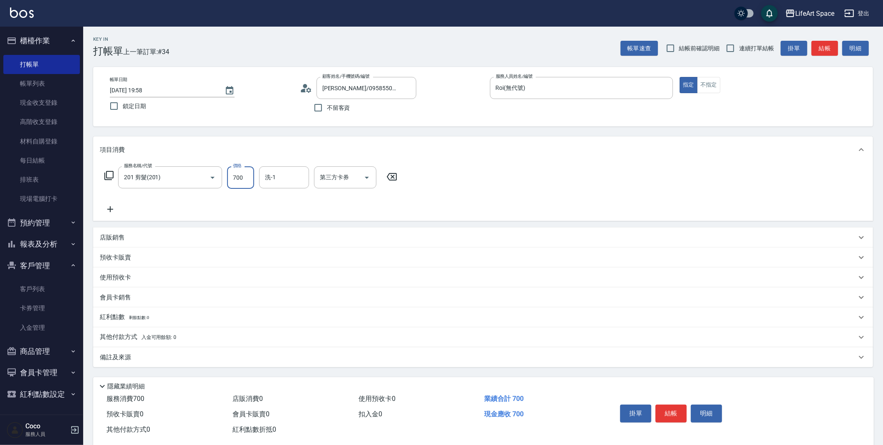
click at [253, 174] on input "700" at bounding box center [240, 177] width 27 height 22
type input "1000"
click at [190, 363] on div "備註及來源" at bounding box center [483, 357] width 780 height 20
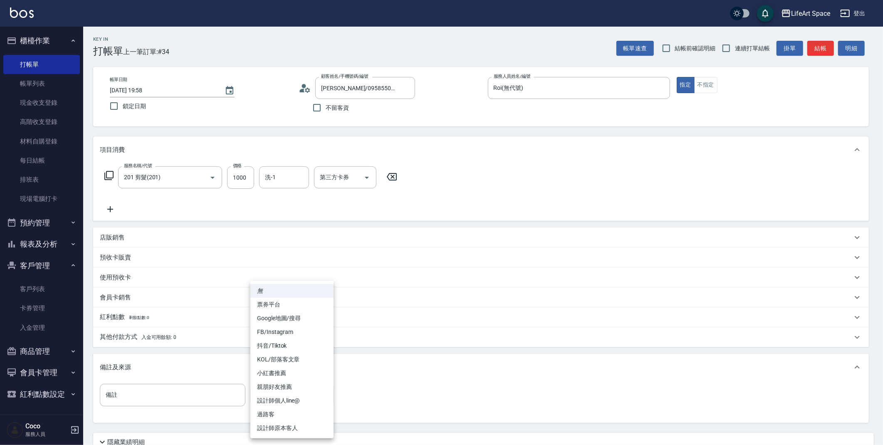
click at [270, 402] on body "LifeArt Space 登出 櫃檯作業 打帳單 帳單列表 現金收支登錄 高階收支登錄 材料自購登錄 每日結帳 排班表 現場電腦打卡 預約管理 預約管理 單…" at bounding box center [441, 256] width 883 height 513
click at [296, 427] on li "設計師原本客人" at bounding box center [291, 428] width 83 height 14
type input "設計師原本客人"
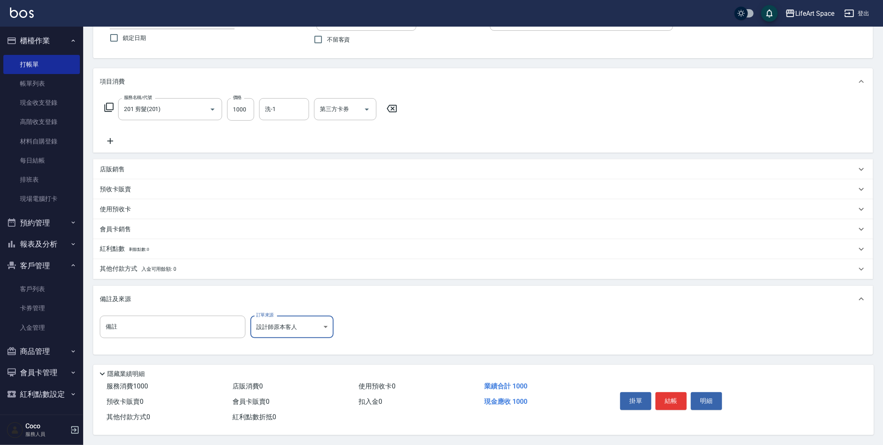
scroll to position [71, 0]
click at [678, 397] on button "結帳" at bounding box center [671, 400] width 31 height 17
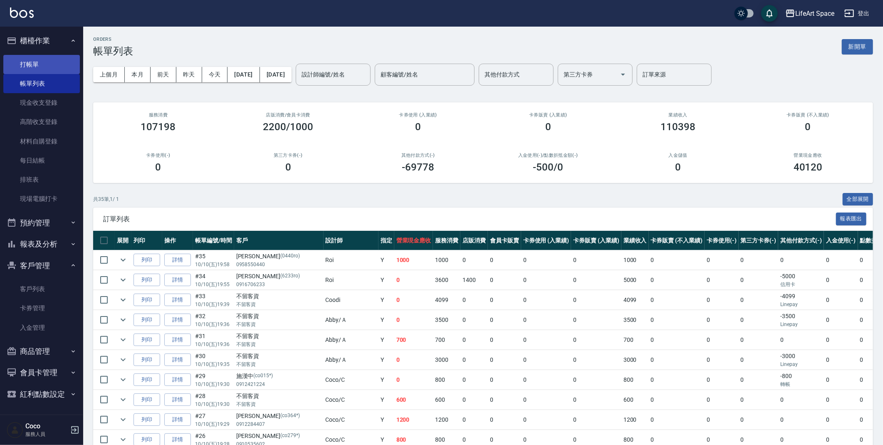
click at [69, 60] on link "打帳單" at bounding box center [41, 64] width 77 height 19
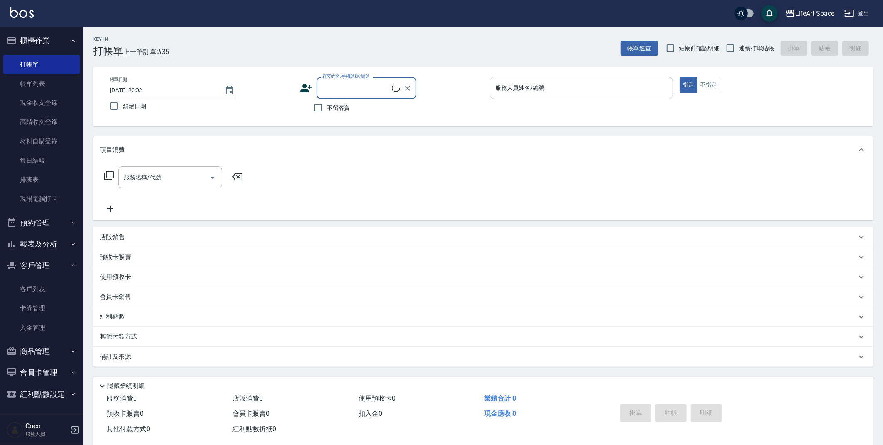
click at [520, 91] on div "服務人員姓名/編號 服務人員姓名/編號" at bounding box center [581, 88] width 183 height 22
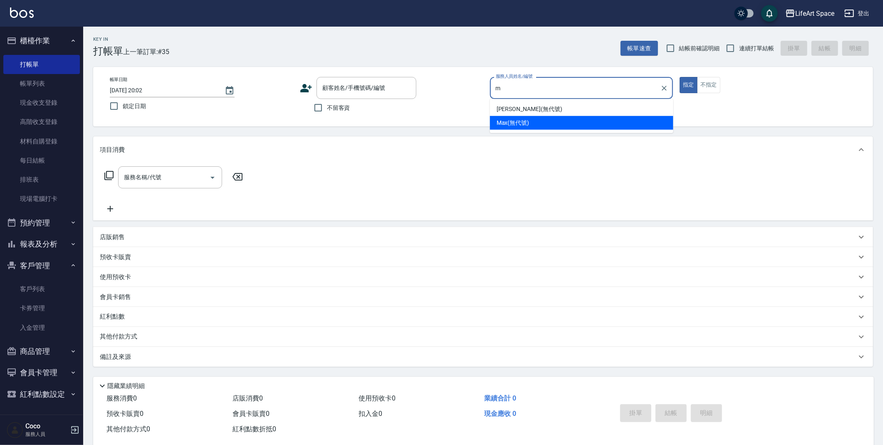
click at [513, 122] on span "Max (無代號)" at bounding box center [513, 123] width 33 height 9
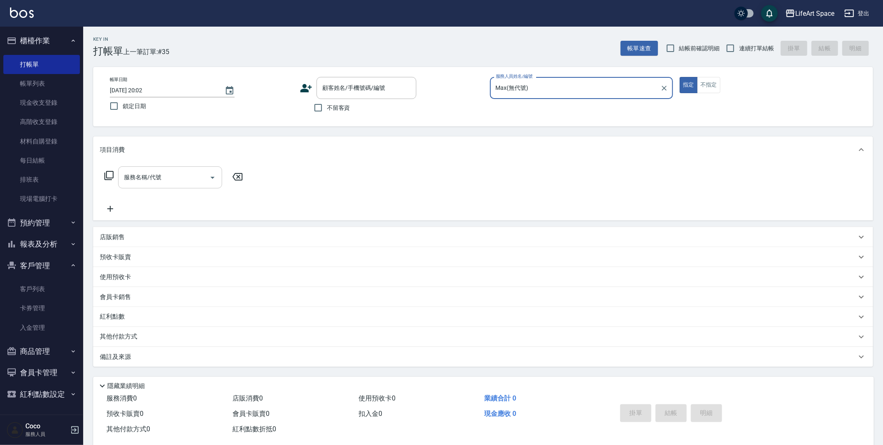
click at [145, 185] on div "服務名稱/代號" at bounding box center [170, 177] width 104 height 22
type input "Max(無代號)"
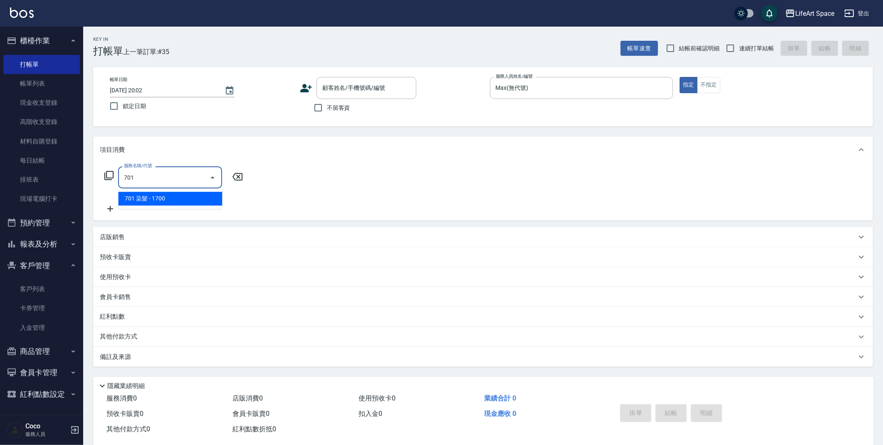
click at [146, 200] on span "701 染髮 - 1700" at bounding box center [170, 199] width 104 height 14
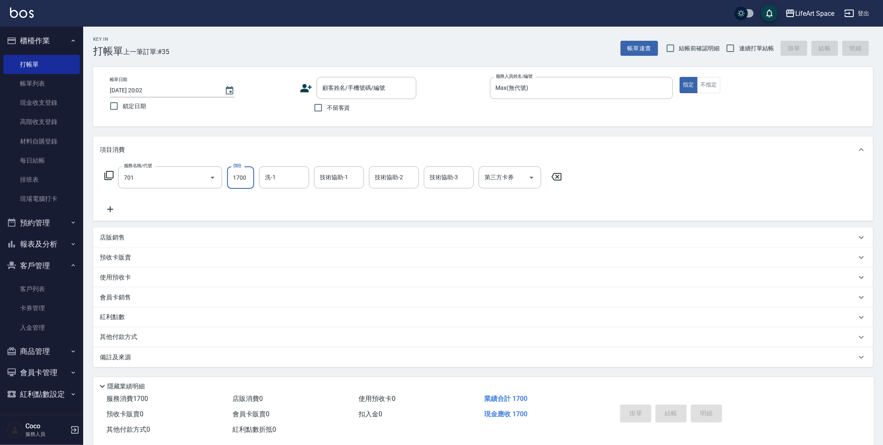
type input "701 染髮(701)"
click at [244, 182] on input "1700" at bounding box center [240, 177] width 27 height 22
type input "7660"
click at [123, 238] on p "店販銷售" at bounding box center [112, 237] width 25 height 9
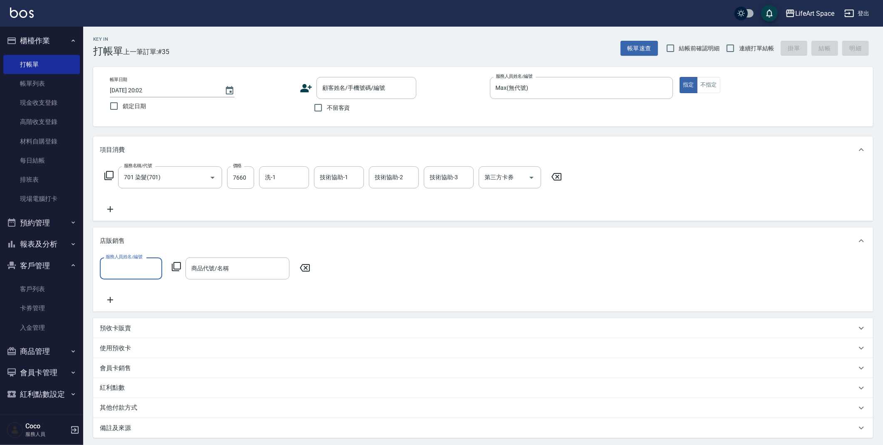
click at [143, 270] on input "服務人員姓名/編號" at bounding box center [131, 268] width 55 height 15
drag, startPoint x: 122, startPoint y: 304, endPoint x: 258, endPoint y: 273, distance: 139.1
click at [122, 308] on span "Max (無代號)" at bounding box center [122, 312] width 33 height 9
type input "Max(無代號)"
click at [261, 268] on input "商品代號/名稱" at bounding box center [237, 268] width 97 height 15
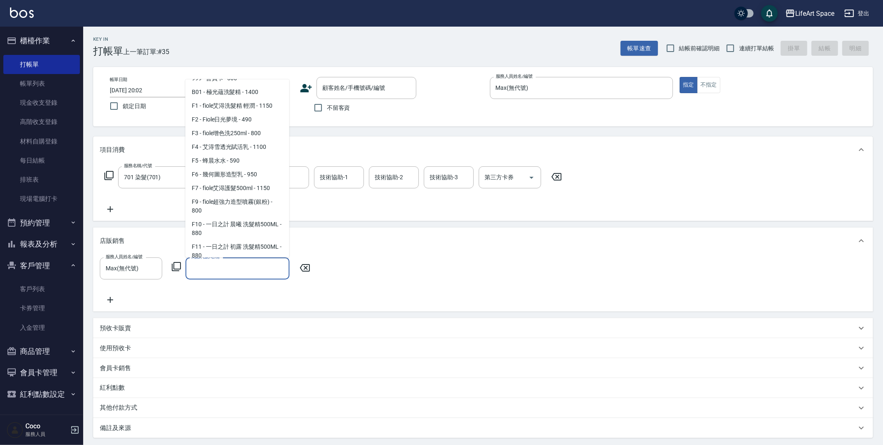
scroll to position [26, 0]
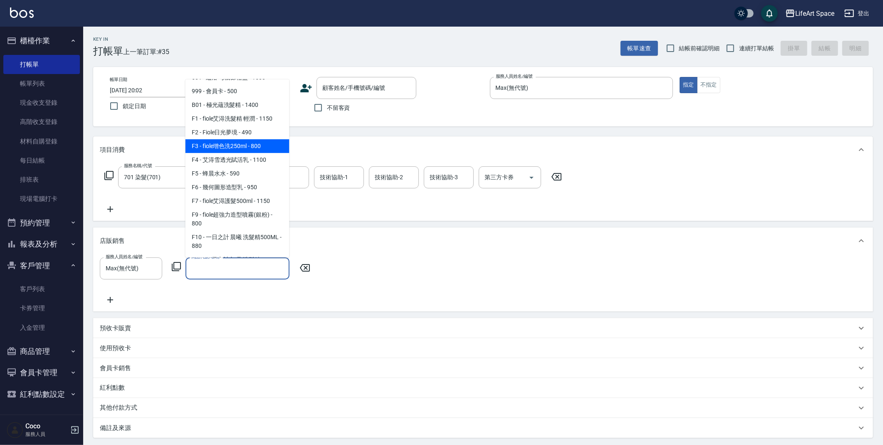
click at [258, 144] on span "F3 - fiole增色洗250ml - 800" at bounding box center [238, 146] width 104 height 14
type input "fiole增色洗250ml"
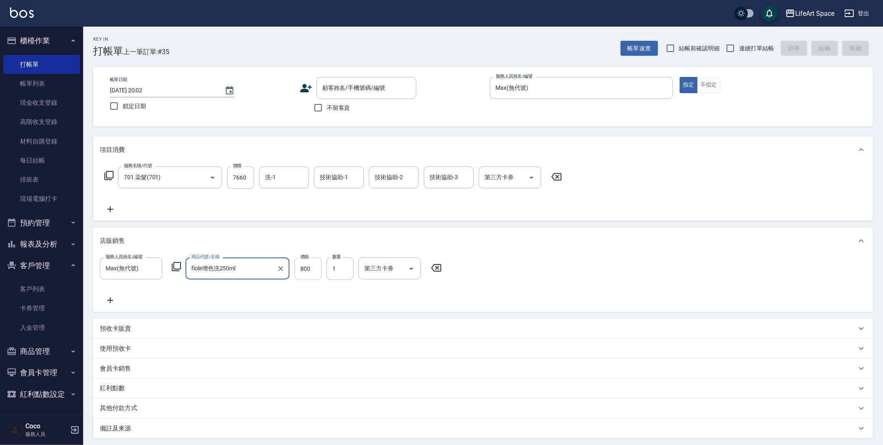
click at [312, 274] on input "800" at bounding box center [308, 269] width 27 height 22
click at [277, 265] on icon "Clear" at bounding box center [281, 269] width 8 height 8
click at [234, 270] on input "商品代號/名稱" at bounding box center [237, 268] width 97 height 15
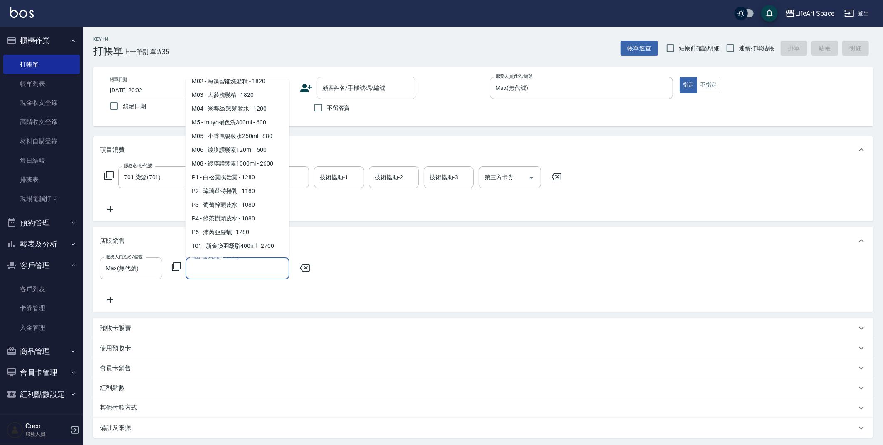
scroll to position [324, 0]
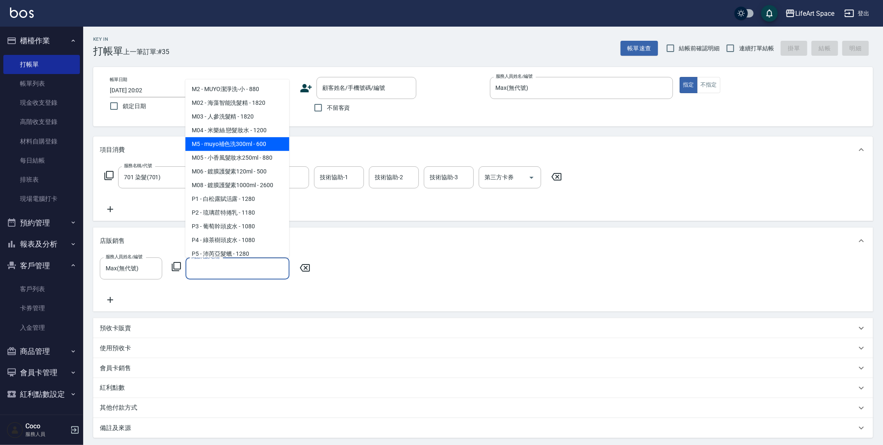
click at [253, 151] on span "M5 - muyo補色洗300ml - 600" at bounding box center [238, 144] width 104 height 14
type input "muyo補色洗300ml"
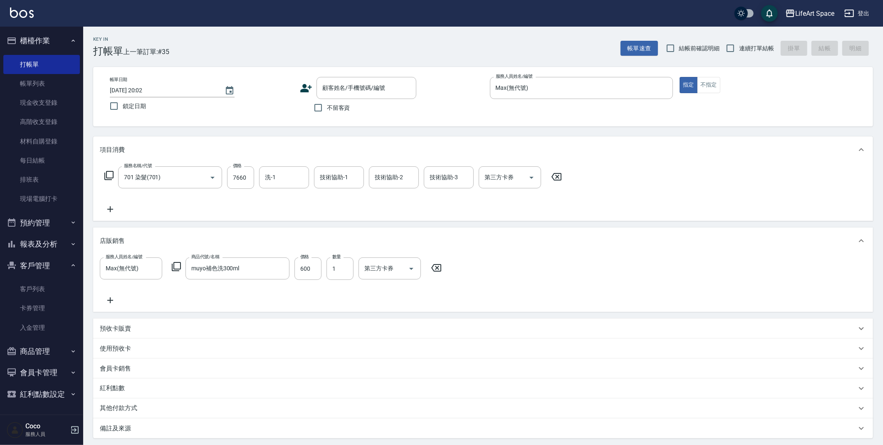
click at [322, 266] on div "服務人員姓名/編號 [PERSON_NAME](無代號) 服務人員姓名/編號 商品代號/名稱 muyo補色洗300ml 商品代號/名稱 價格 600 價格 數…" at bounding box center [273, 269] width 347 height 22
click at [315, 265] on input "600" at bounding box center [308, 269] width 27 height 22
type input "540"
click at [329, 108] on span "不留客資" at bounding box center [338, 108] width 23 height 9
click at [327, 108] on input "不留客資" at bounding box center [318, 107] width 17 height 17
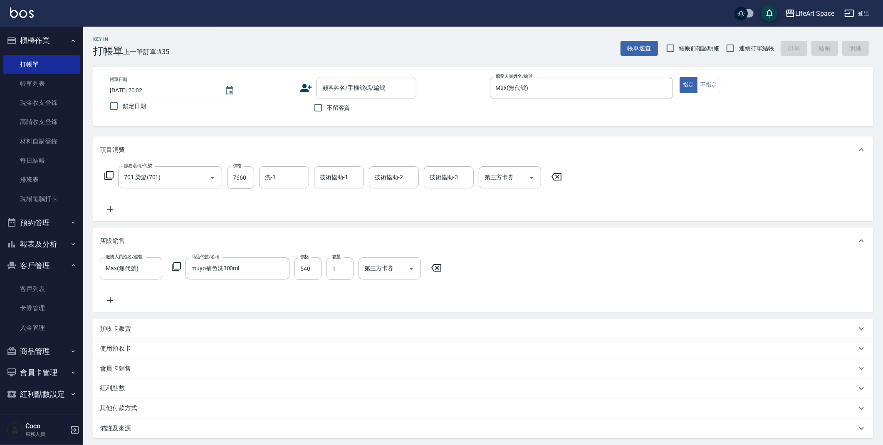
checkbox input "true"
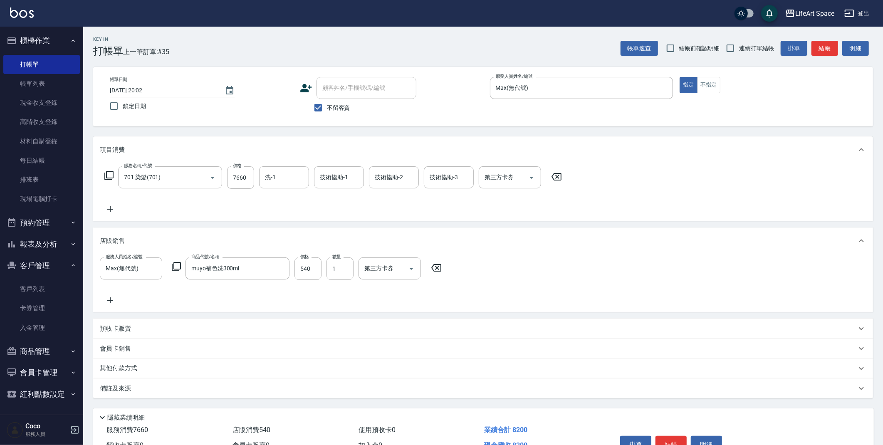
click at [270, 390] on div "備註及來源" at bounding box center [478, 388] width 757 height 9
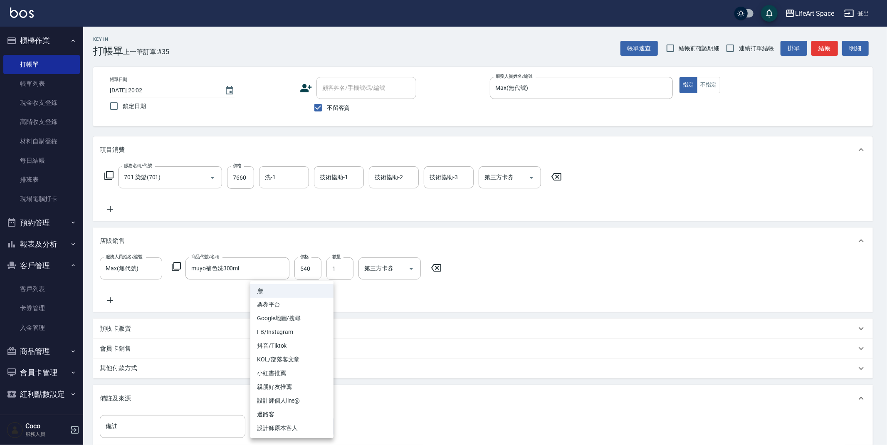
click at [322, 426] on body "LifeArt Space 登出 櫃檯作業 打帳單 帳單列表 現金收支登錄 高階收支登錄 材料自購登錄 每日結帳 排班表 現場電腦打卡 預約管理 預約管理 單…" at bounding box center [443, 272] width 887 height 545
click at [308, 426] on li "設計師原本客人" at bounding box center [291, 428] width 83 height 14
type input "設計師原本客人"
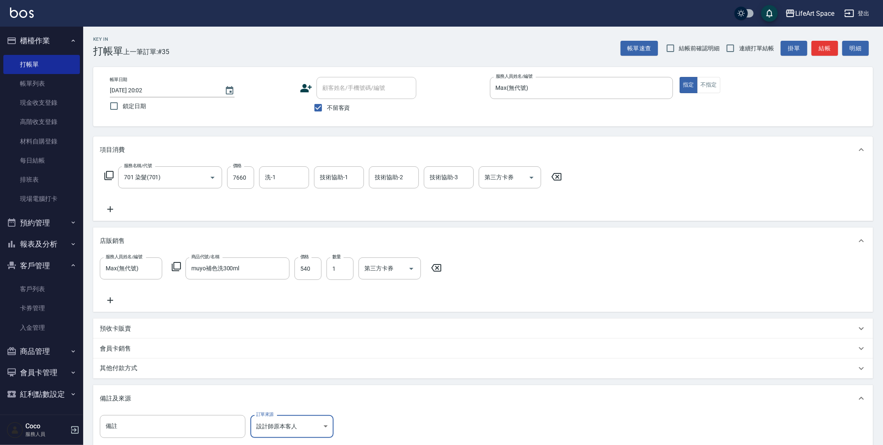
click at [215, 360] on div "其他付款方式" at bounding box center [483, 369] width 780 height 20
click at [187, 404] on input "其他付款方式" at bounding box center [152, 406] width 97 height 15
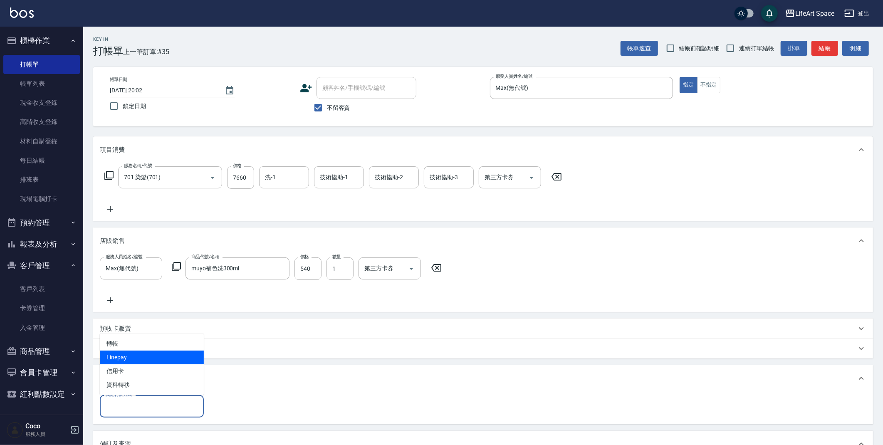
click at [154, 360] on span "Linepay" at bounding box center [152, 358] width 104 height 14
type input "Linepay"
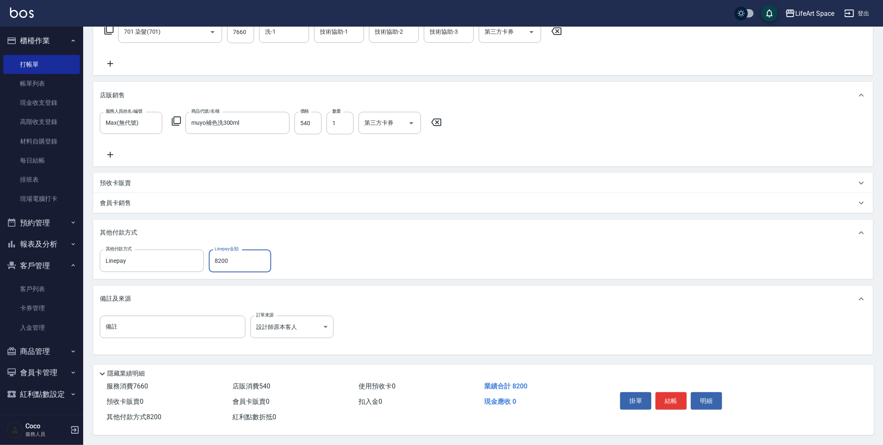
scroll to position [148, 0]
type input "8200"
click at [672, 396] on button "結帳" at bounding box center [671, 400] width 31 height 17
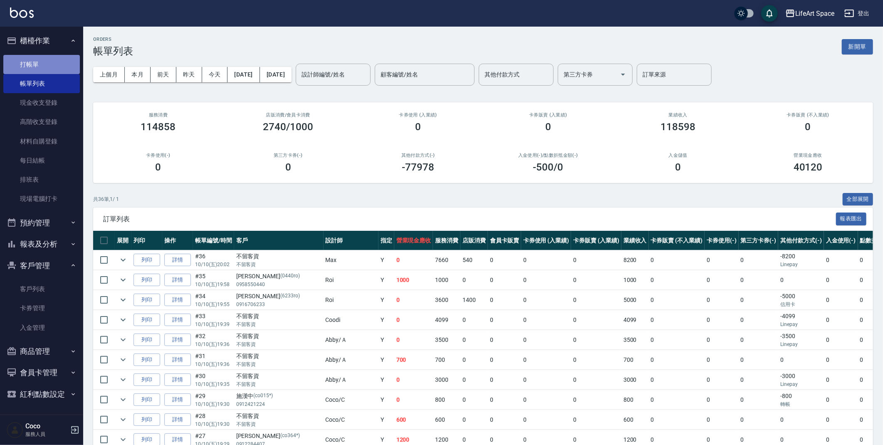
click at [35, 68] on link "打帳單" at bounding box center [41, 64] width 77 height 19
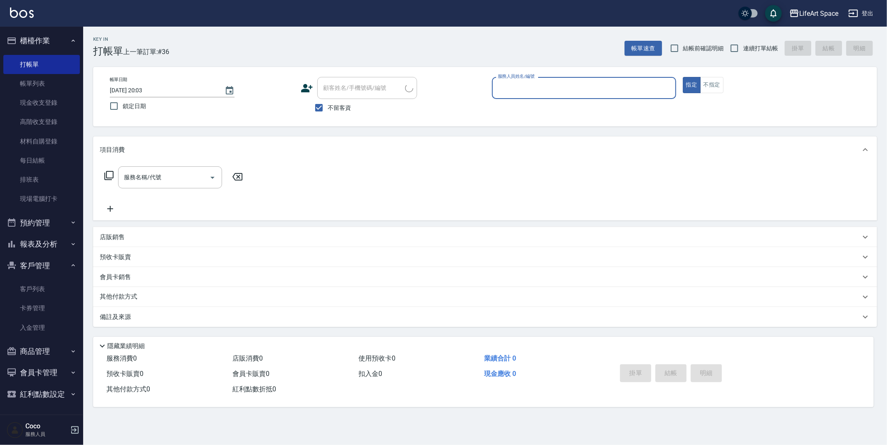
click at [572, 87] on input "服務人員姓名/編號" at bounding box center [584, 88] width 177 height 15
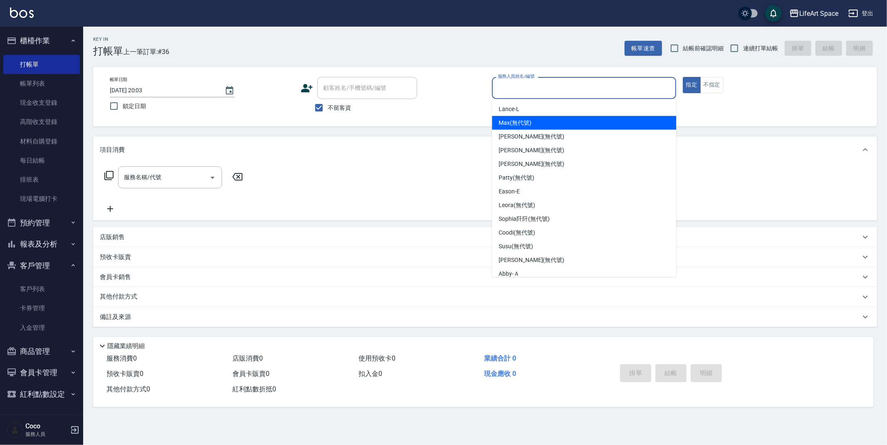
click at [548, 122] on div "Max (無代號)" at bounding box center [584, 123] width 184 height 14
type input "Max(無代號)"
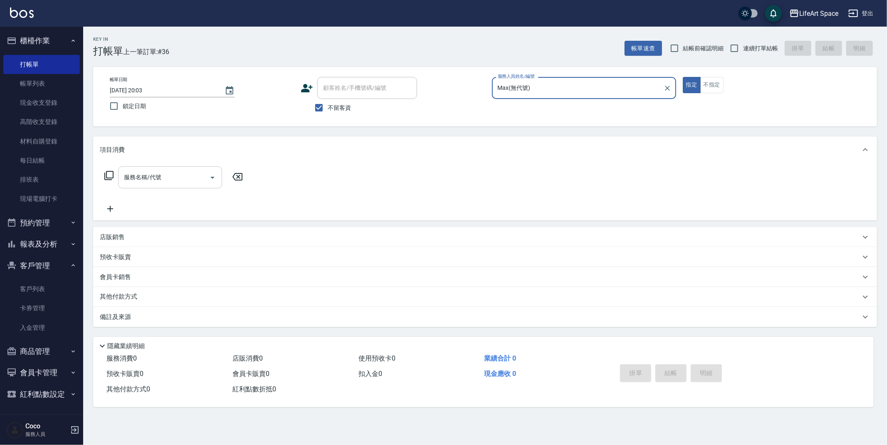
click at [178, 181] on input "服務名稱/代號" at bounding box center [164, 177] width 84 height 15
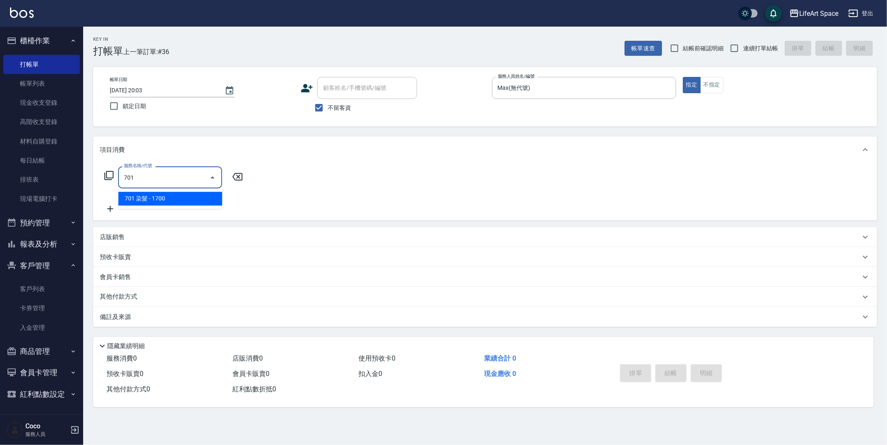
click at [154, 203] on span "701 染髮 - 1700" at bounding box center [170, 199] width 104 height 14
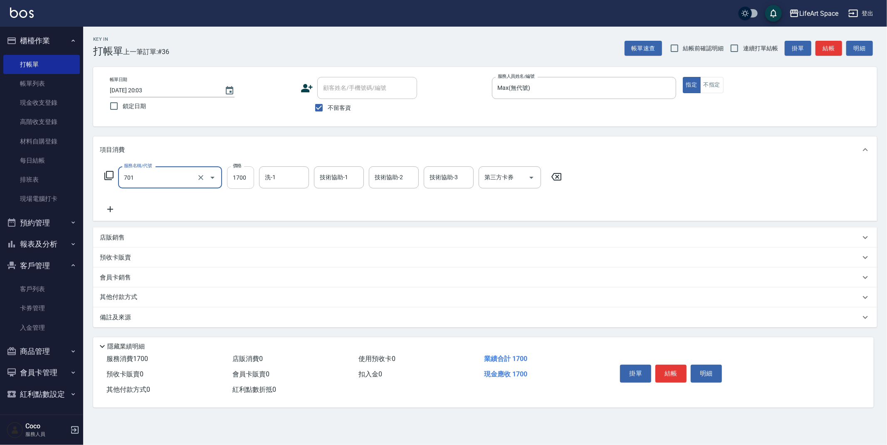
type input "701 染髮(701)"
click at [241, 183] on input "1700" at bounding box center [240, 177] width 27 height 22
type input "2680"
click at [115, 210] on icon at bounding box center [110, 209] width 21 height 10
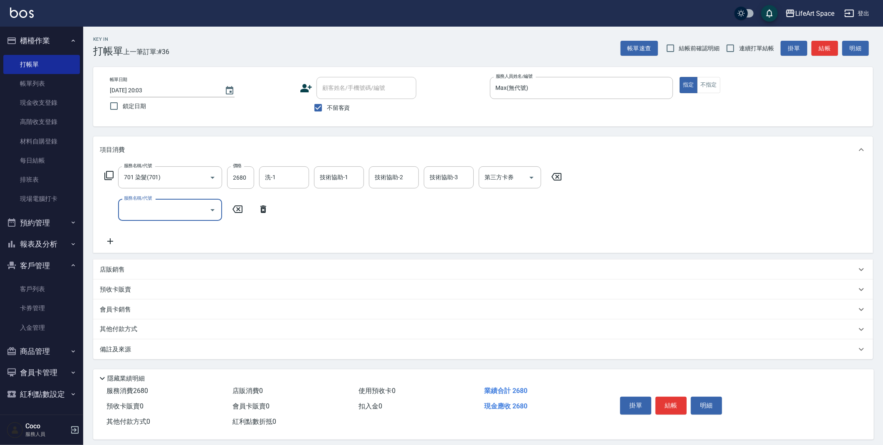
click at [154, 208] on input "服務名稱/代號" at bounding box center [164, 210] width 84 height 15
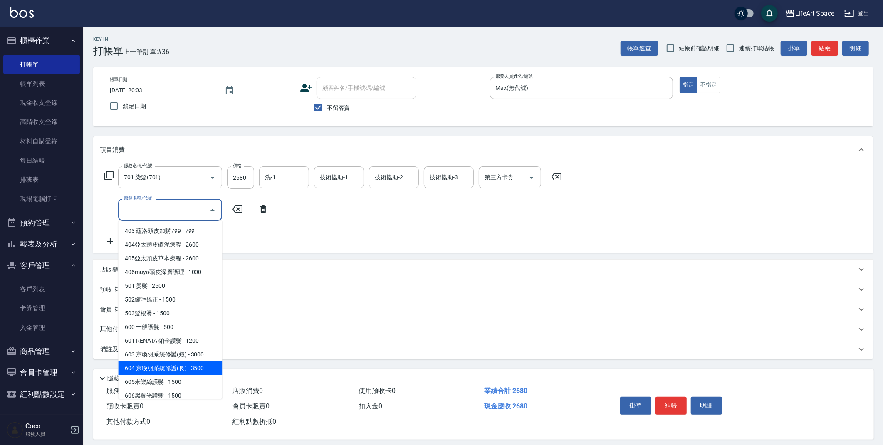
scroll to position [130, 0]
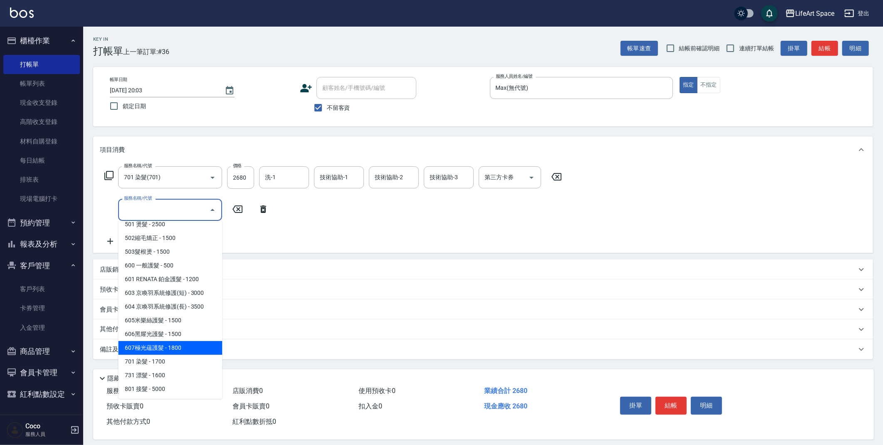
click at [186, 347] on span "607極光蘊護髮 - 1800" at bounding box center [170, 348] width 104 height 14
type input "607極光蘊護髮(607)"
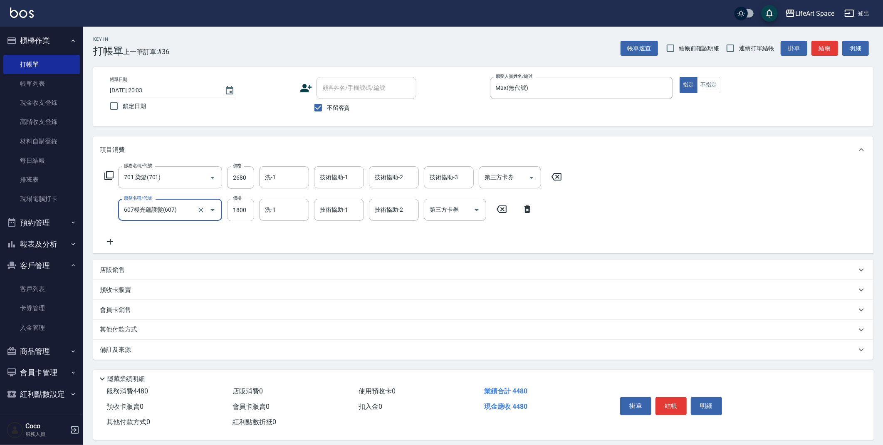
click at [243, 216] on input "1800" at bounding box center [240, 210] width 27 height 22
type input "2200"
click at [338, 174] on div "技術協助-1 技術協助-1" at bounding box center [339, 177] width 50 height 22
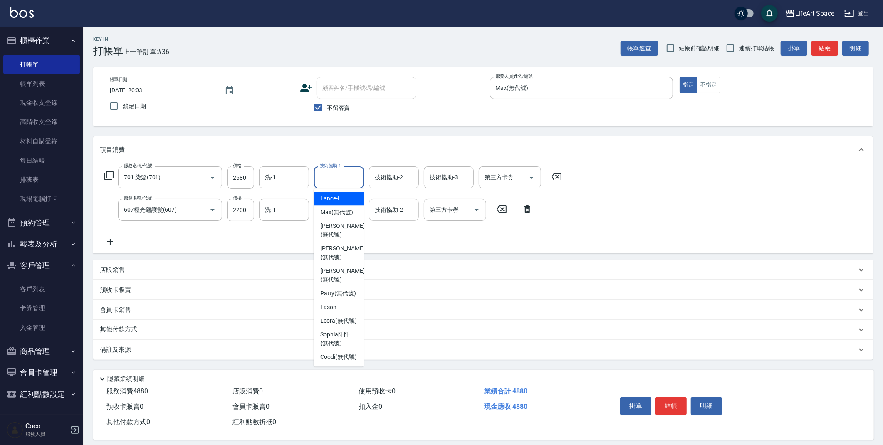
click at [384, 211] on div "技術協助-2 技術協助-2" at bounding box center [394, 210] width 50 height 22
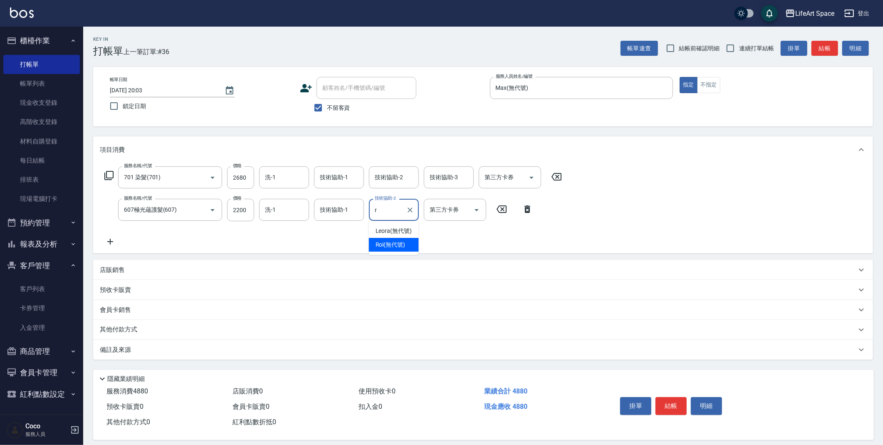
click at [389, 246] on span "Roi (無代號)" at bounding box center [391, 244] width 30 height 9
type input "Roi(無代號)"
click at [337, 217] on input "技術協助-1" at bounding box center [339, 210] width 42 height 15
click at [338, 243] on span "Roi (無代號)" at bounding box center [335, 244] width 30 height 9
type input "Roi(無代號)"
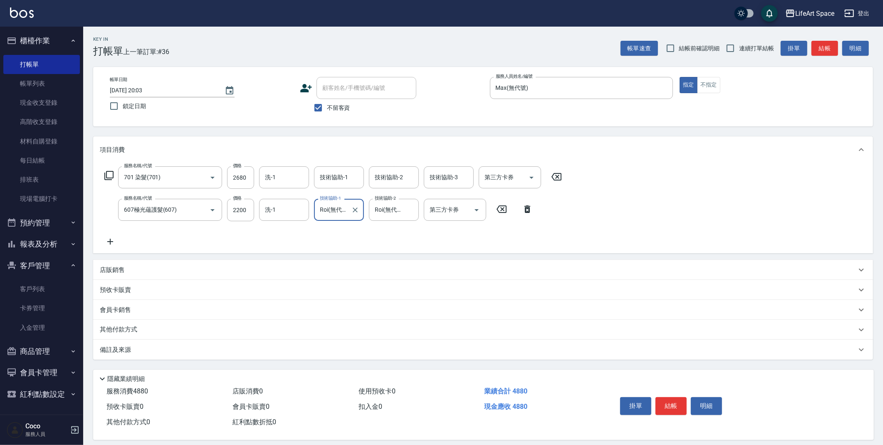
click at [299, 224] on div "服務名稱/代號 701 染髮(701) 服務名稱/代號 價格 2680 價格 洗-1 洗-1 技術協助-1 技術協助-1 技術協助-2 技術協助-2 技術協助…" at bounding box center [333, 206] width 467 height 80
click at [295, 217] on input "洗-1" at bounding box center [284, 210] width 42 height 15
click at [289, 247] on span "Roi (無代號)" at bounding box center [281, 244] width 30 height 9
type input "Roi(無代號)"
click at [265, 351] on div "備註及來源" at bounding box center [478, 350] width 757 height 9
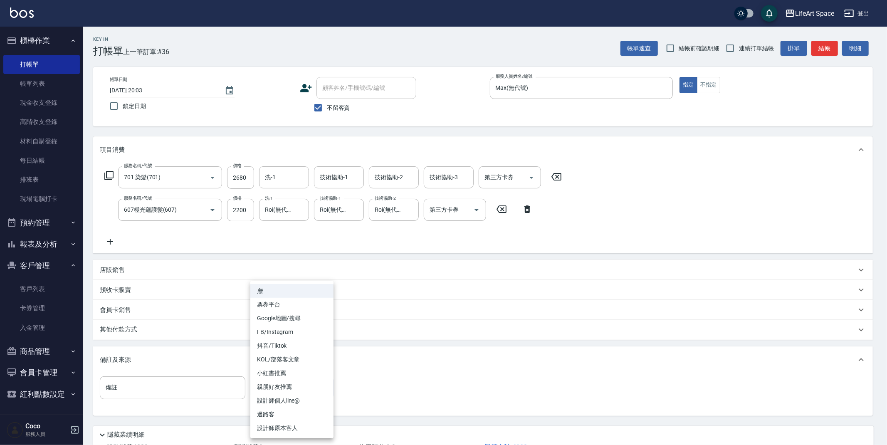
click at [310, 386] on body "LifeArt Space 登出 櫃檯作業 打帳單 帳單列表 現金收支登錄 高階收支登錄 材料自購登錄 每日結帳 排班表 現場電腦打卡 預約管理 預約管理 單…" at bounding box center [443, 253] width 887 height 506
click at [310, 424] on li "設計師原本客人" at bounding box center [291, 428] width 83 height 14
type input "設計師原本客人"
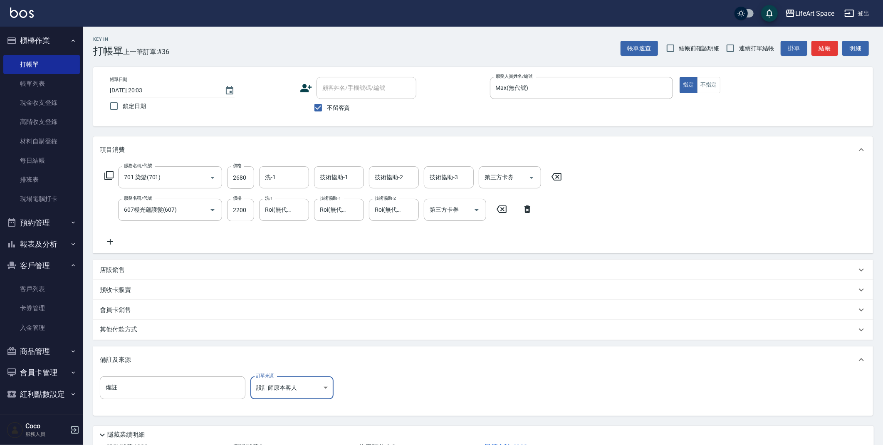
click at [249, 335] on div "其他付款方式" at bounding box center [483, 330] width 780 height 20
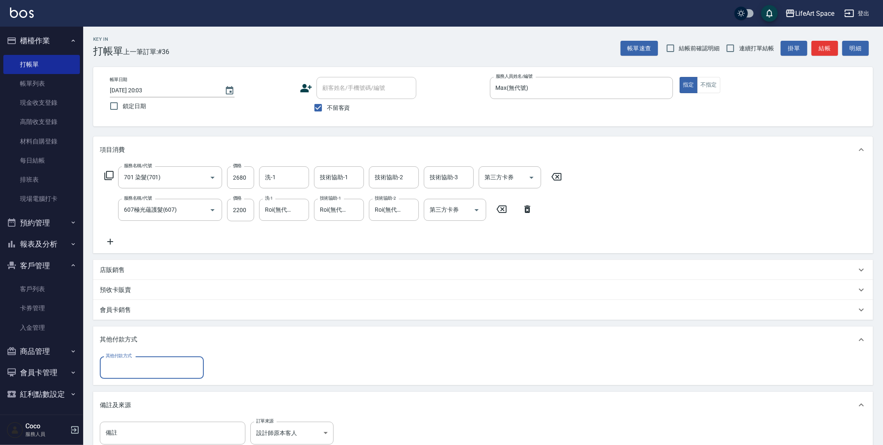
scroll to position [0, 0]
click at [155, 370] on input "其他付款方式" at bounding box center [152, 367] width 97 height 15
click at [141, 389] on span "轉帳" at bounding box center [152, 389] width 104 height 14
type input "轉帳"
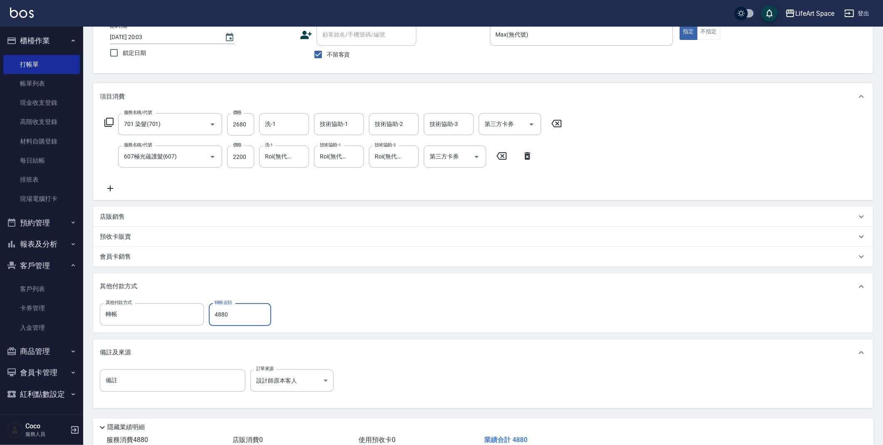
scroll to position [109, 0]
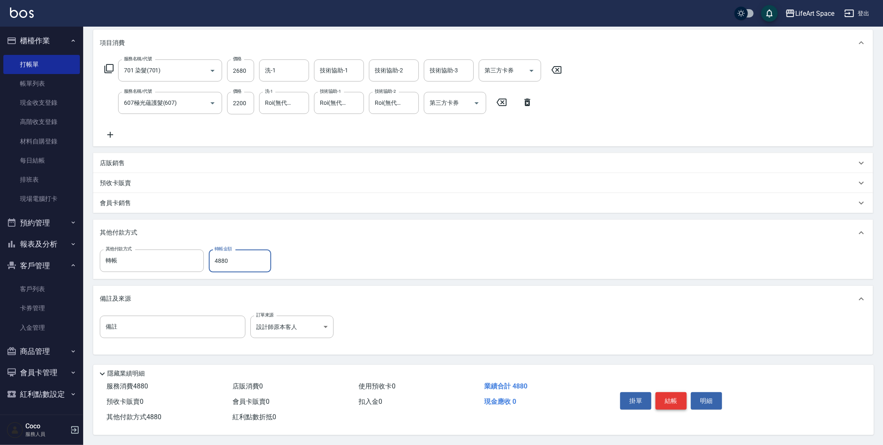
type input "4880"
click at [669, 400] on button "結帳" at bounding box center [671, 400] width 31 height 17
